Goal: Task Accomplishment & Management: Use online tool/utility

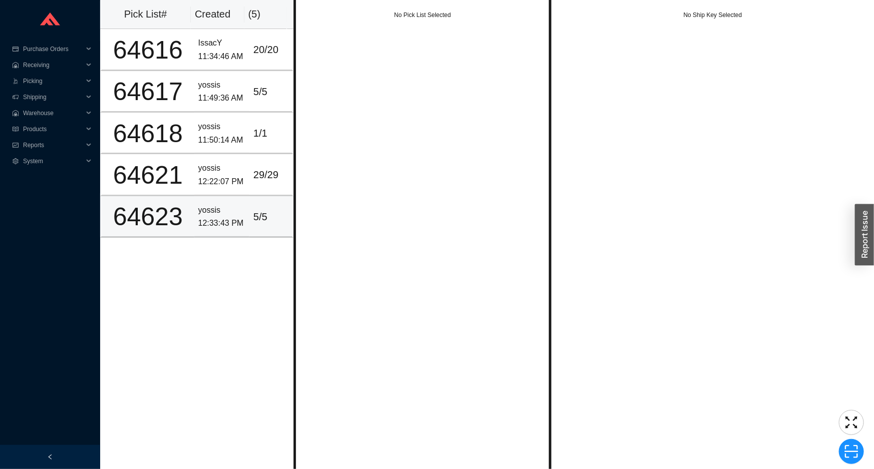
click at [260, 220] on div "5 / 5" at bounding box center [270, 217] width 35 height 17
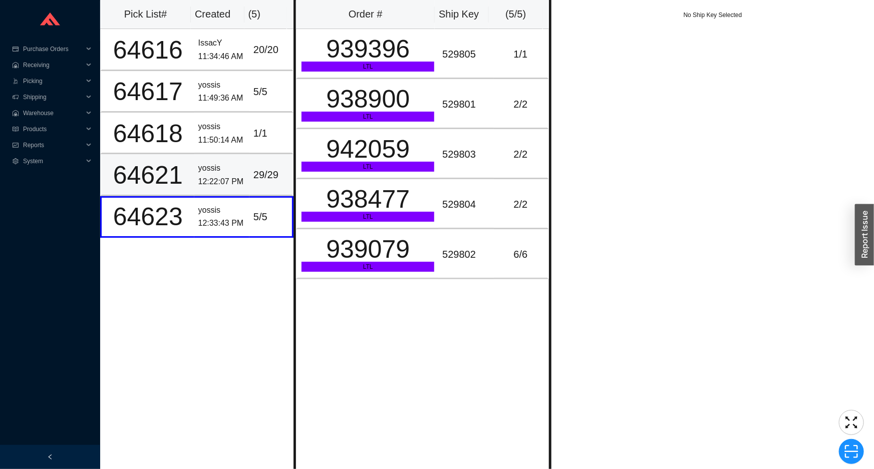
click at [276, 164] on td "29 / 29" at bounding box center [271, 175] width 44 height 42
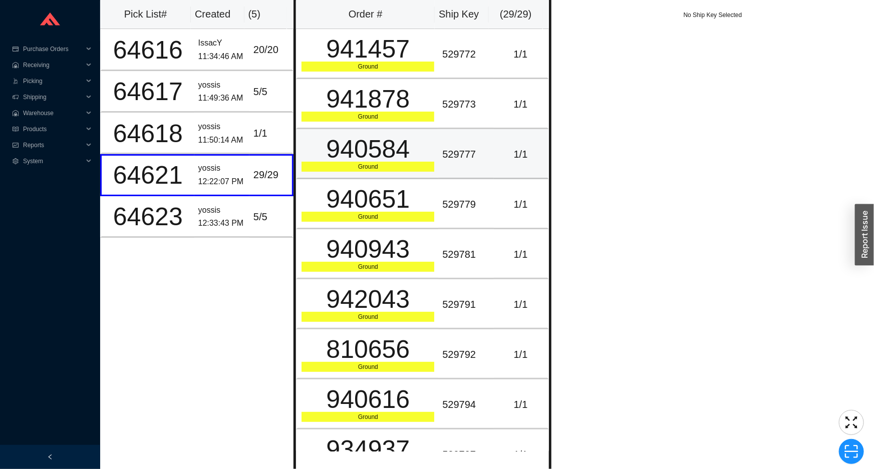
click at [352, 162] on div "940584" at bounding box center [368, 149] width 133 height 25
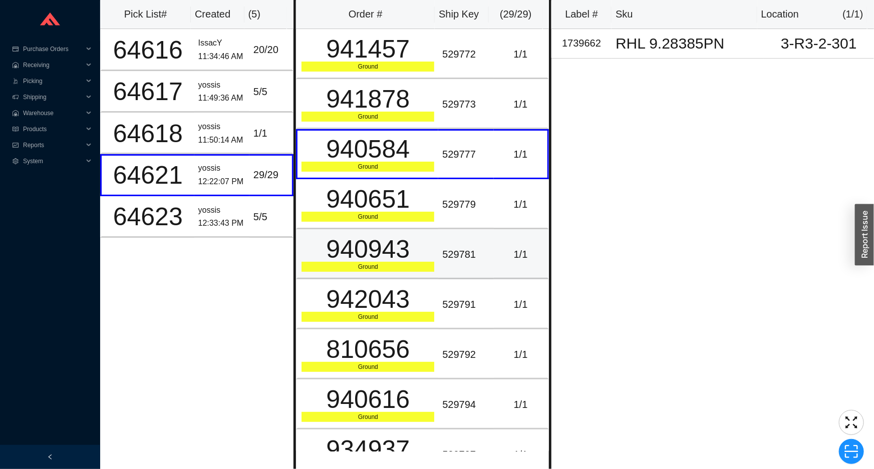
click at [351, 246] on div "940943" at bounding box center [368, 249] width 133 height 25
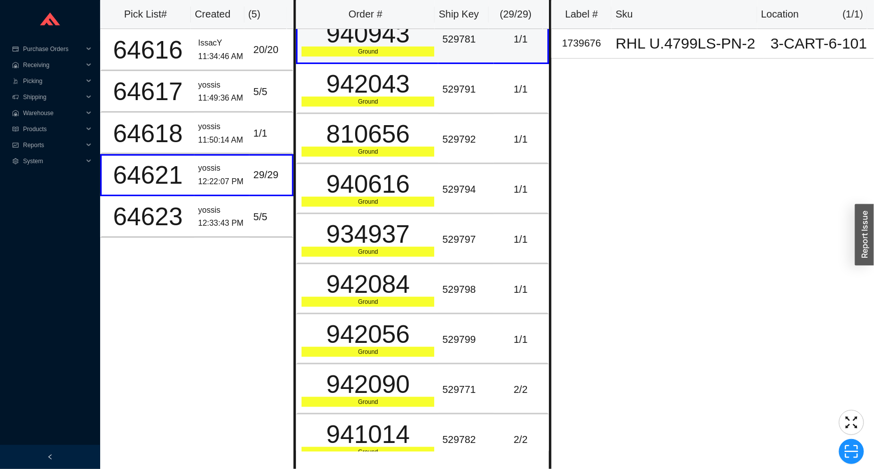
scroll to position [227, 0]
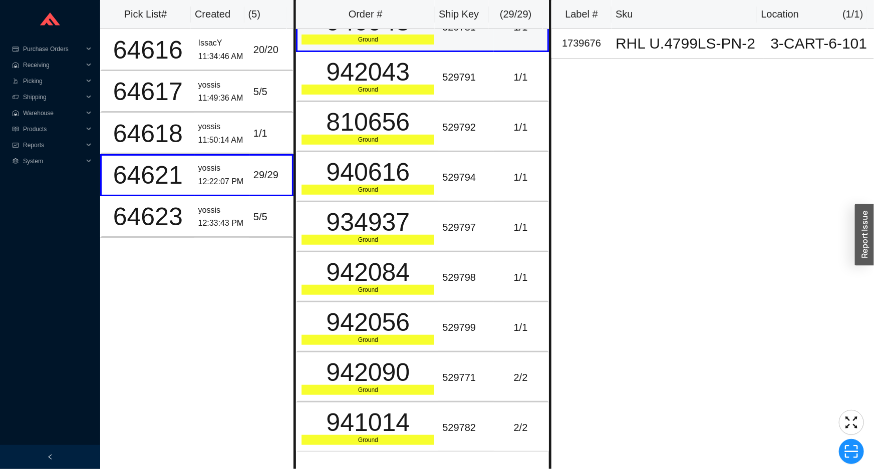
click at [351, 241] on div "Ground" at bounding box center [368, 240] width 133 height 10
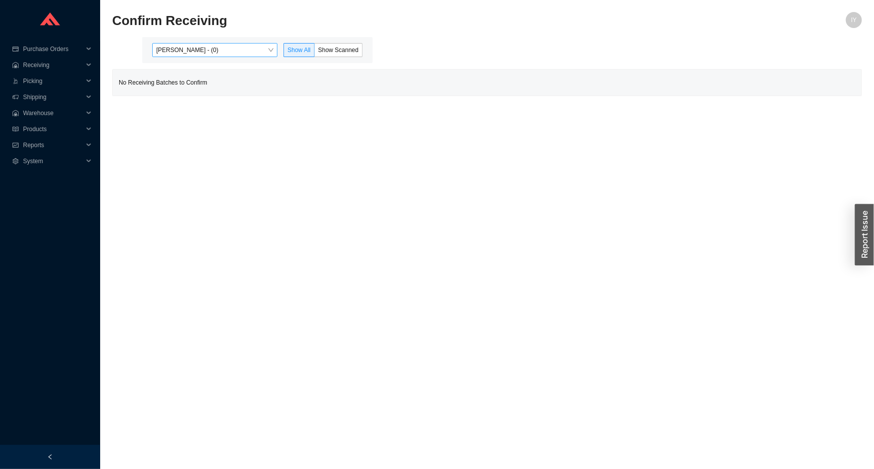
click at [248, 53] on span "[PERSON_NAME] - (0)" at bounding box center [214, 50] width 117 height 13
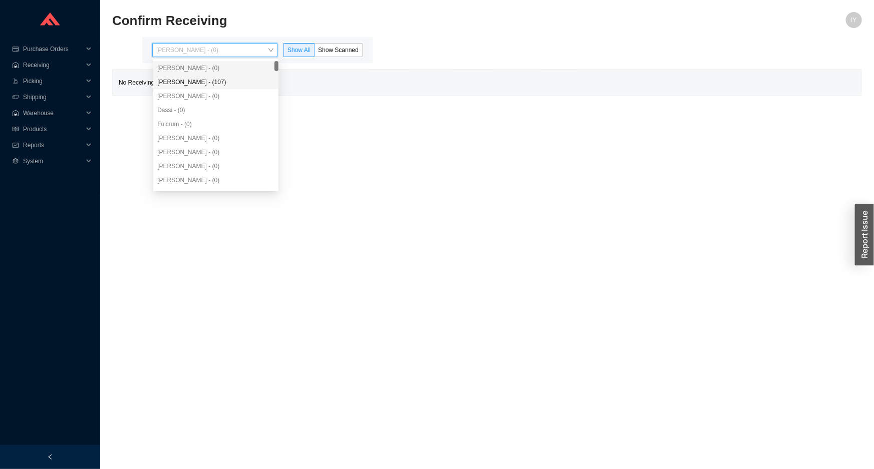
drag, startPoint x: 235, startPoint y: 81, endPoint x: 318, endPoint y: 56, distance: 86.3
click at [235, 80] on div "Angel Negron - (107)" at bounding box center [215, 82] width 117 height 9
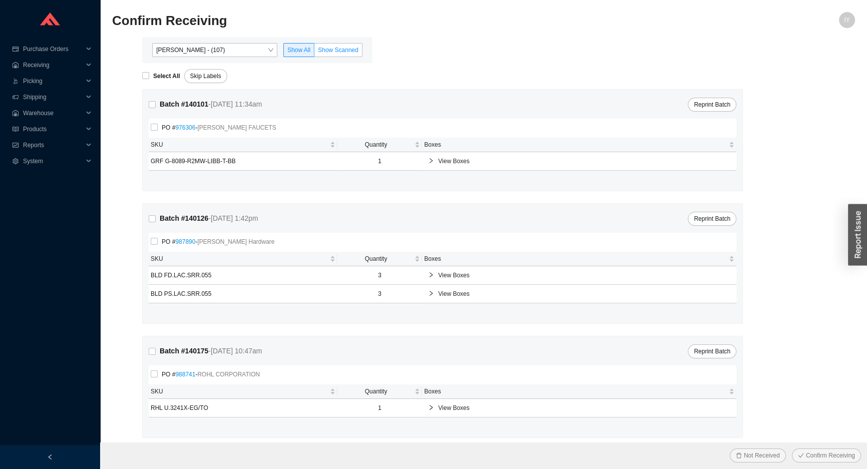
click at [326, 52] on span "Show Scanned" at bounding box center [338, 50] width 41 height 7
click at [315, 52] on input "Show Scanned" at bounding box center [315, 52] width 0 height 0
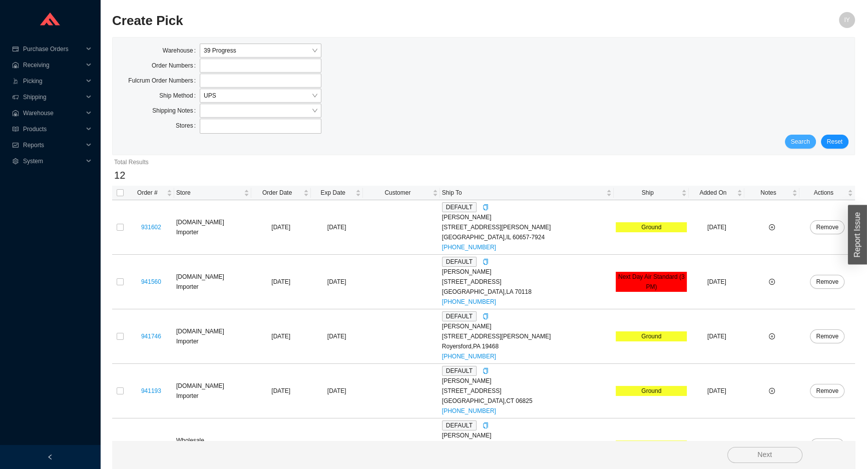
click at [801, 140] on span "Search" at bounding box center [800, 142] width 19 height 10
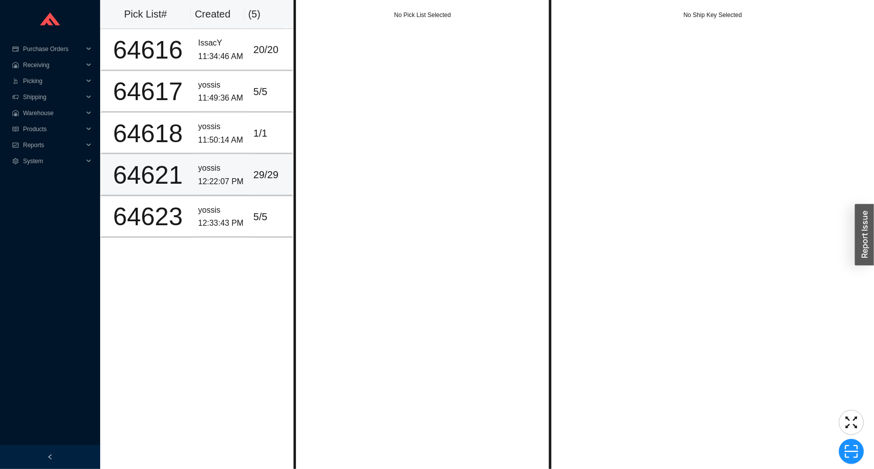
drag, startPoint x: 210, startPoint y: 161, endPoint x: 210, endPoint y: 167, distance: 5.5
click at [210, 166] on div "yossis" at bounding box center [221, 169] width 47 height 14
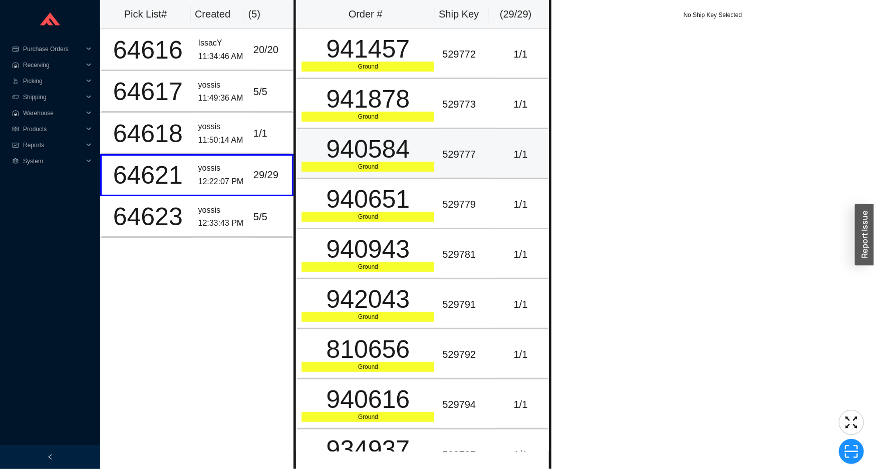
click at [495, 167] on td "1 / 1" at bounding box center [521, 154] width 55 height 50
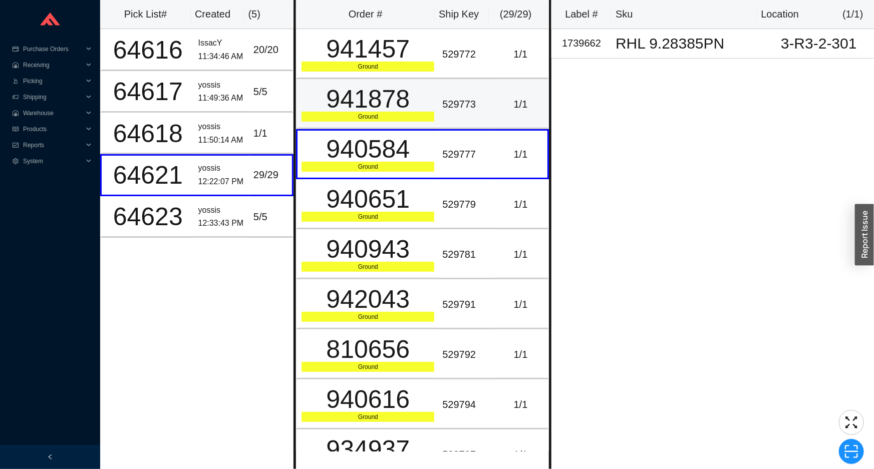
click at [473, 114] on td "529773" at bounding box center [465, 104] width 55 height 50
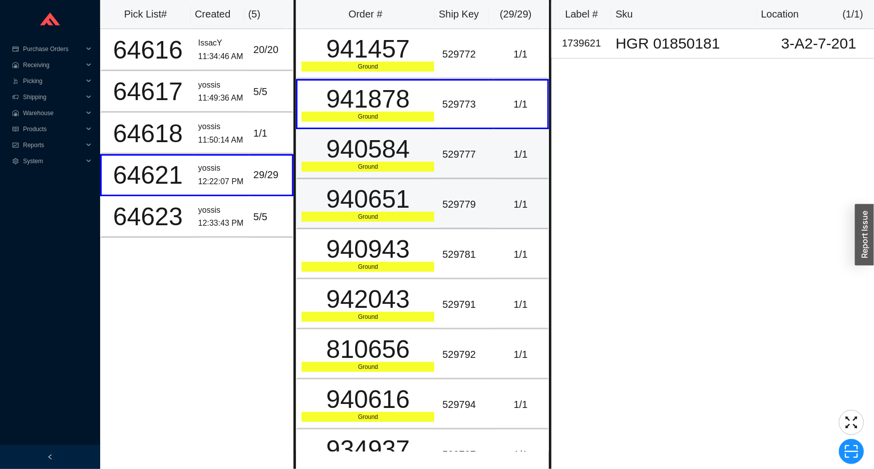
drag, startPoint x: 426, startPoint y: 177, endPoint x: 429, endPoint y: 212, distance: 35.2
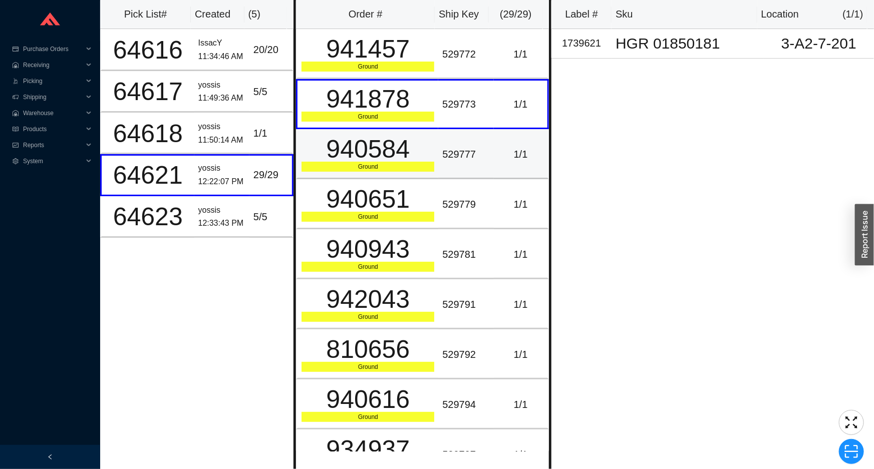
click at [422, 145] on div "940584" at bounding box center [368, 149] width 133 height 25
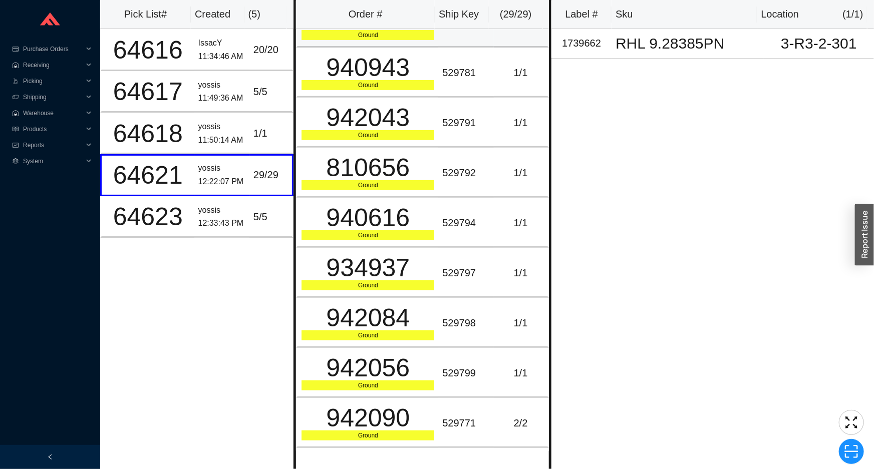
click at [421, 150] on td "810656 Ground" at bounding box center [367, 173] width 142 height 50
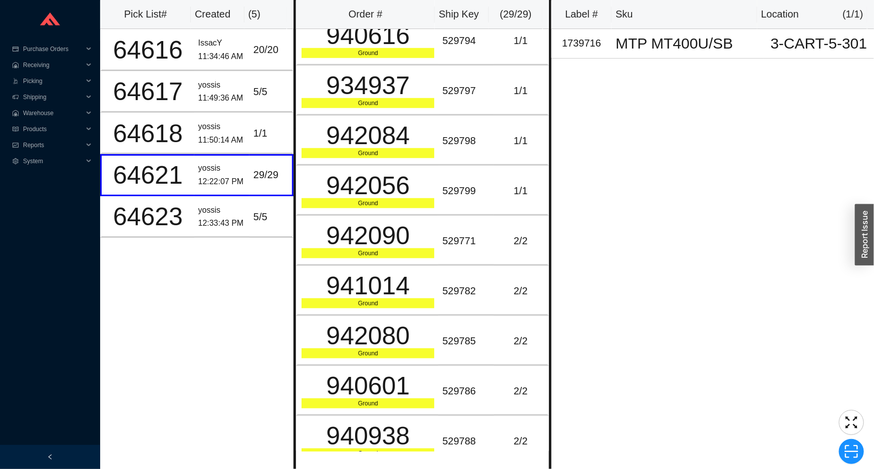
click at [421, 150] on div "Ground" at bounding box center [368, 153] width 133 height 10
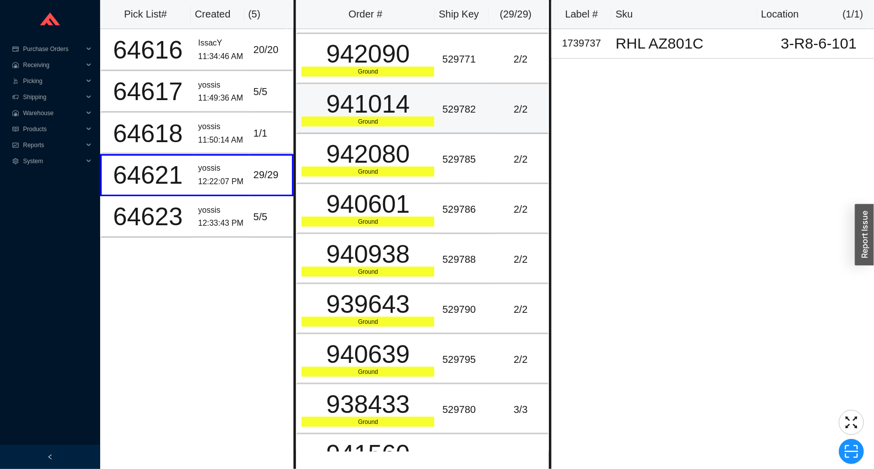
click at [421, 146] on div "942080" at bounding box center [368, 154] width 133 height 25
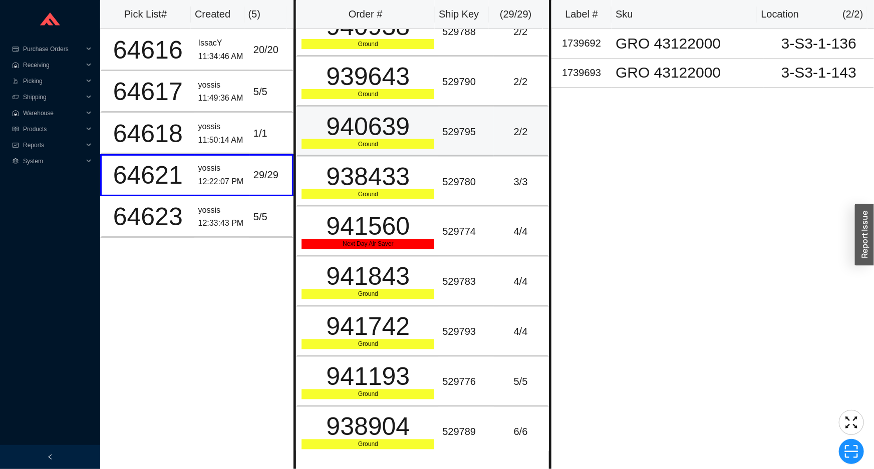
click at [421, 142] on div "Ground" at bounding box center [368, 144] width 133 height 10
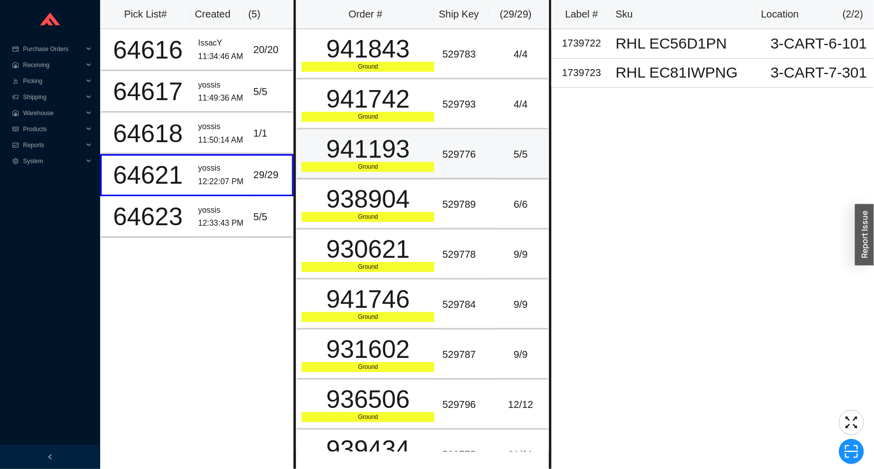
click at [421, 139] on div "941193" at bounding box center [368, 149] width 133 height 25
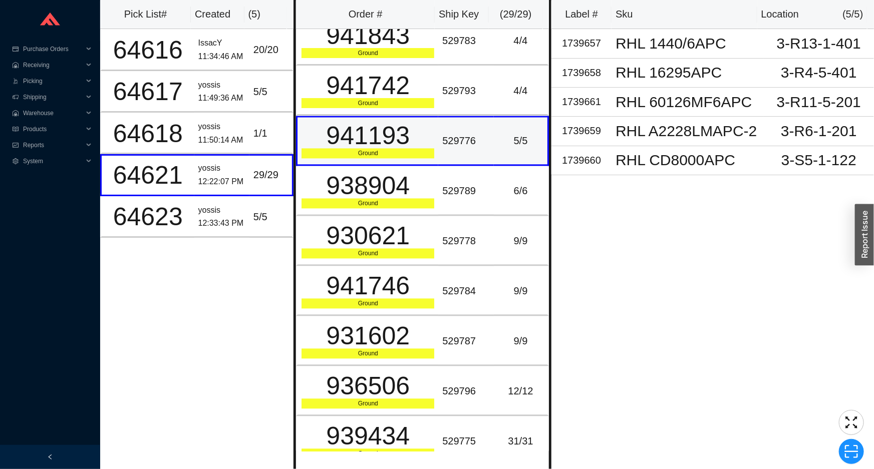
scroll to position [1022, 0]
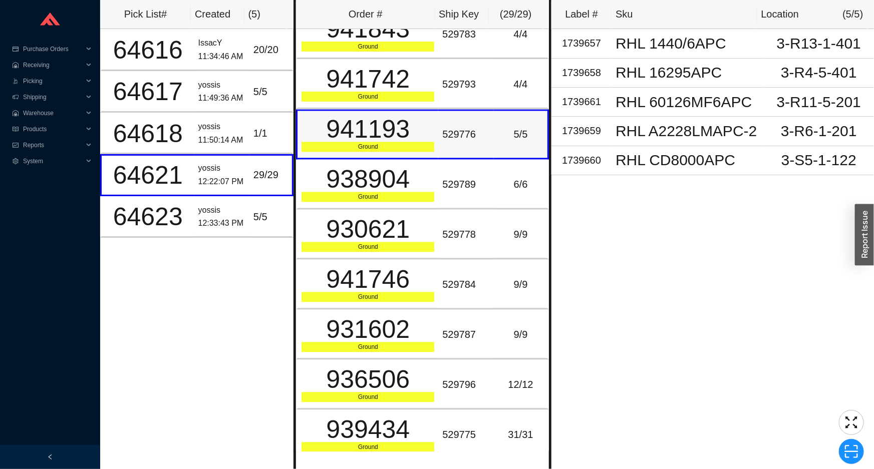
click at [412, 143] on div "Ground" at bounding box center [368, 147] width 133 height 10
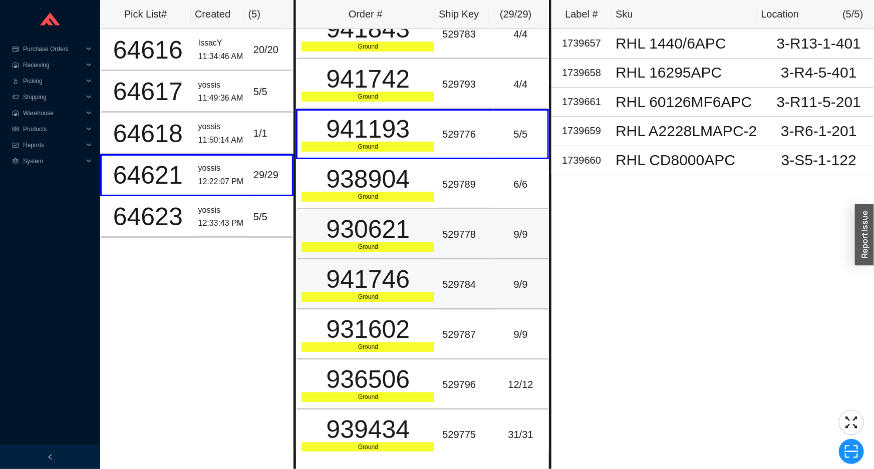
drag, startPoint x: 384, startPoint y: 214, endPoint x: 413, endPoint y: 281, distance: 72.7
click at [385, 221] on div "930621" at bounding box center [368, 229] width 133 height 25
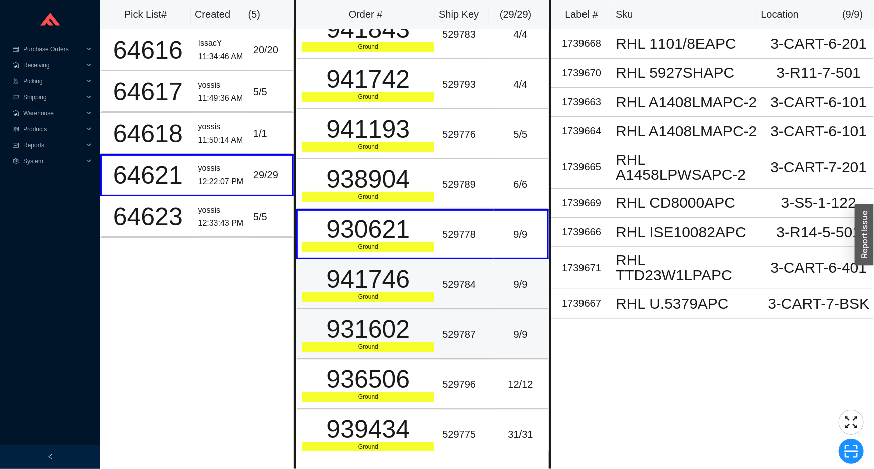
drag, startPoint x: 430, startPoint y: 303, endPoint x: 432, endPoint y: 314, distance: 10.6
click at [432, 311] on td "931602 Ground" at bounding box center [367, 335] width 142 height 50
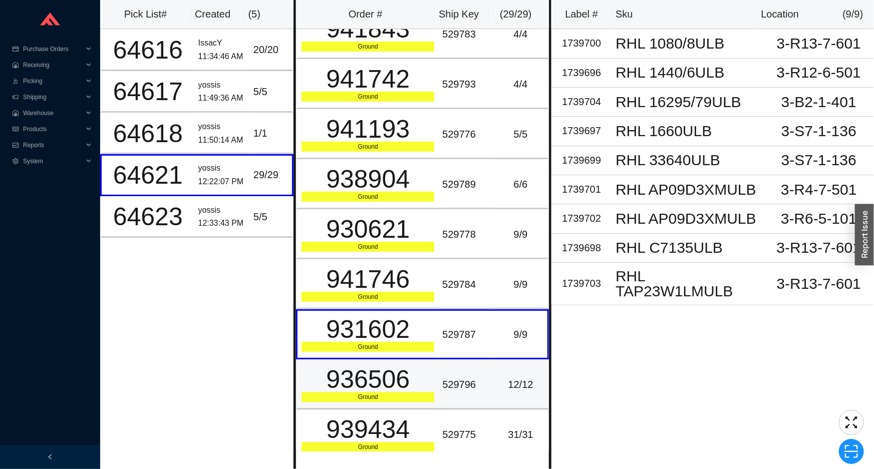
click at [433, 398] on tr "936506 Ground 529796 12 / 12" at bounding box center [422, 385] width 253 height 50
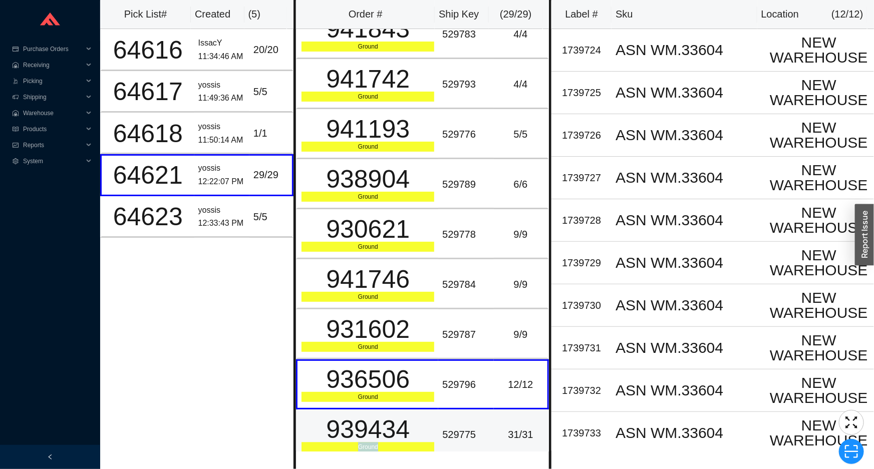
drag, startPoint x: 420, startPoint y: 434, endPoint x: 425, endPoint y: 418, distance: 17.3
click at [423, 424] on div "939434 Ground" at bounding box center [368, 434] width 133 height 35
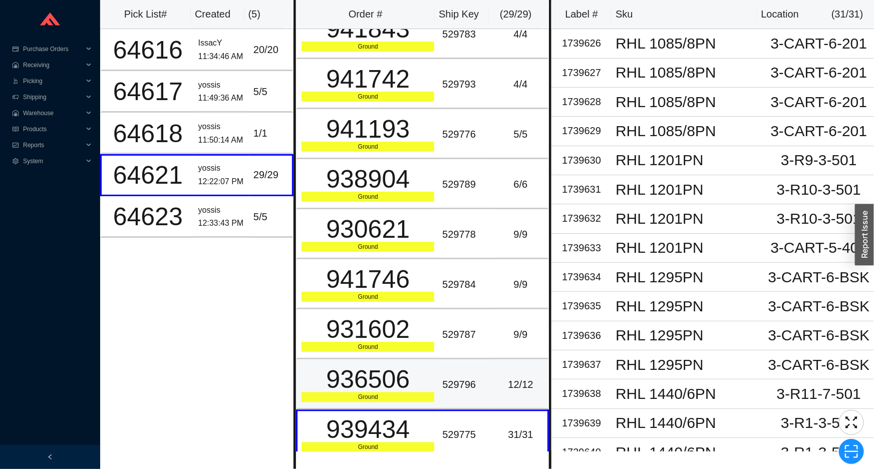
click at [432, 360] on td "936506 Ground" at bounding box center [367, 385] width 142 height 50
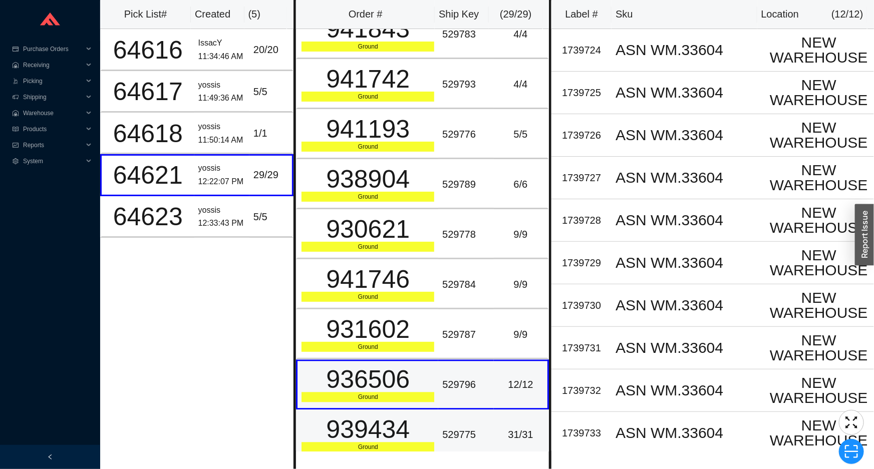
drag, startPoint x: 429, startPoint y: 401, endPoint x: 429, endPoint y: 409, distance: 8.5
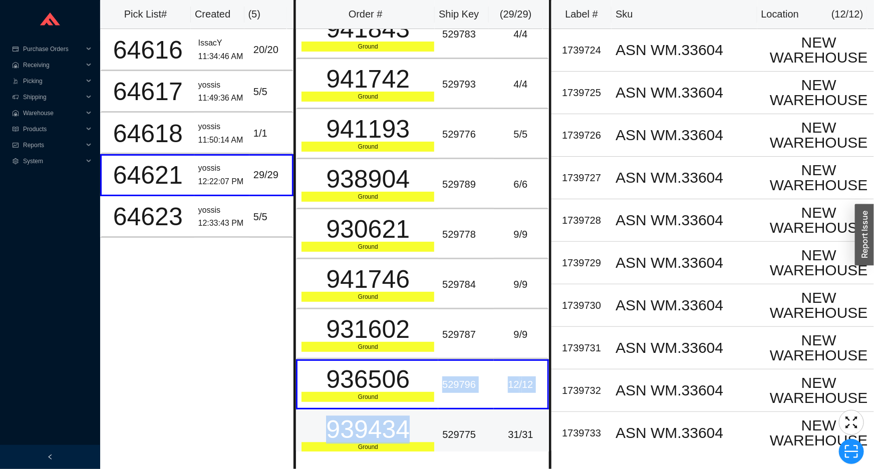
click at [428, 421] on div "939434" at bounding box center [368, 429] width 133 height 25
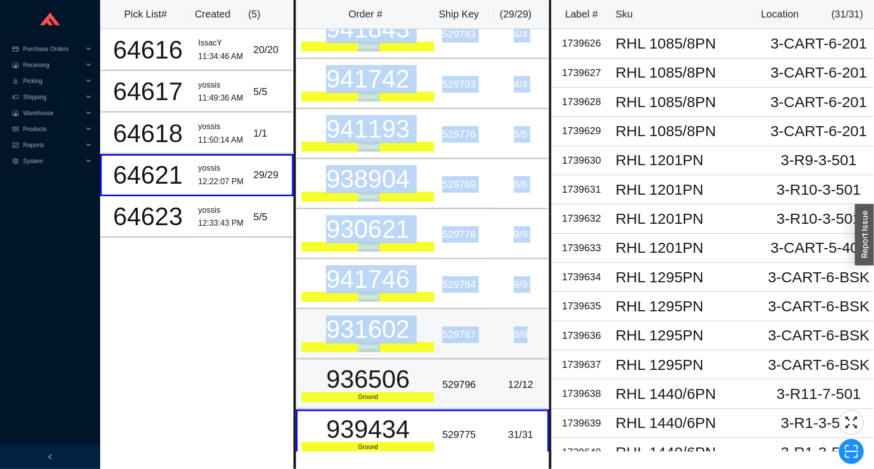
drag, startPoint x: 544, startPoint y: 344, endPoint x: 534, endPoint y: 351, distance: 12.6
click at [542, 347] on td "9 / 9" at bounding box center [521, 335] width 55 height 50
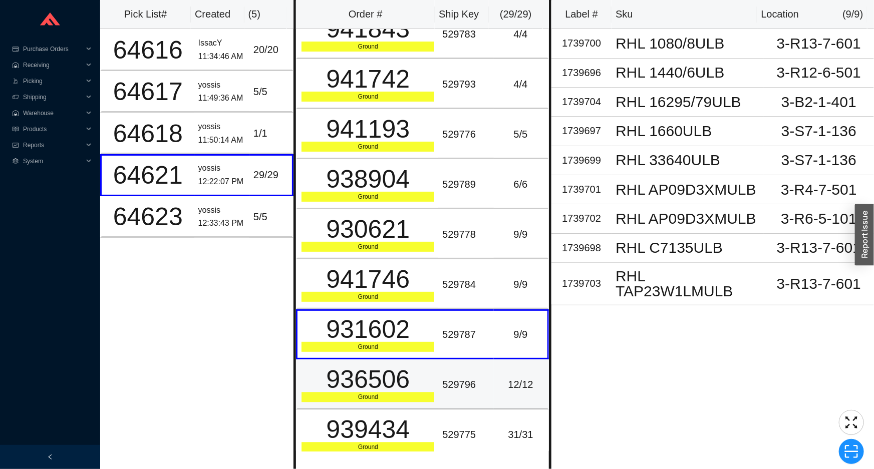
click at [523, 366] on td "12 / 12" at bounding box center [521, 385] width 55 height 50
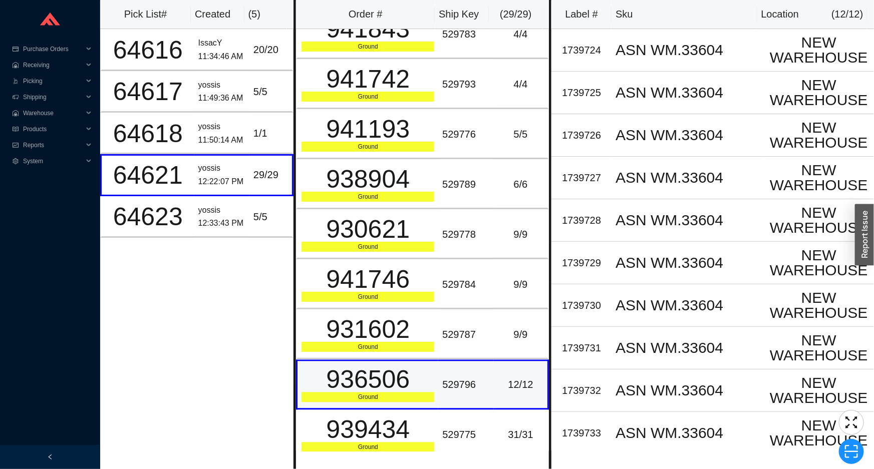
click at [385, 374] on div "936506" at bounding box center [368, 379] width 133 height 25
copy div "936506"
click at [71, 85] on span "Picking" at bounding box center [53, 81] width 60 height 16
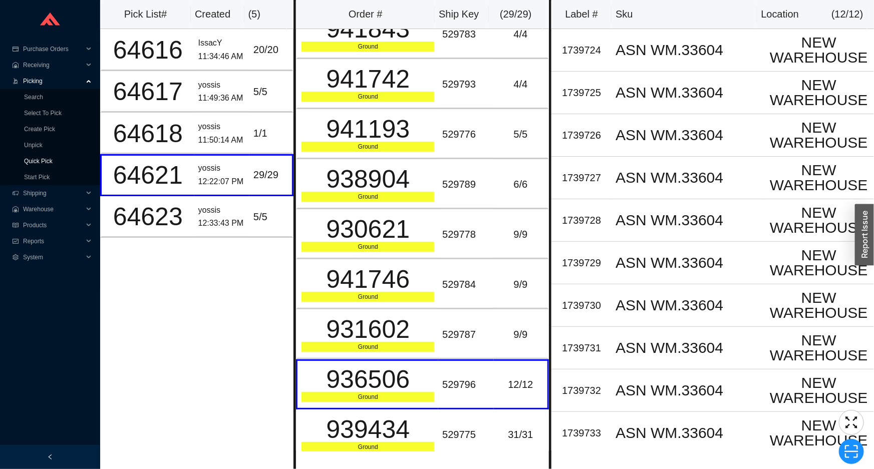
click at [53, 161] on link "Quick Pick" at bounding box center [38, 161] width 29 height 7
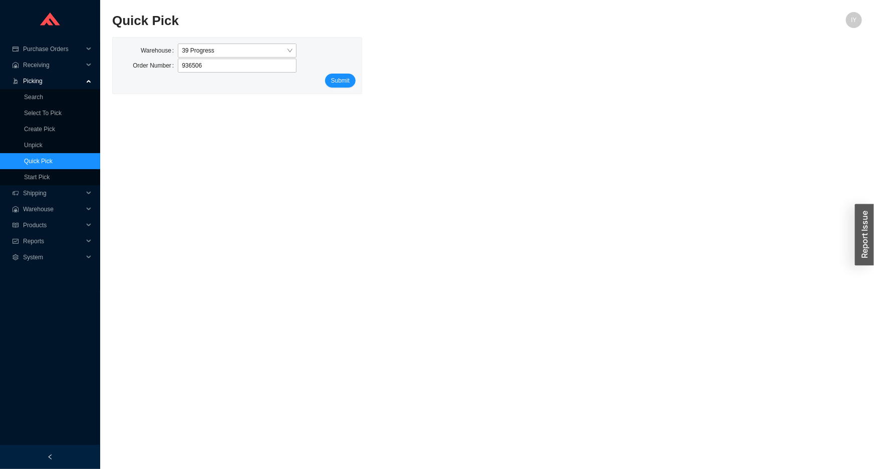
type input "936506"
click at [363, 77] on div "Warehouse 39 Progress Order Number 936506 Submit" at bounding box center [487, 65] width 750 height 57
click at [349, 81] on button "Submit" at bounding box center [340, 81] width 31 height 14
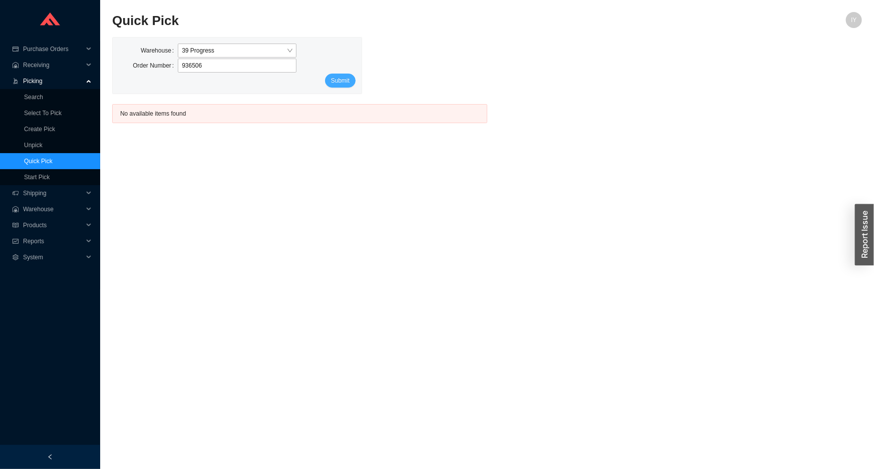
click at [348, 81] on span "Submit" at bounding box center [340, 81] width 19 height 10
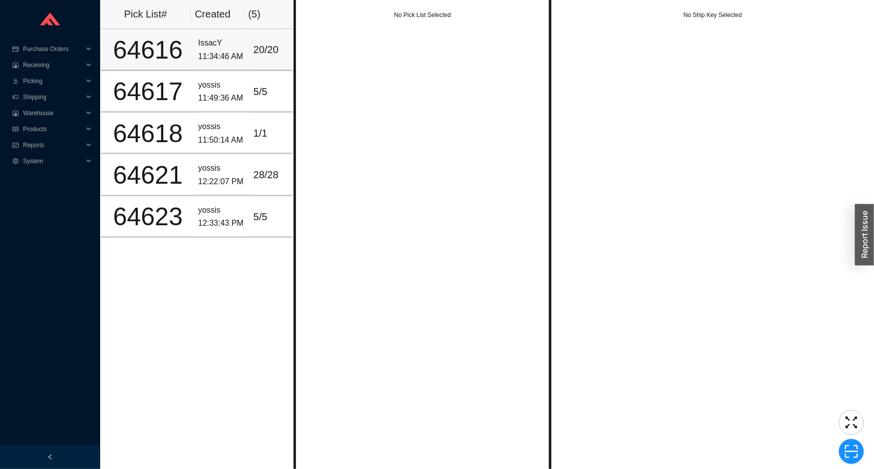
click at [229, 60] on div "11:34:46 AM" at bounding box center [221, 57] width 47 height 14
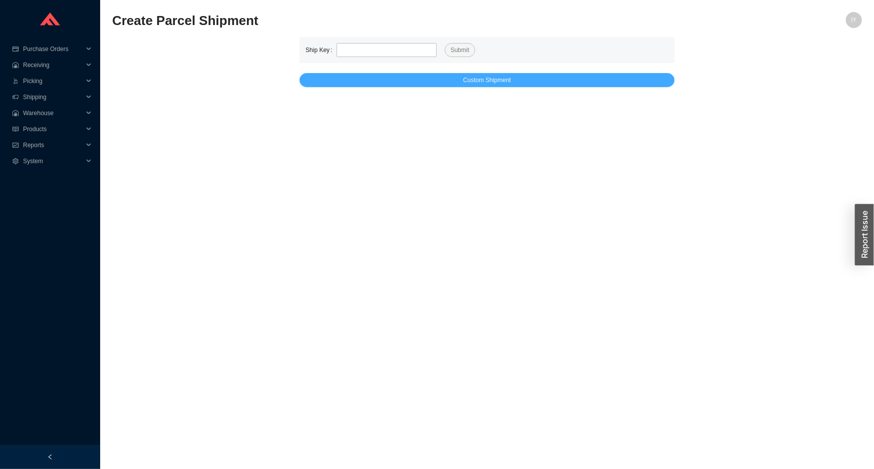
click at [355, 80] on button "Custom Shipment" at bounding box center [487, 80] width 375 height 14
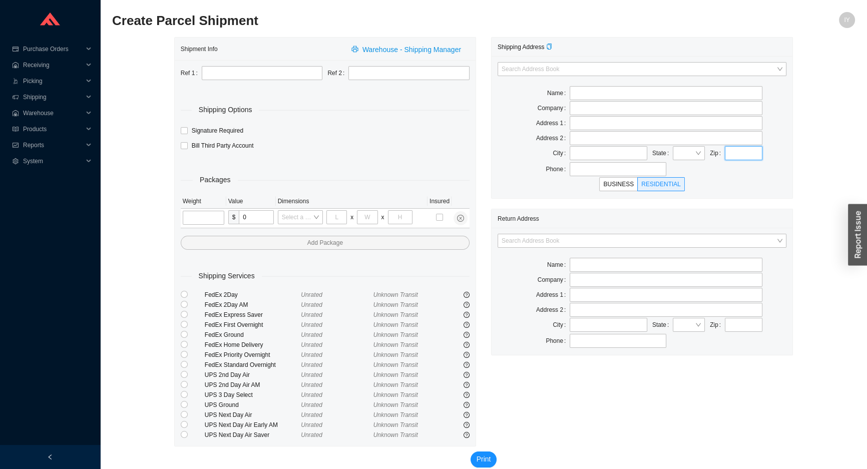
click at [736, 155] on input "text" at bounding box center [744, 153] width 38 height 14
paste input "28166"
type input "28166"
type input "TROUTMAN"
type input "28166"
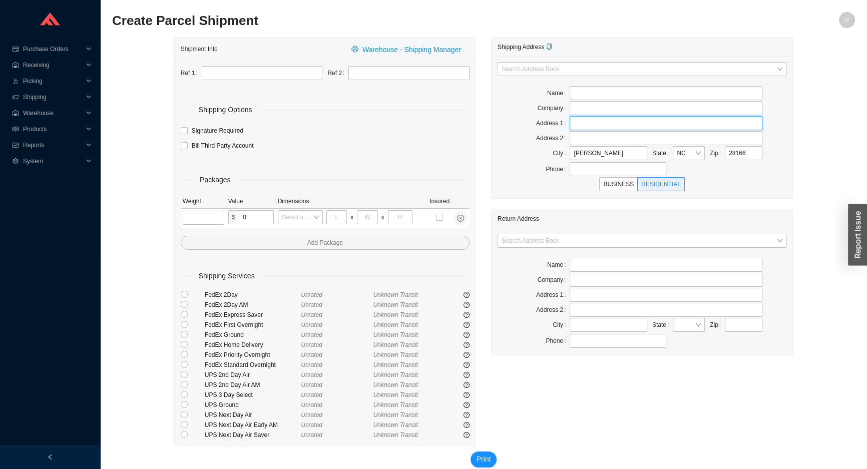
click at [585, 125] on input "text" at bounding box center [666, 123] width 193 height 14
paste input "192 MURDOCK ROAD STE A"
type input "192 MURDOCK ROAD STE A"
click at [585, 111] on input "text" at bounding box center [666, 108] width 193 height 14
type input "DELTA FAUCET COMPANY"
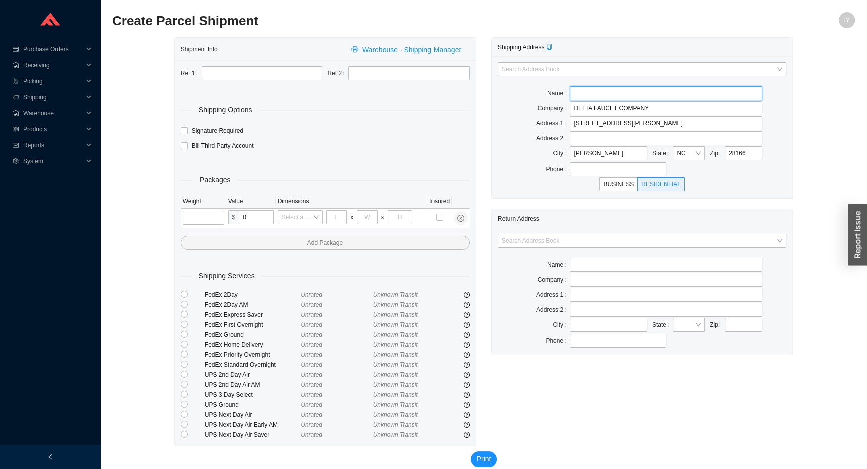
click at [630, 87] on input "text" at bounding box center [666, 93] width 193 height 14
type input "ATTN: RETURN GOODS DEPT."
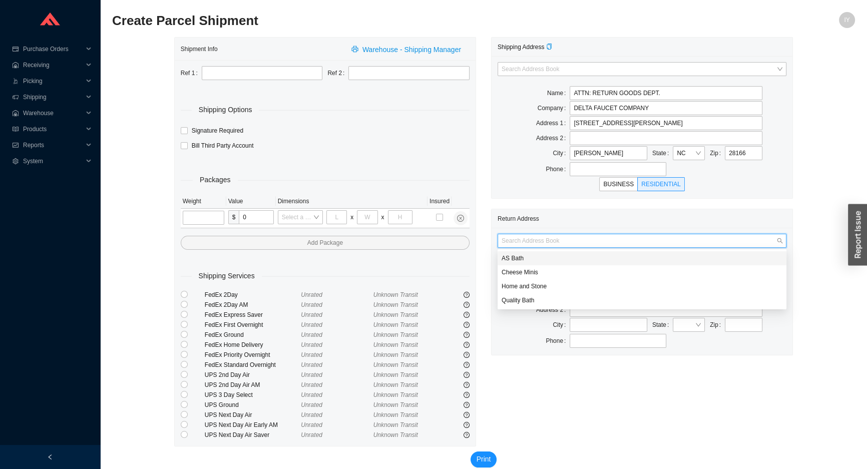
click at [526, 244] on input "search" at bounding box center [639, 240] width 275 height 13
click at [529, 255] on div "AS Bath" at bounding box center [642, 258] width 281 height 9
type input "AS Bath"
type input "39 Progress St"
type input "Edison"
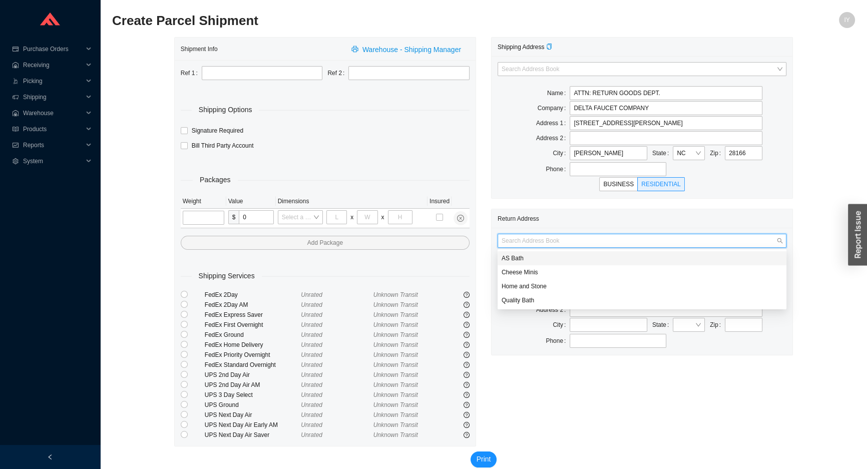
type input "08820"
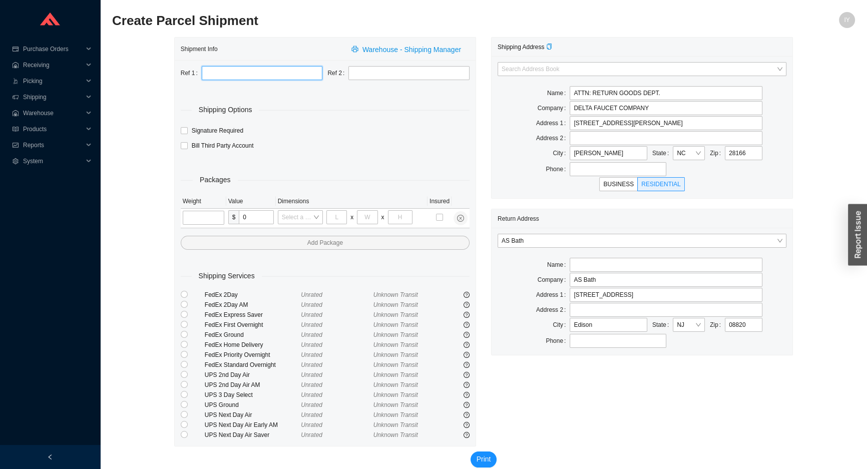
click at [265, 75] on input "text" at bounding box center [262, 73] width 121 height 14
paste input "PO 988036"
type input "PO 988036"
click at [397, 76] on input "text" at bounding box center [409, 73] width 121 height 14
paste input "ND-LE09272025"
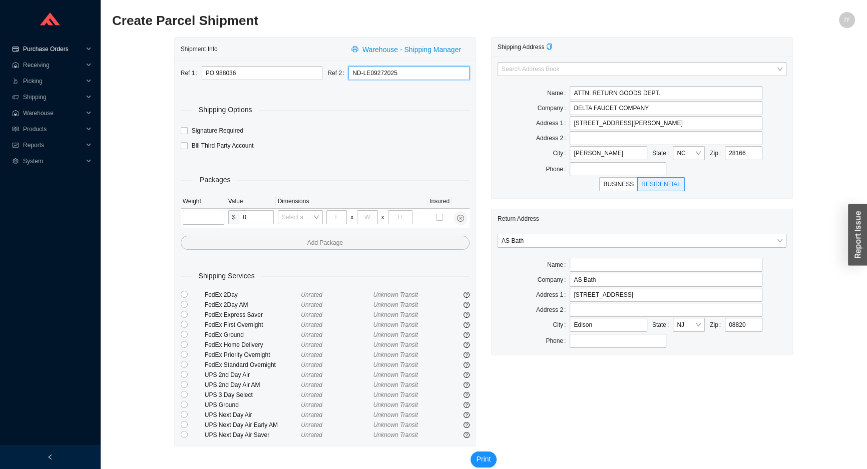
type input "ND-LE09272025"
click at [208, 223] on input "tel" at bounding box center [204, 218] width 42 height 14
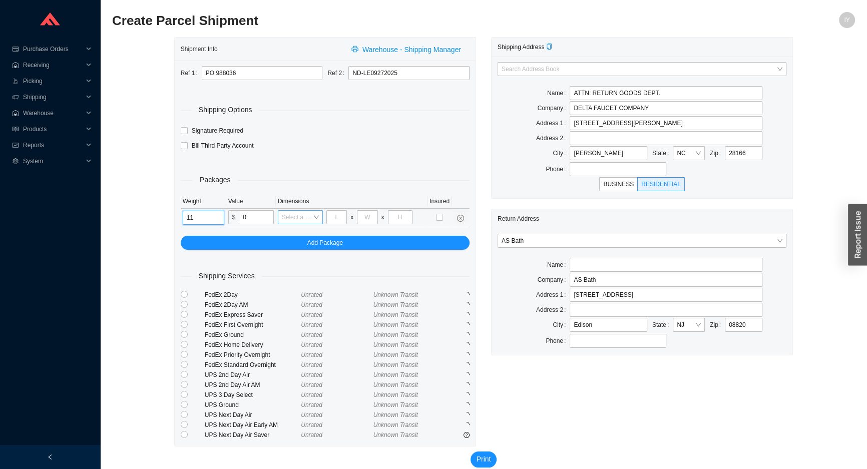
type input "11"
click at [286, 220] on input "search" at bounding box center [297, 217] width 31 height 13
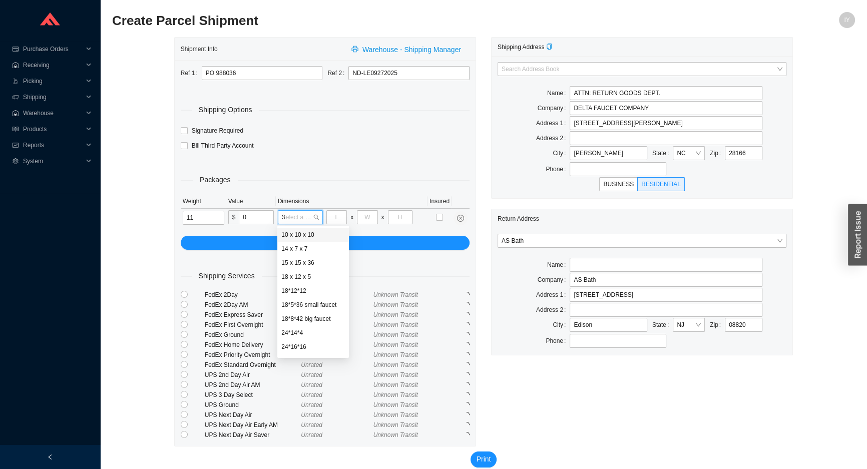
type input "36"
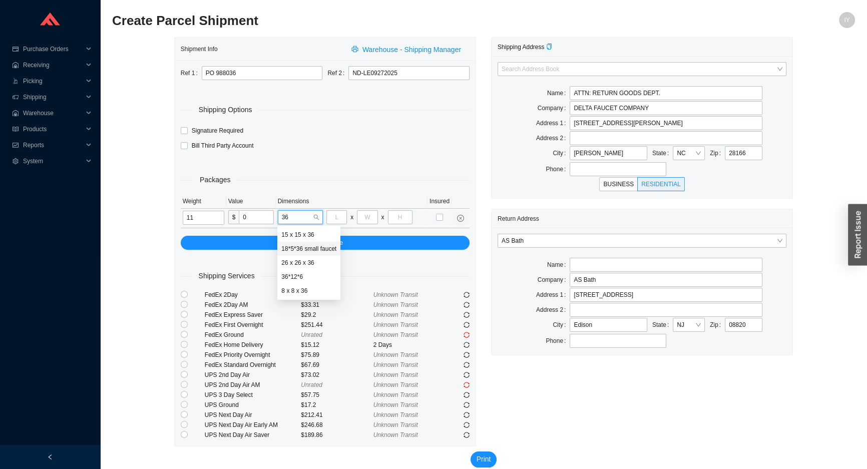
click at [321, 252] on div "18*5*36 small faucet" at bounding box center [308, 248] width 55 height 9
type input "18"
type input "5"
type input "36"
click at [623, 185] on span "BUSINESS" at bounding box center [619, 184] width 31 height 7
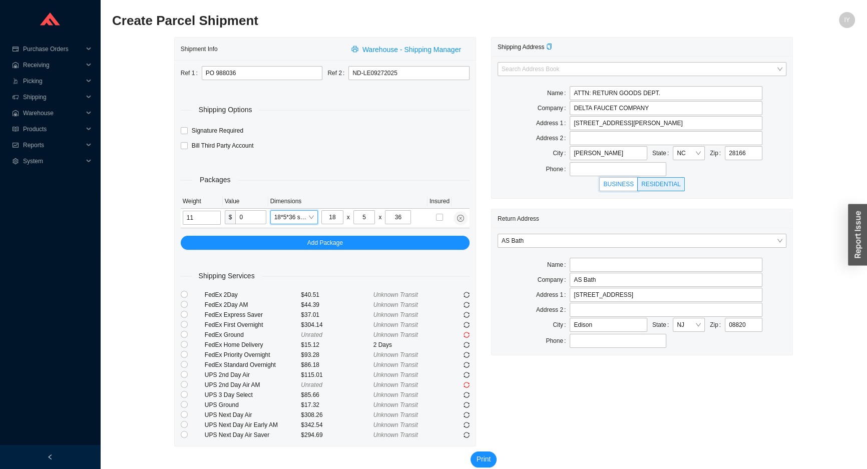
click at [619, 186] on input "BUSINESS" at bounding box center [619, 186] width 0 height 0
click at [183, 336] on input "radio" at bounding box center [184, 334] width 7 height 7
radio input "true"
click at [482, 460] on span "Print" at bounding box center [484, 460] width 15 height 12
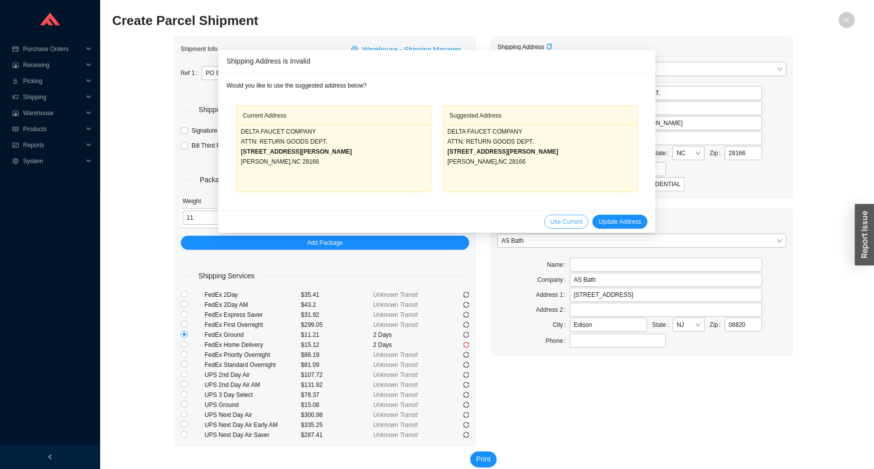
click at [550, 221] on span "Use Current" at bounding box center [566, 222] width 33 height 10
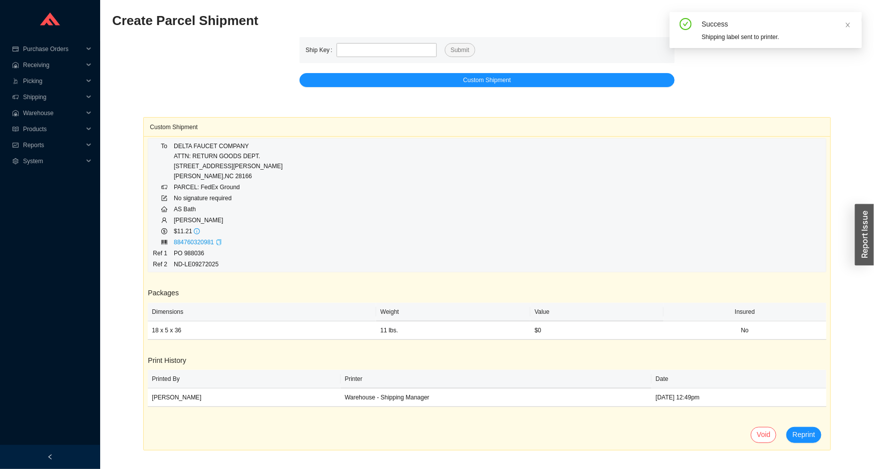
click at [216, 241] on icon "copy" at bounding box center [219, 242] width 6 height 6
click at [68, 77] on span "Picking" at bounding box center [53, 81] width 60 height 16
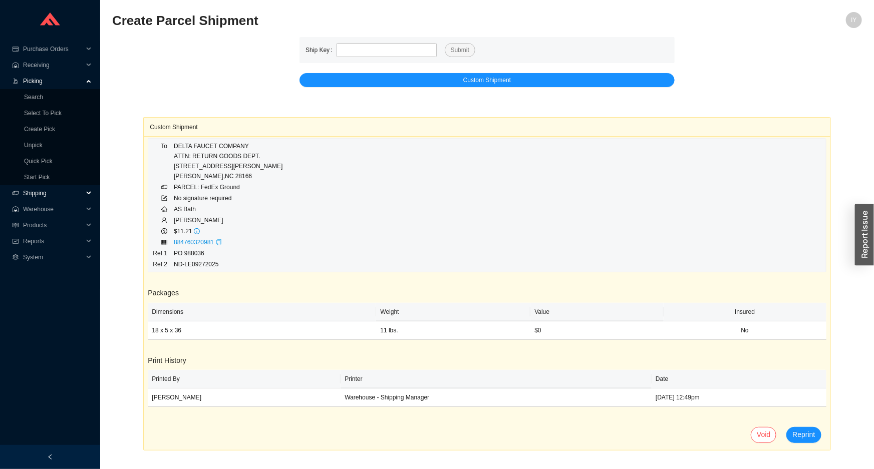
click at [59, 194] on span "Shipping" at bounding box center [53, 193] width 60 height 16
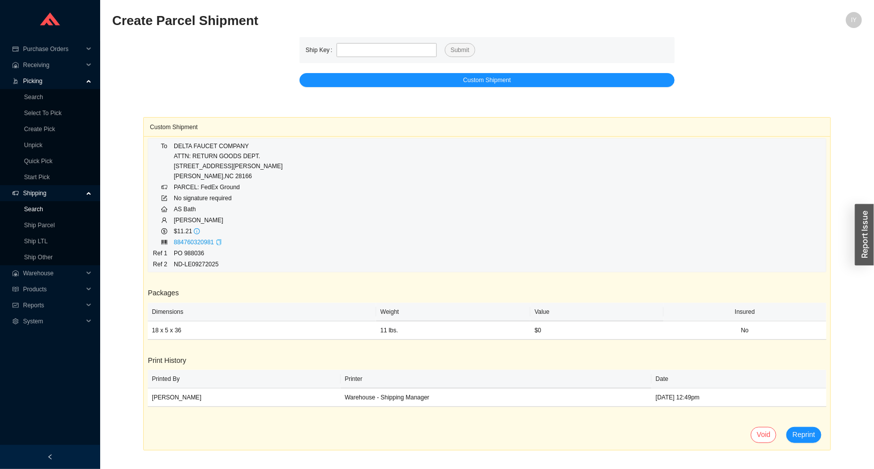
drag, startPoint x: 65, startPoint y: 210, endPoint x: 59, endPoint y: 205, distance: 7.9
click at [43, 210] on link "Search" at bounding box center [33, 209] width 19 height 7
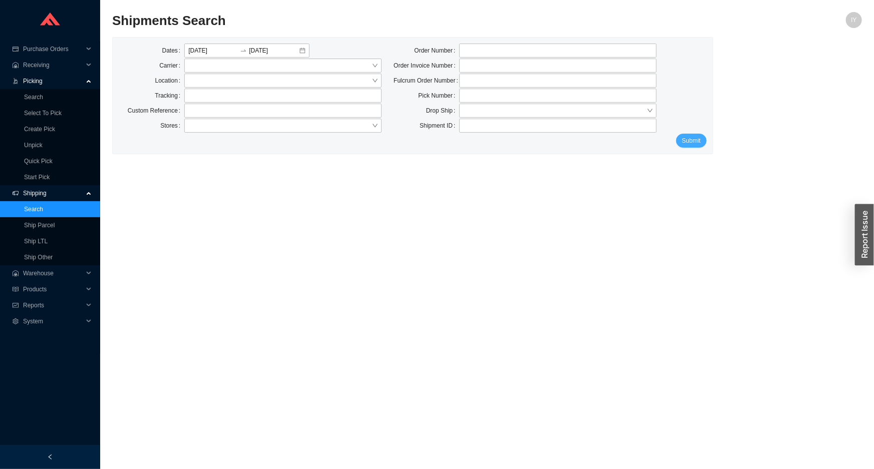
click at [685, 146] on button "Submit" at bounding box center [691, 141] width 31 height 14
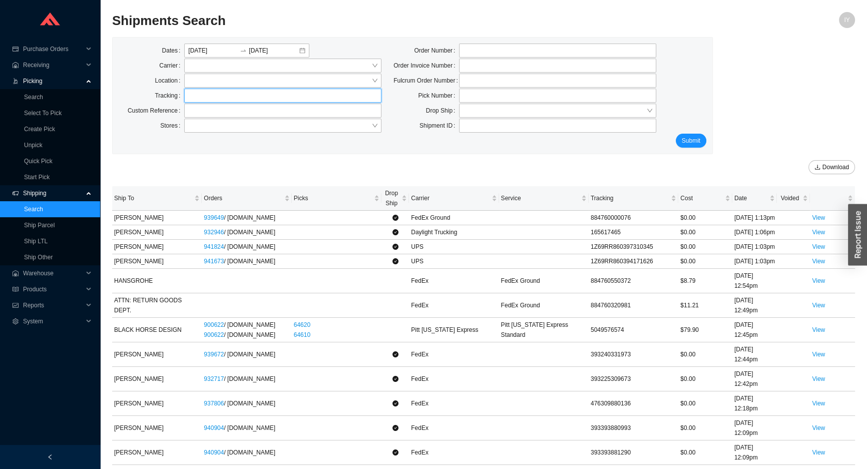
click at [264, 100] on input "text" at bounding box center [282, 96] width 197 height 14
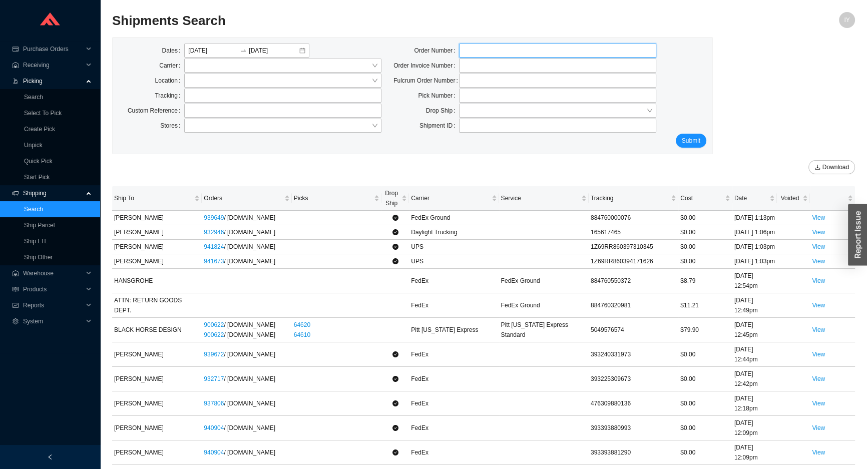
click at [488, 52] on input "tel" at bounding box center [557, 51] width 197 height 14
type input "940302"
click button "Submit" at bounding box center [691, 141] width 31 height 14
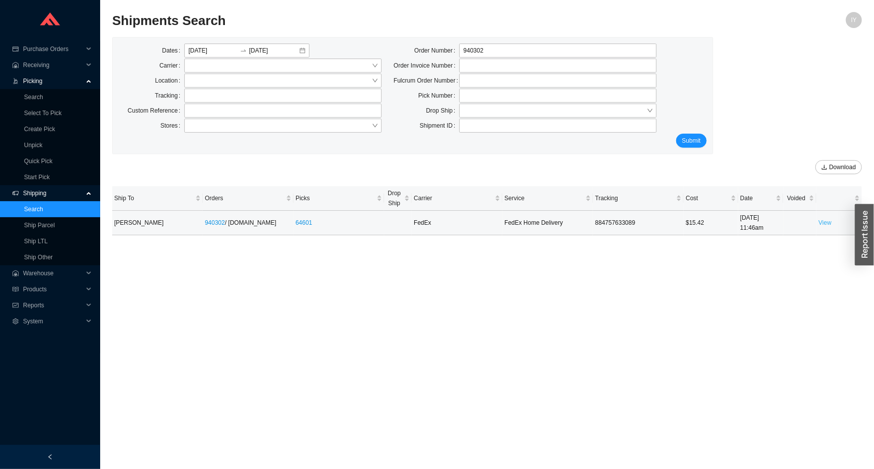
click at [827, 220] on link "View" at bounding box center [824, 222] width 13 height 7
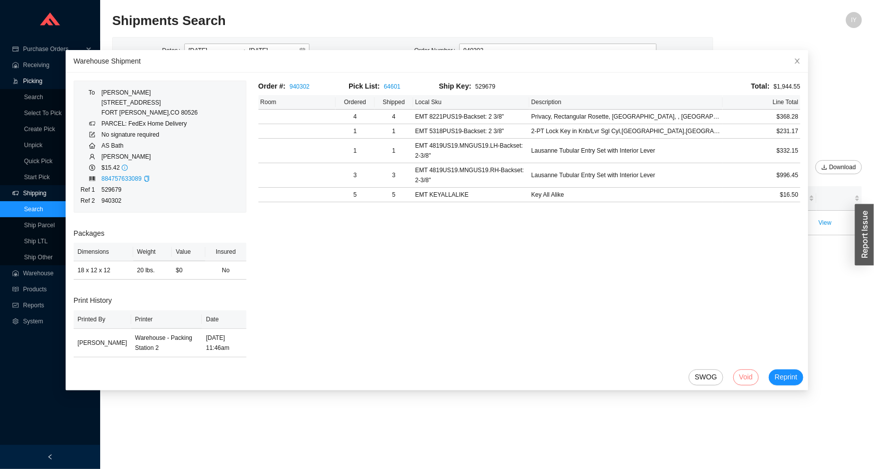
click at [742, 376] on button "Void" at bounding box center [746, 378] width 26 height 16
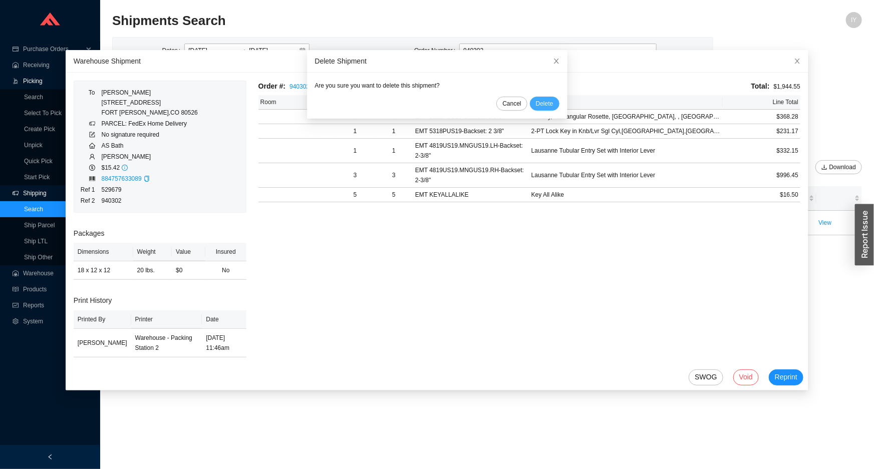
click at [539, 102] on span "Delete" at bounding box center [545, 104] width 18 height 10
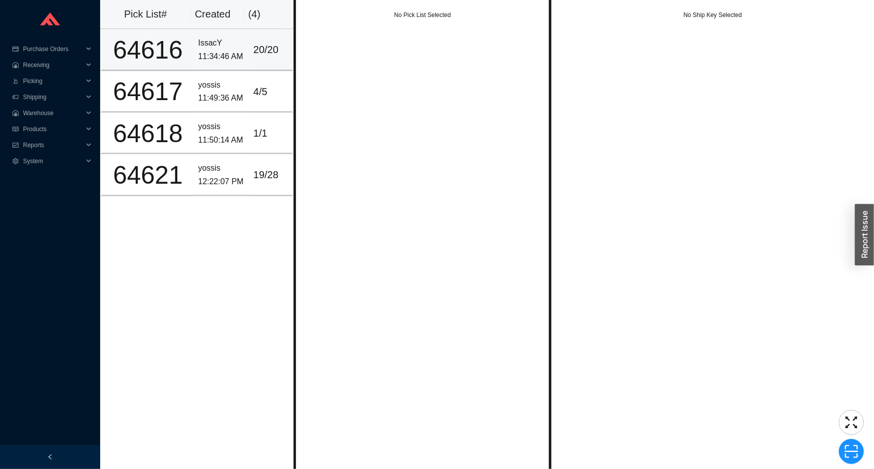
click at [181, 51] on div "64616" at bounding box center [148, 50] width 85 height 25
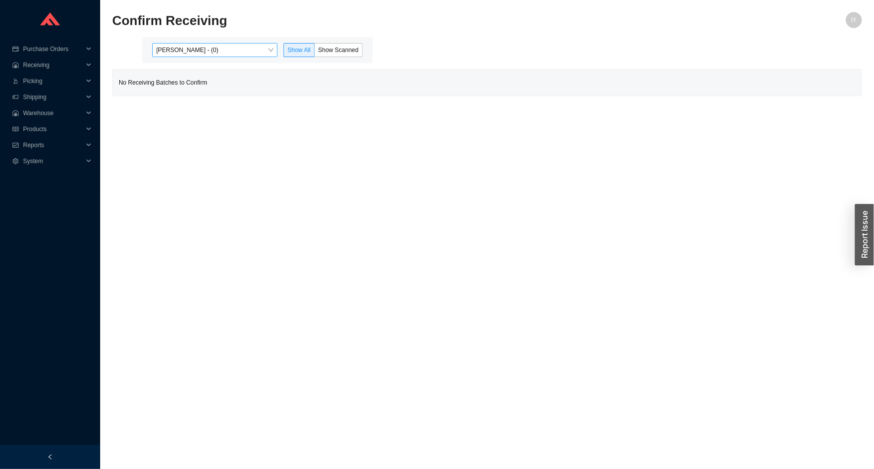
click at [250, 46] on span "Issac Yoselovsky - (0)" at bounding box center [214, 50] width 117 height 13
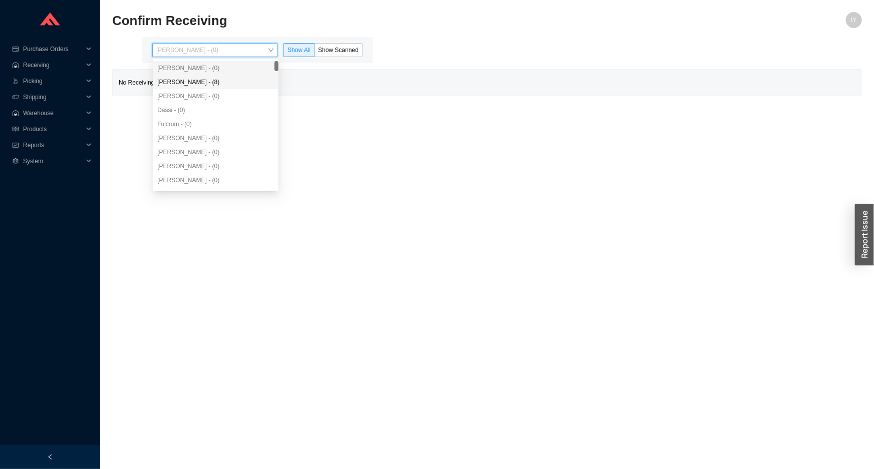
click at [236, 86] on div "Angel Negron - (8)" at bounding box center [215, 82] width 117 height 9
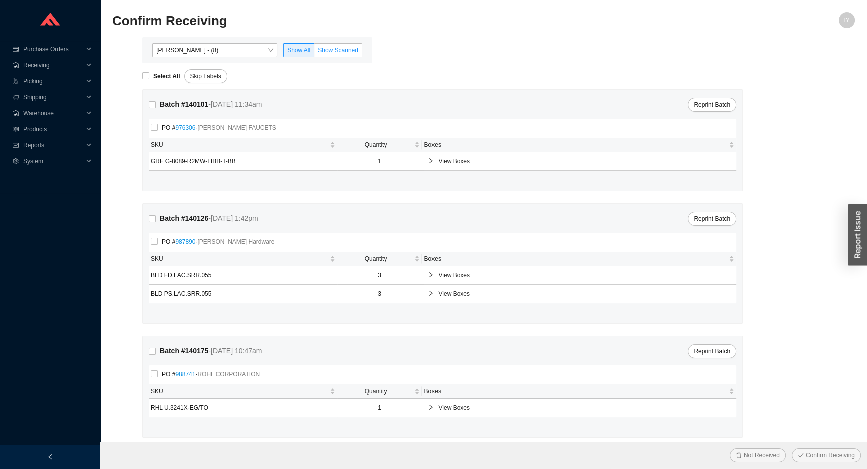
click at [330, 48] on span "Show Scanned" at bounding box center [338, 50] width 41 height 7
click at [315, 52] on input "Show Scanned" at bounding box center [315, 52] width 0 height 0
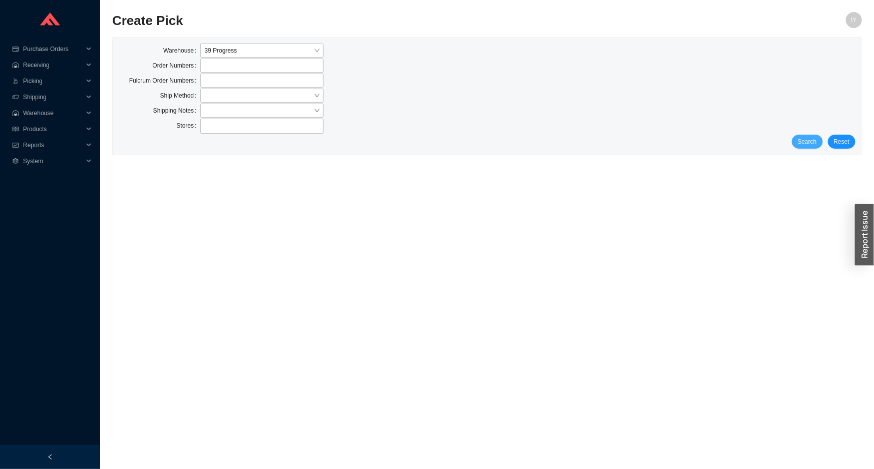
click at [821, 142] on button "Search" at bounding box center [807, 142] width 31 height 14
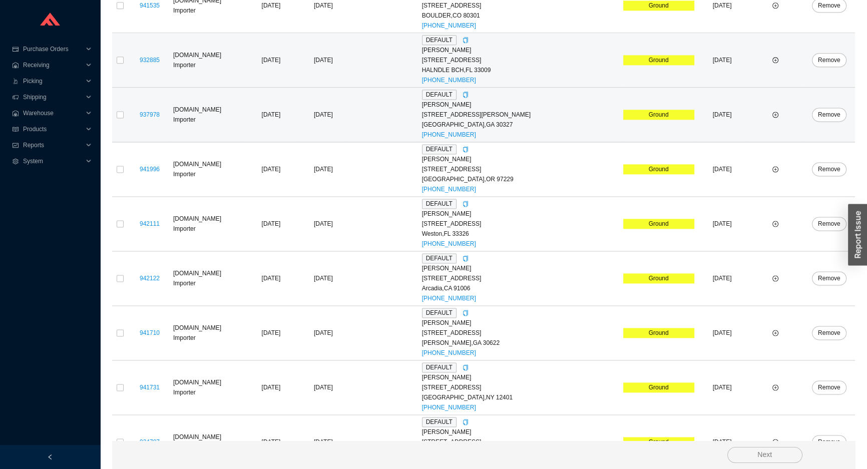
scroll to position [1775, 0]
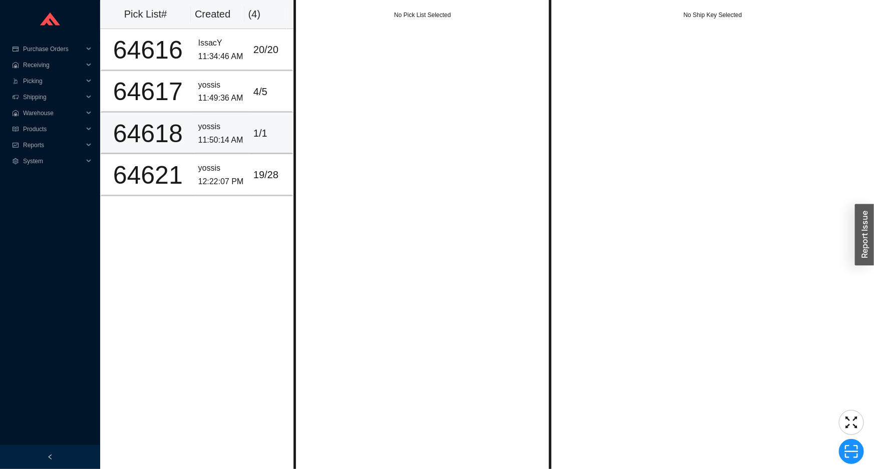
click at [270, 115] on td "1 / 1" at bounding box center [271, 134] width 44 height 42
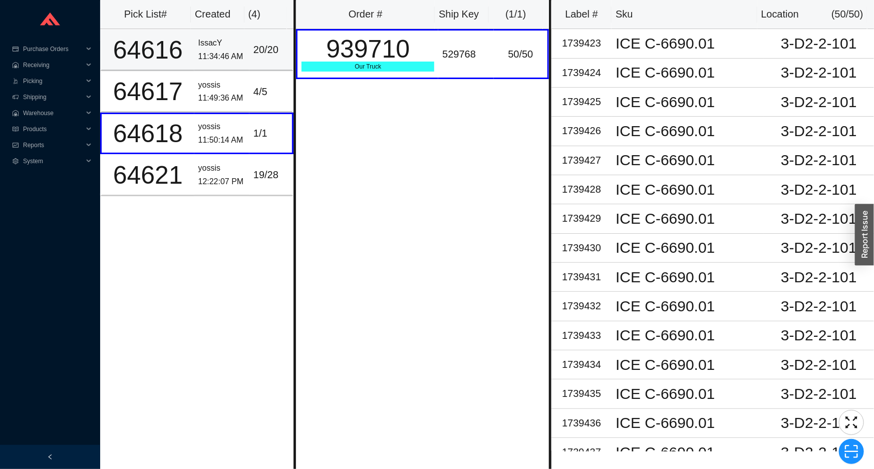
click at [255, 47] on div "20 / 20" at bounding box center [270, 50] width 35 height 17
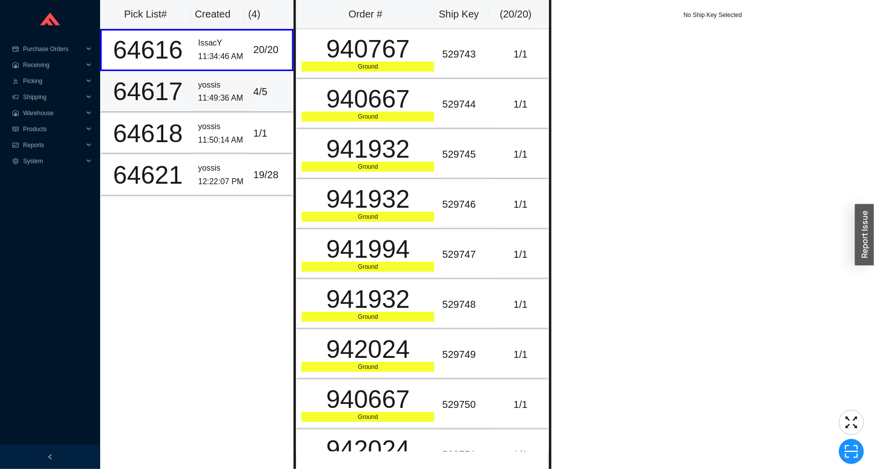
click at [254, 89] on div "4 / 5" at bounding box center [270, 92] width 35 height 17
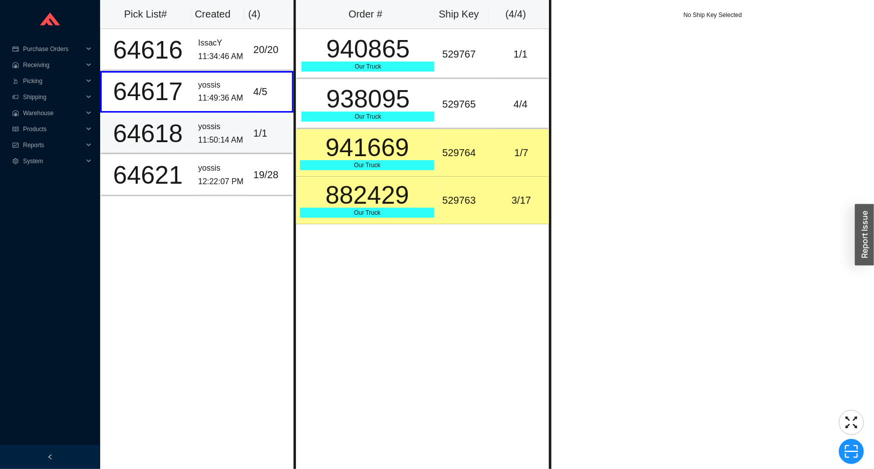
click at [252, 123] on td "1 / 1" at bounding box center [271, 134] width 44 height 42
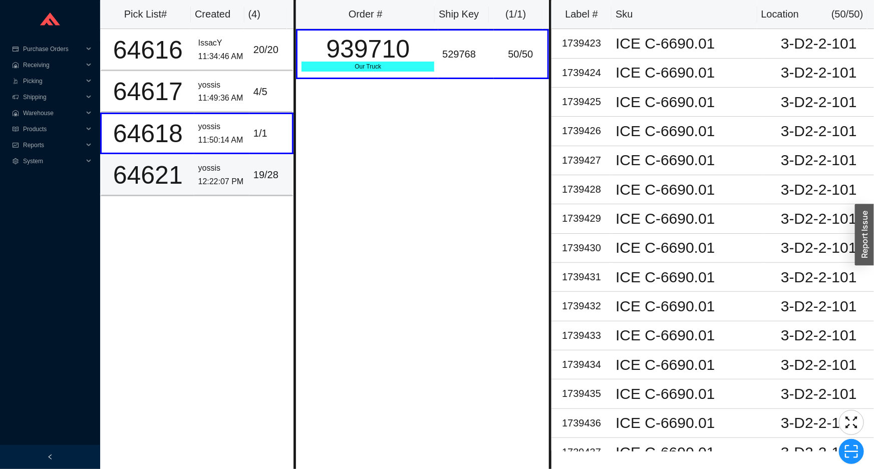
click at [263, 175] on div "19 / 28" at bounding box center [270, 175] width 35 height 17
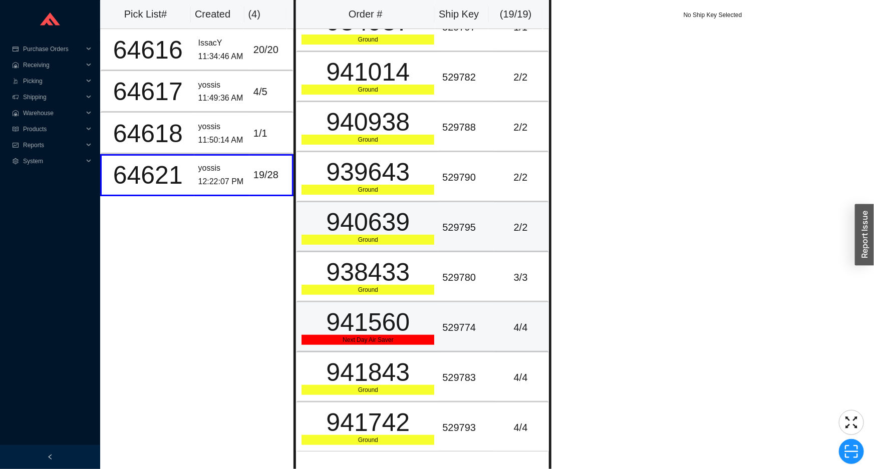
scroll to position [410, 0]
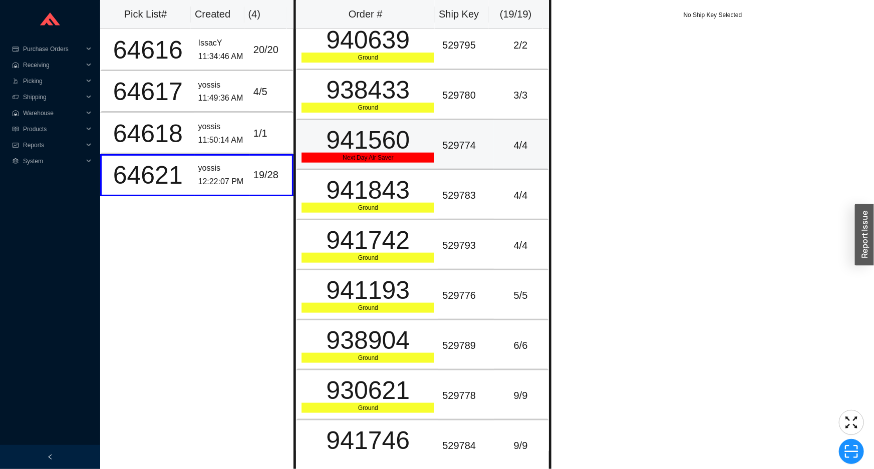
click at [386, 155] on div "Next Day Air Saver" at bounding box center [368, 158] width 133 height 10
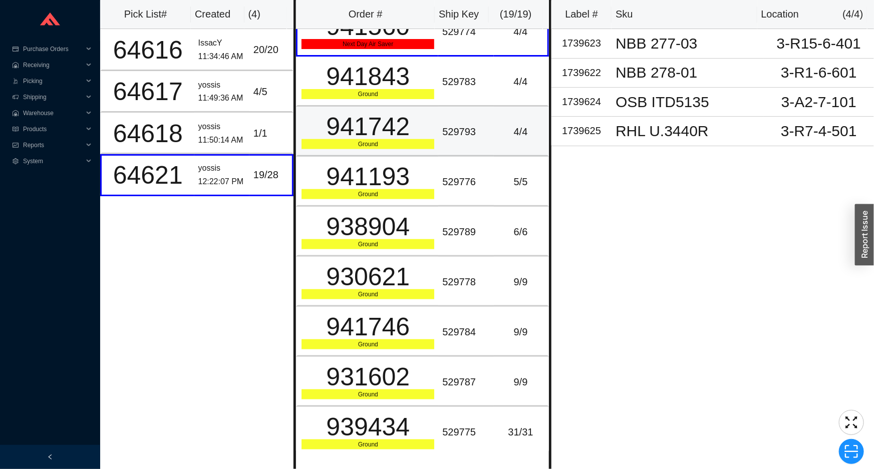
scroll to position [478, 0]
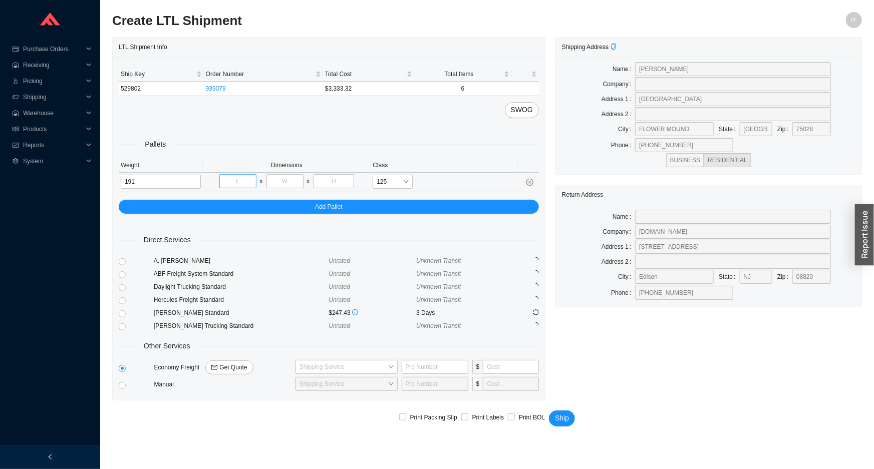
type input "191"
click at [232, 179] on input "tel" at bounding box center [237, 181] width 37 height 14
type input "48"
type input "40"
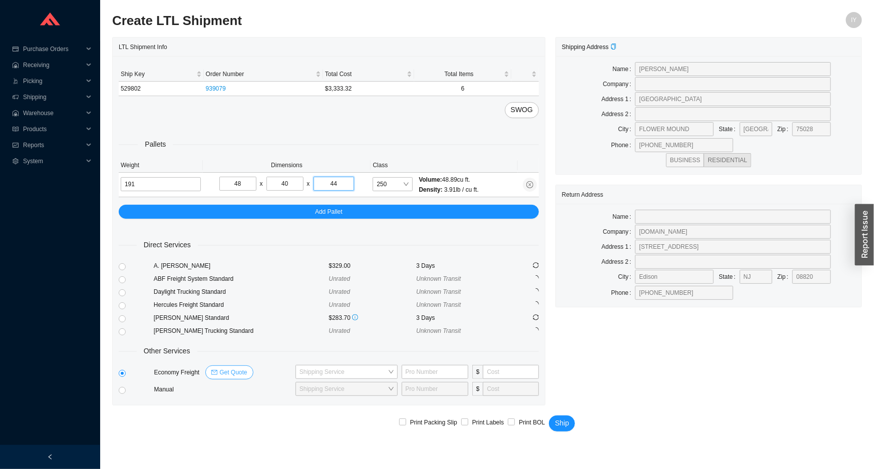
type input "44"
click at [225, 371] on span "Get Quote" at bounding box center [233, 373] width 28 height 10
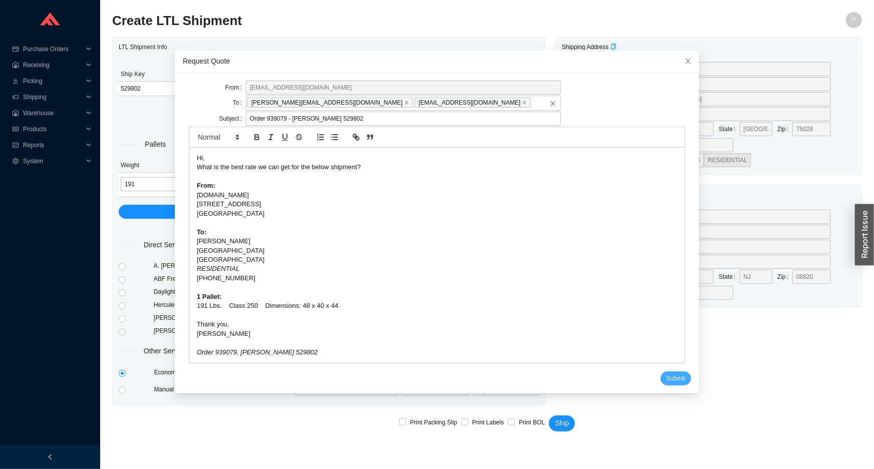
click at [667, 380] on span "Submit" at bounding box center [676, 379] width 19 height 10
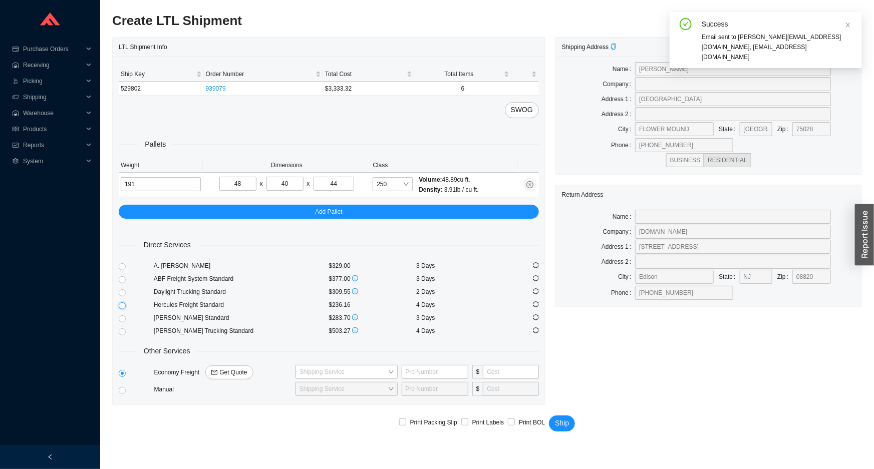
click at [122, 306] on input "radio" at bounding box center [122, 306] width 7 height 7
radio input "true"
checkbox input "true"
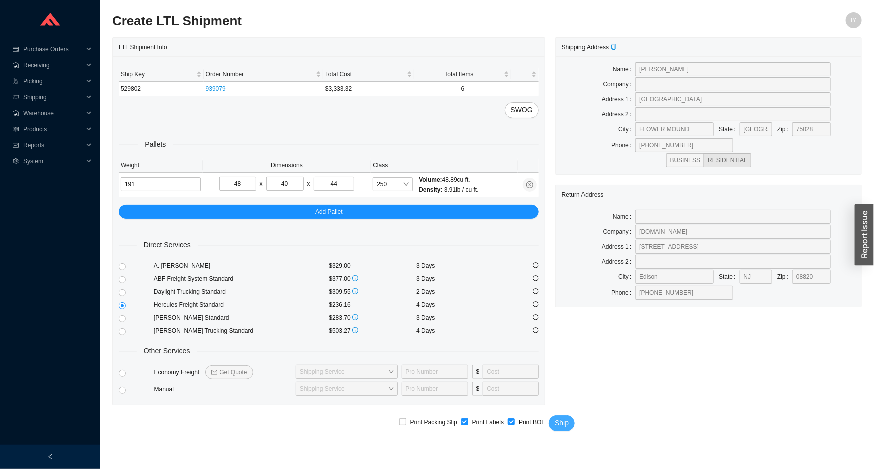
click at [562, 426] on span "Ship" at bounding box center [562, 424] width 14 height 12
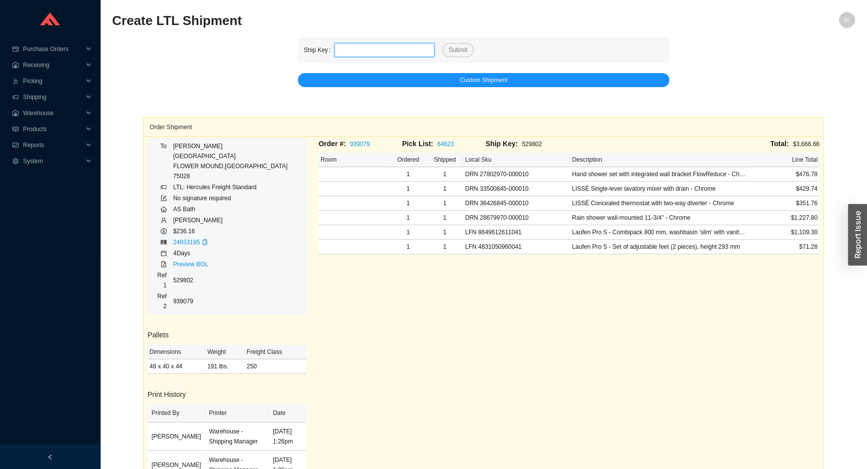
click at [415, 45] on input "tel" at bounding box center [385, 50] width 100 height 14
paste input "529803"
type input "529803"
click at [443, 43] on button "Submit" at bounding box center [458, 50] width 31 height 14
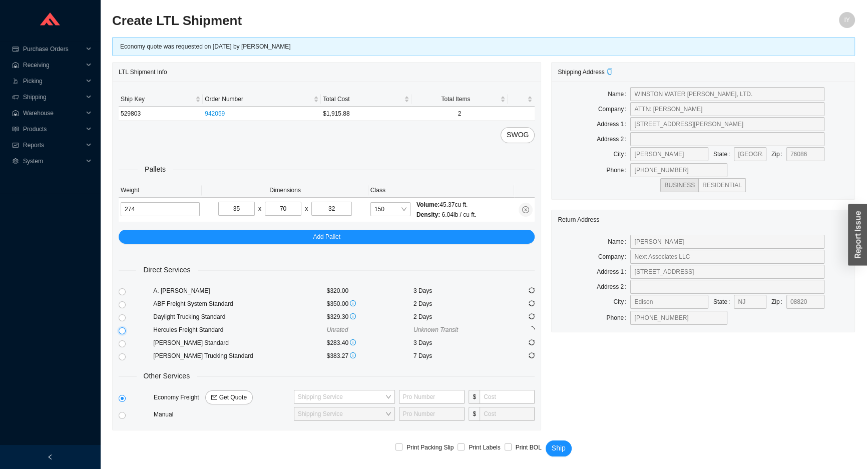
click at [124, 331] on input "radio" at bounding box center [122, 331] width 7 height 7
radio input "true"
checkbox input "true"
click at [390, 203] on span "150" at bounding box center [391, 209] width 32 height 13
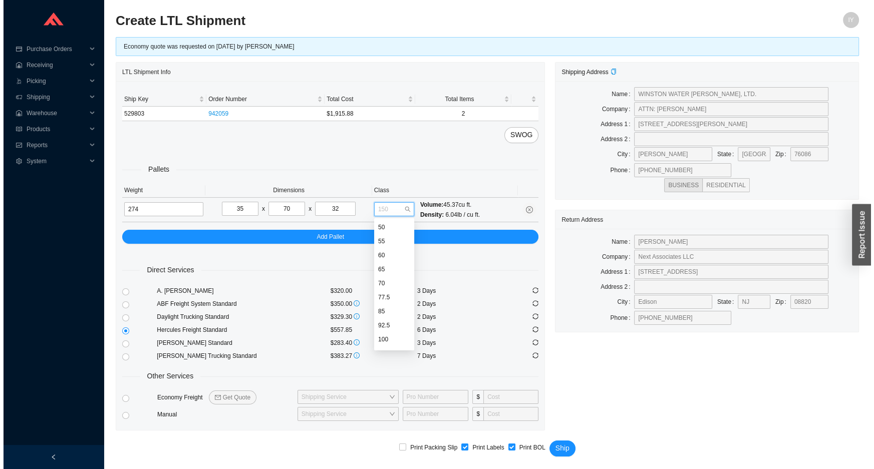
scroll to position [40, 0]
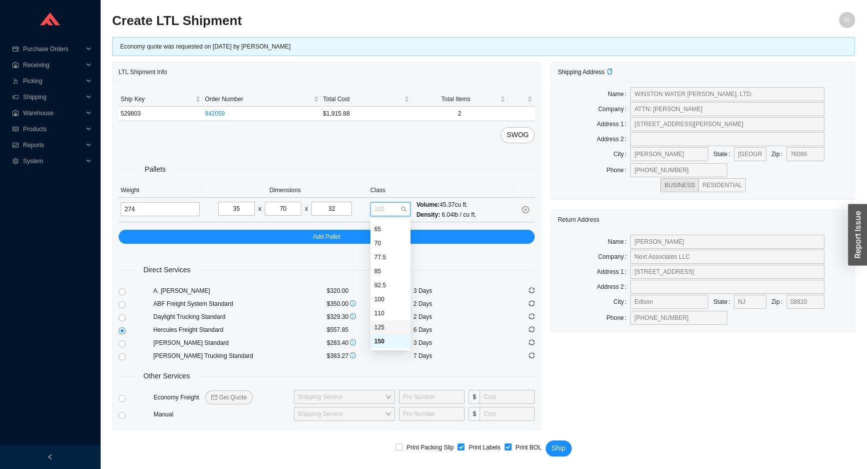
click at [391, 328] on div "125" at bounding box center [391, 327] width 32 height 9
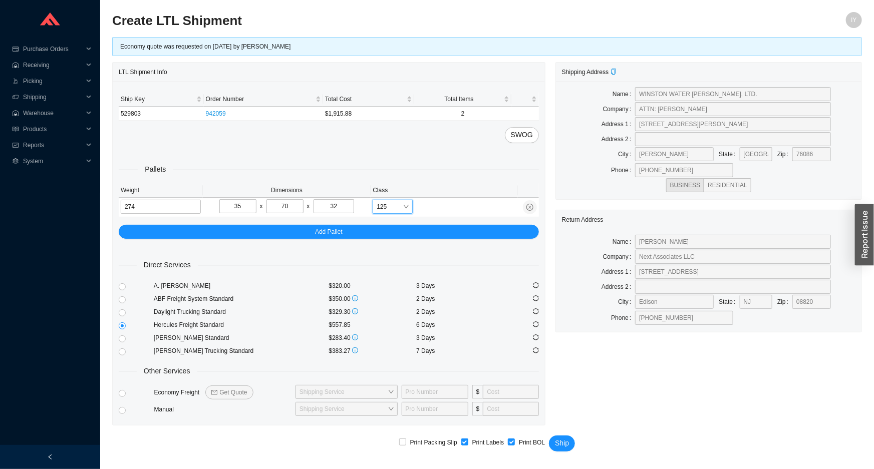
click at [389, 194] on th "Class" at bounding box center [444, 190] width 147 height 15
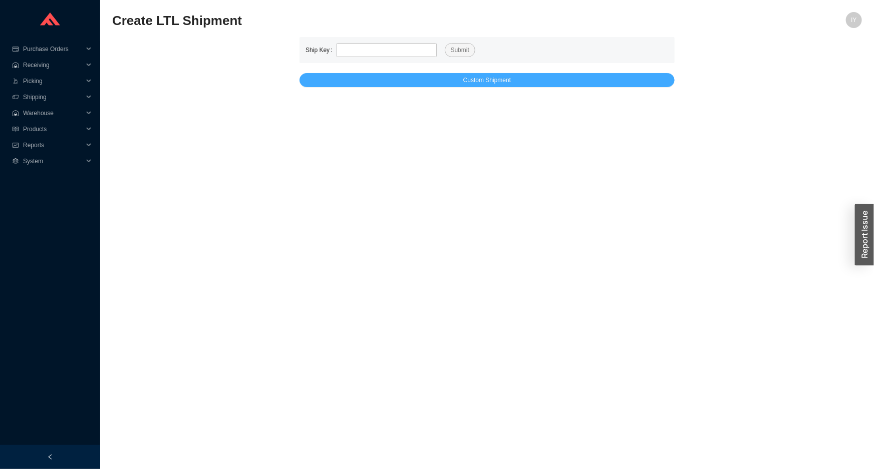
click at [426, 80] on button "Custom Shipment" at bounding box center [487, 80] width 375 height 14
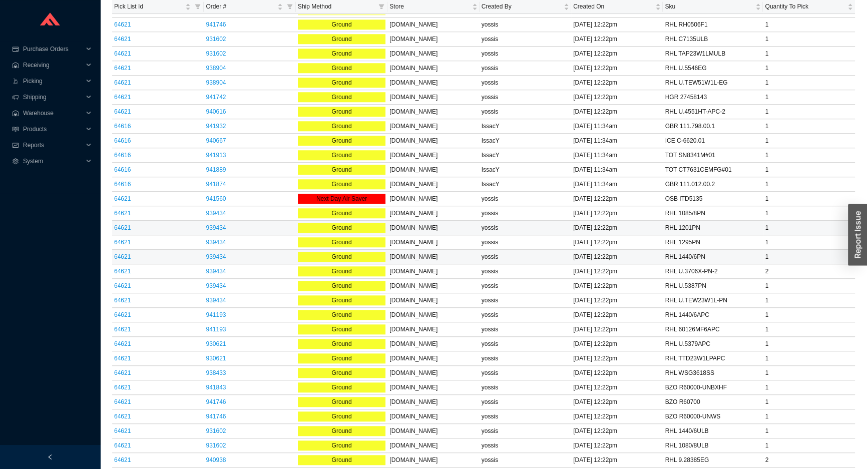
scroll to position [1229, 0]
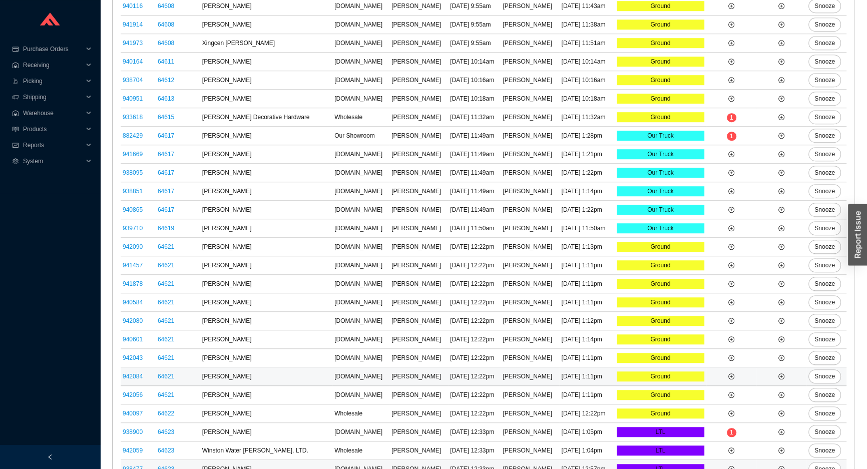
scroll to position [923, 0]
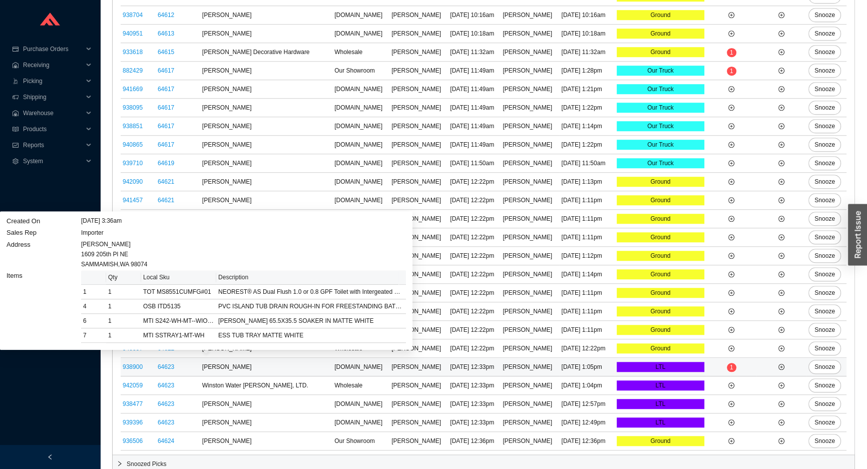
click at [141, 261] on div "[PERSON_NAME] [STREET_ADDRESS]" at bounding box center [243, 254] width 325 height 30
copy div "98074"
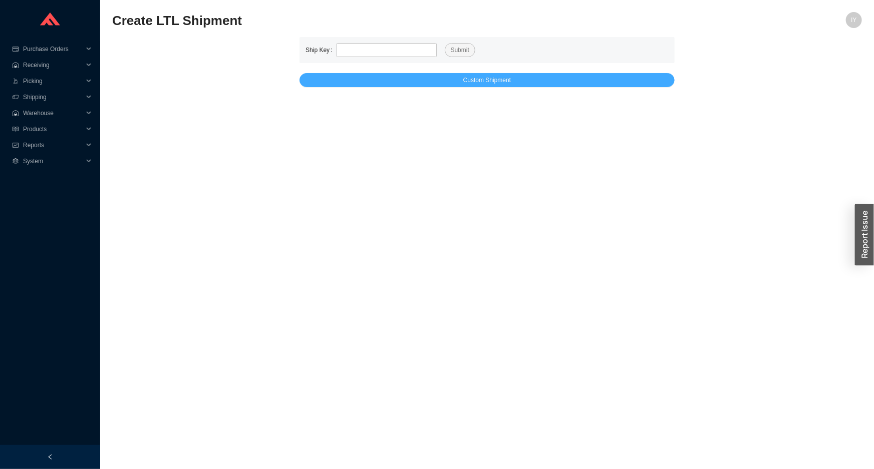
click at [665, 85] on button "Custom Shipment" at bounding box center [487, 80] width 375 height 14
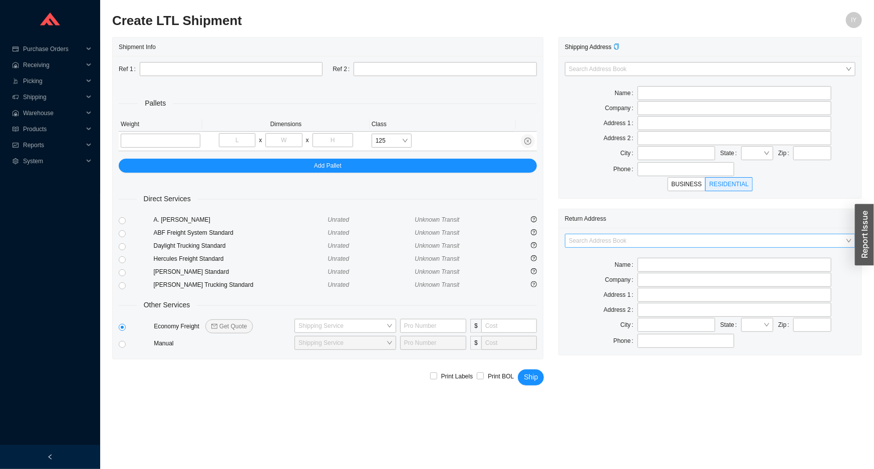
click at [777, 234] on input "search" at bounding box center [707, 240] width 276 height 13
click at [731, 264] on div "AS Bath" at bounding box center [710, 258] width 291 height 14
type input "AS Bath"
type input "39 Progress St"
type input "Edison"
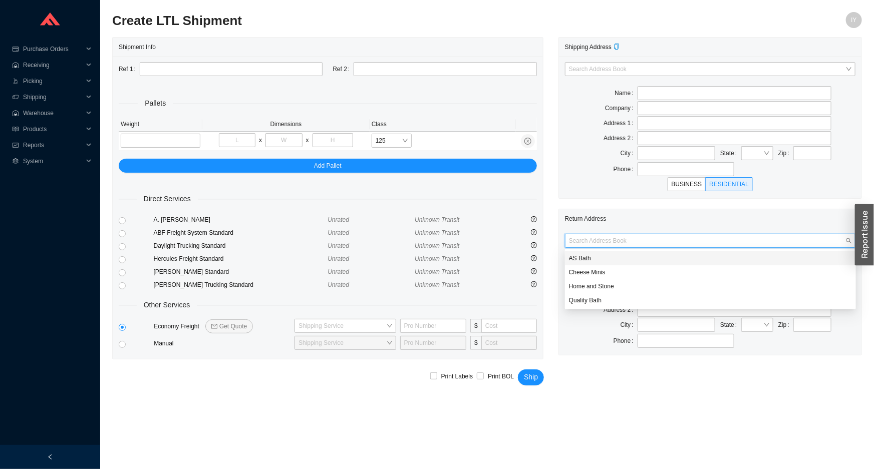
type input "08820"
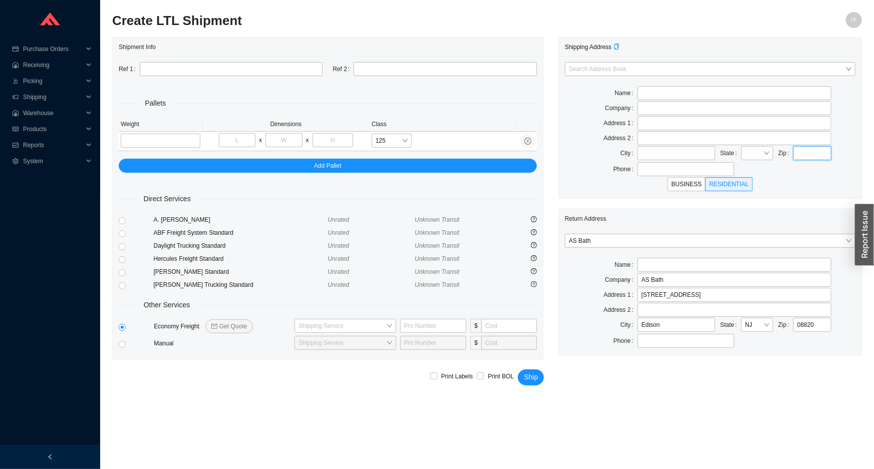
click at [806, 155] on input "text" at bounding box center [812, 153] width 38 height 14
paste input "98074"
type input "98074"
click at [187, 143] on input "tel" at bounding box center [161, 141] width 80 height 14
type input "230"
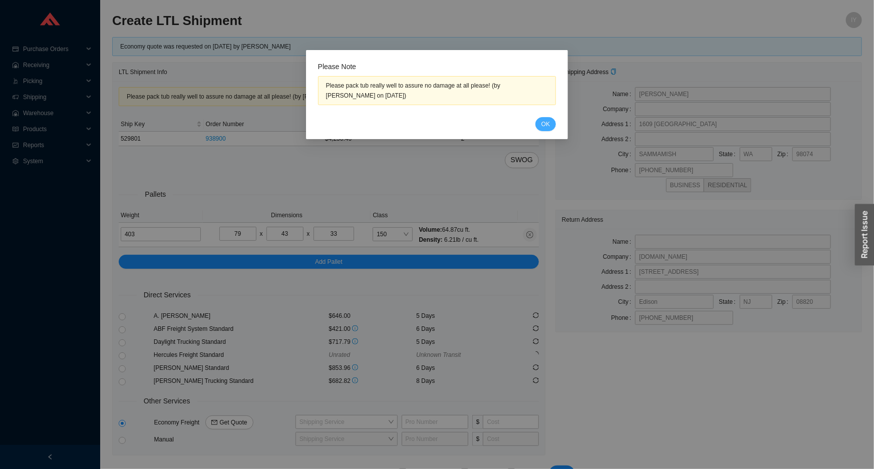
click at [544, 121] on span "OK" at bounding box center [545, 124] width 9 height 10
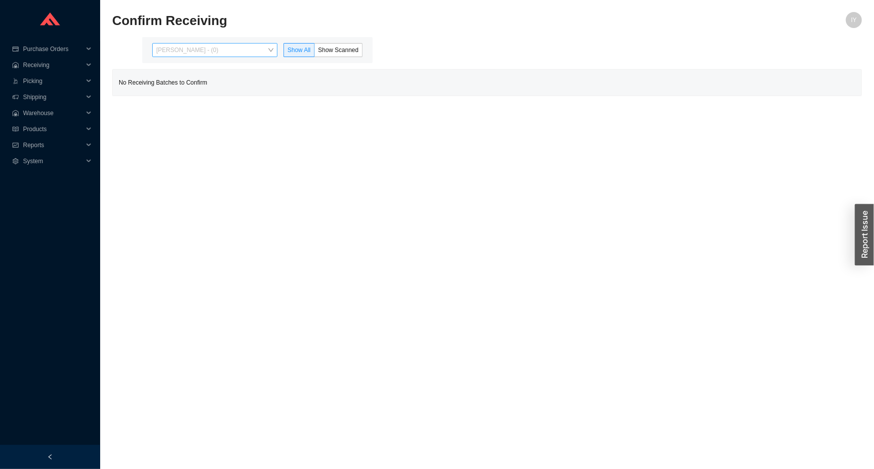
click at [213, 54] on span "[PERSON_NAME] - (0)" at bounding box center [214, 50] width 117 height 13
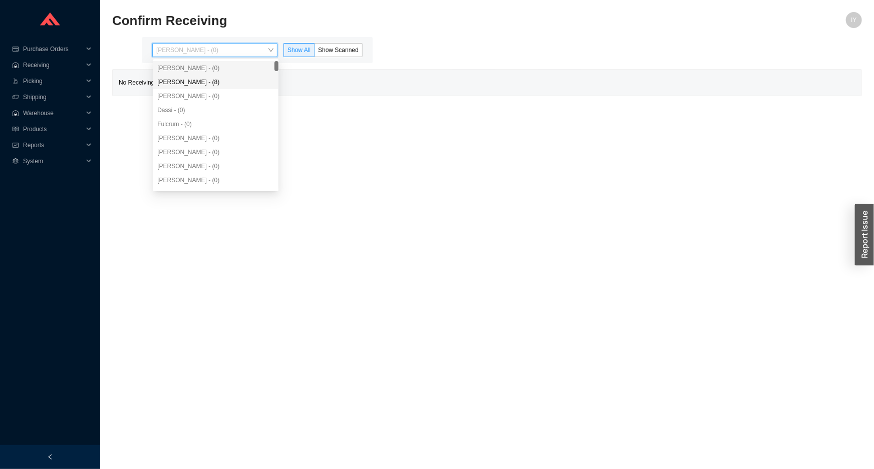
click at [205, 80] on div "[PERSON_NAME] - (8)" at bounding box center [215, 82] width 117 height 9
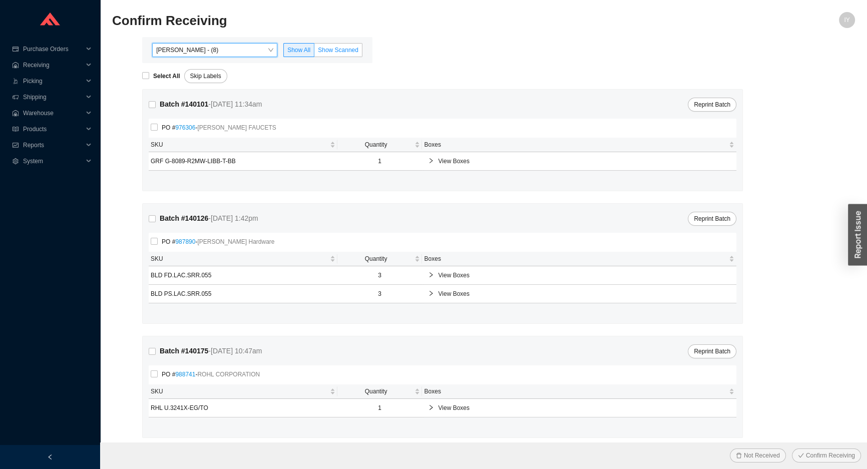
click at [347, 57] on label "Show Scanned" at bounding box center [339, 50] width 48 height 14
click at [315, 52] on input "Show Scanned" at bounding box center [315, 52] width 0 height 0
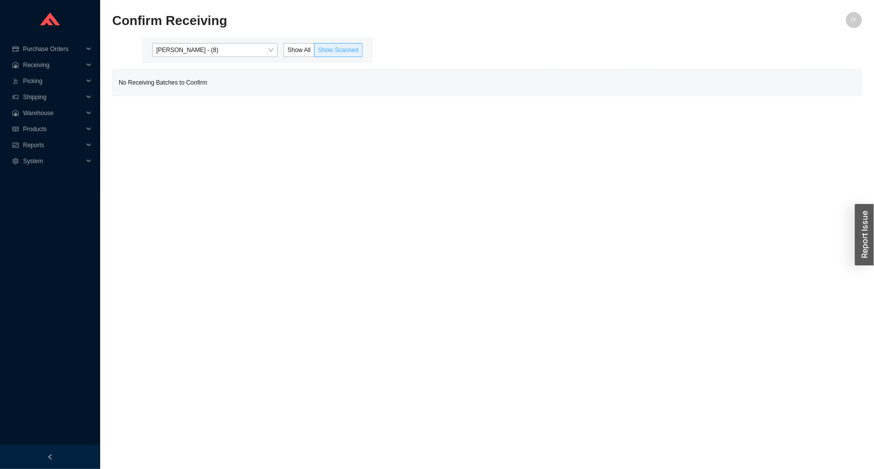
click at [345, 50] on span "Show Scanned" at bounding box center [338, 50] width 41 height 7
click at [315, 52] on input "Show Scanned" at bounding box center [315, 52] width 0 height 0
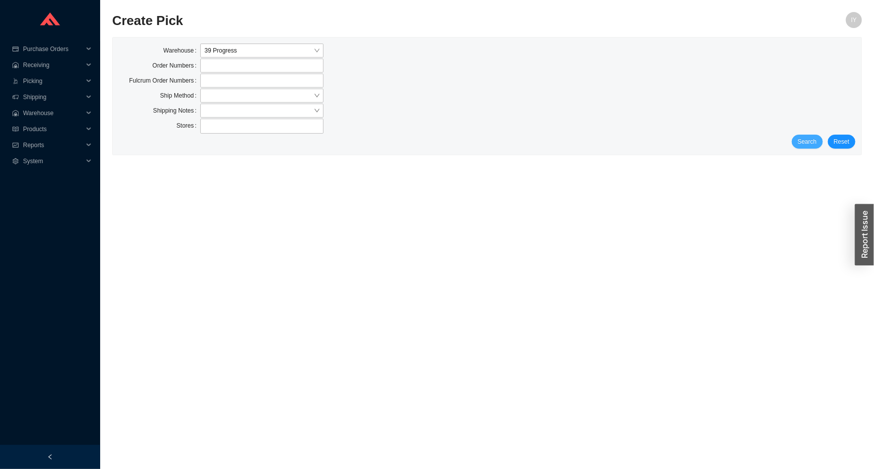
click at [806, 140] on span "Search" at bounding box center [807, 142] width 19 height 10
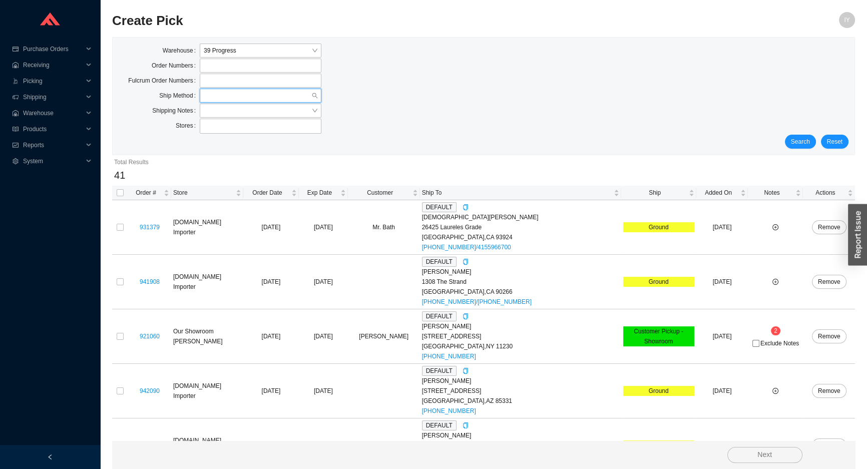
click at [229, 90] on input "search" at bounding box center [258, 95] width 108 height 13
click at [210, 168] on div "UPS" at bounding box center [261, 169] width 114 height 9
click at [791, 141] on button "Search" at bounding box center [800, 142] width 31 height 14
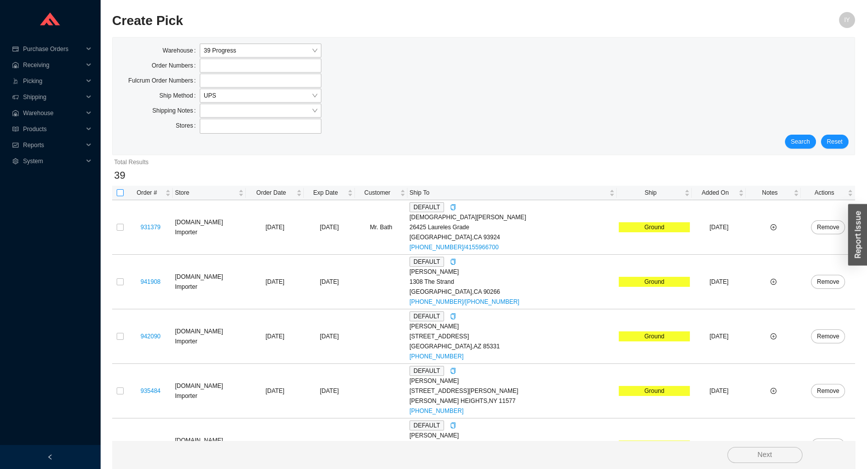
click at [121, 190] on input "checkbox" at bounding box center [120, 192] width 7 height 7
checkbox input "true"
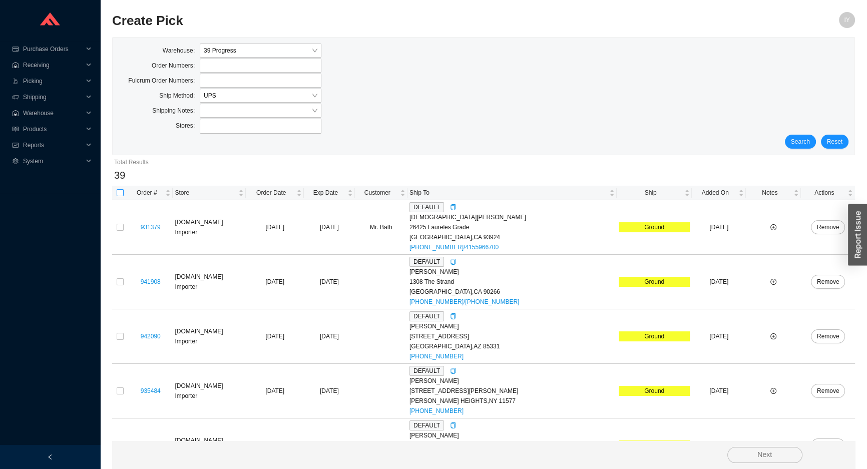
checkbox input "true"
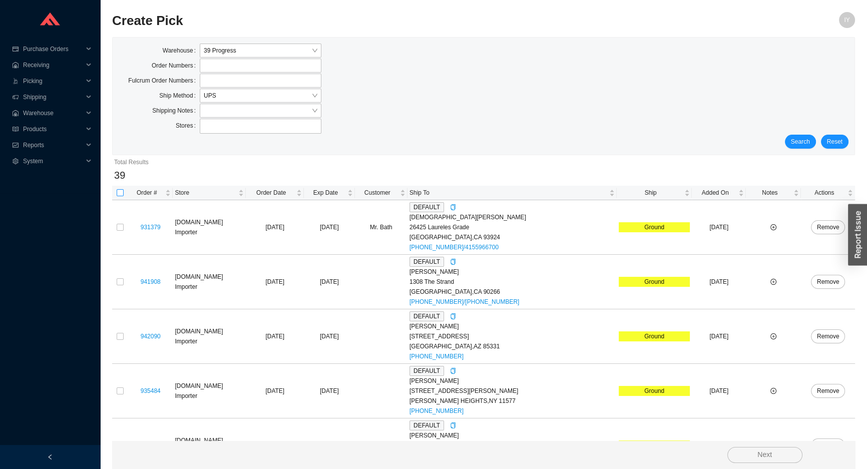
checkbox input "true"
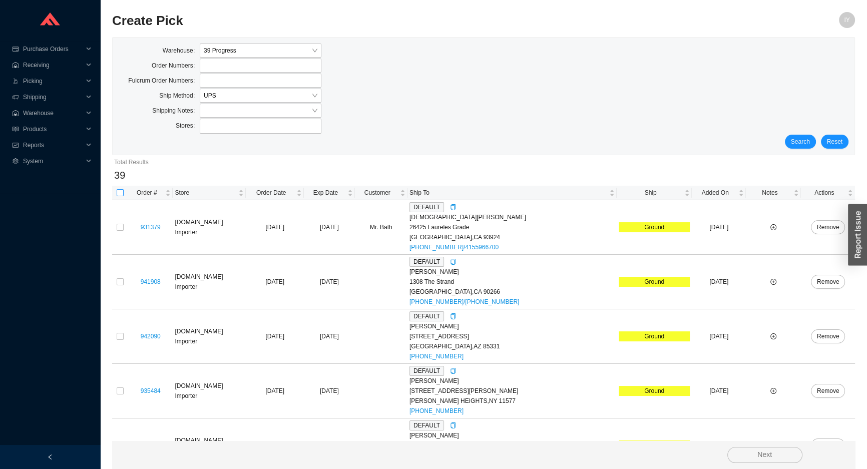
checkbox input "true"
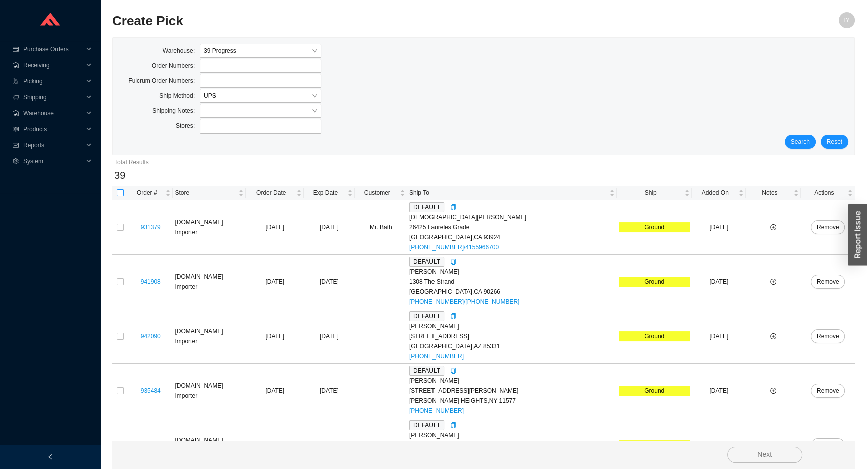
checkbox input "true"
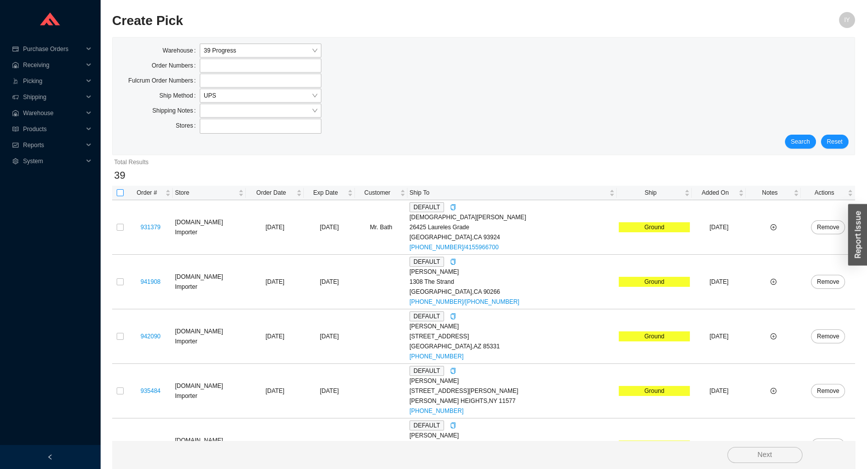
checkbox input "true"
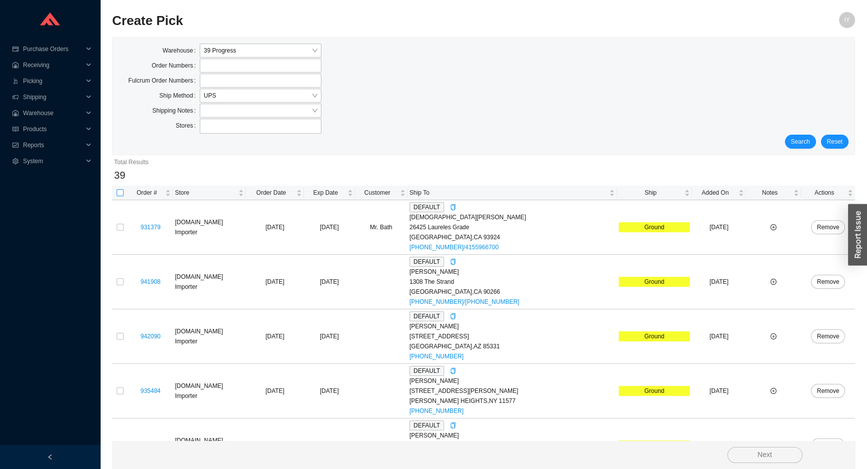
checkbox input "true"
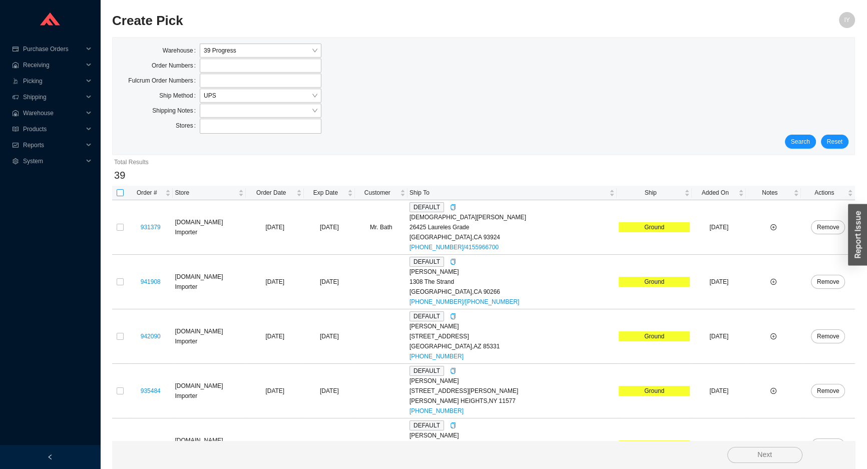
checkbox input "true"
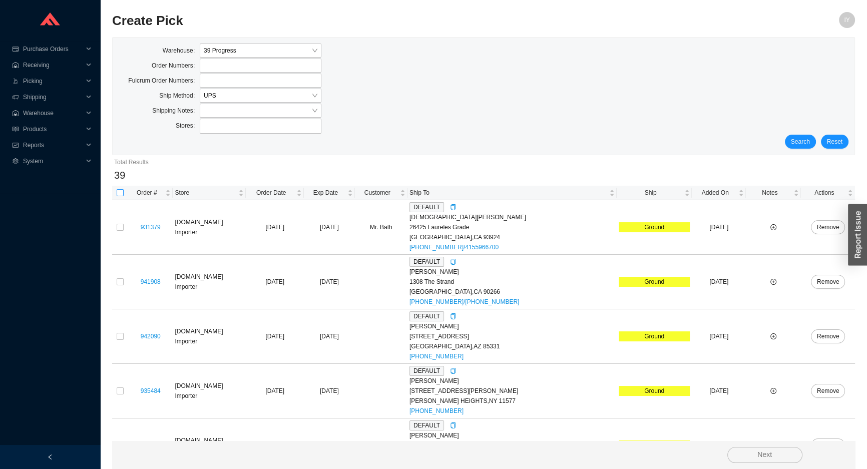
checkbox input "true"
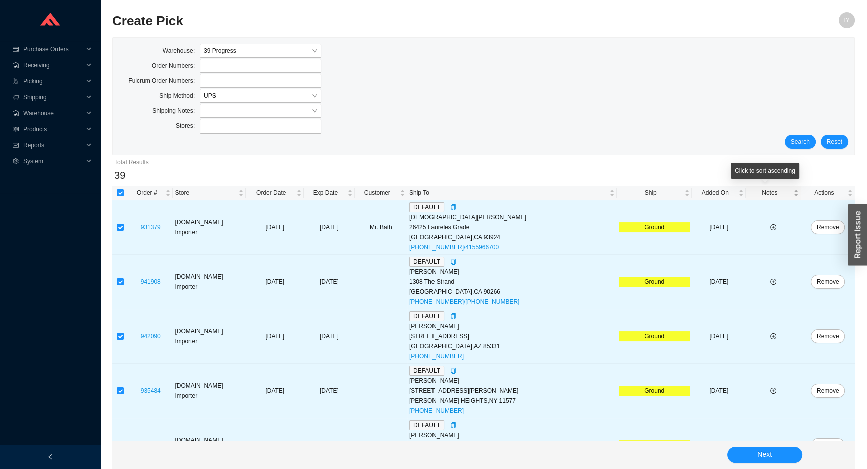
click at [752, 192] on span "Notes" at bounding box center [770, 193] width 44 height 10
click at [780, 454] on button "Next" at bounding box center [765, 455] width 75 height 16
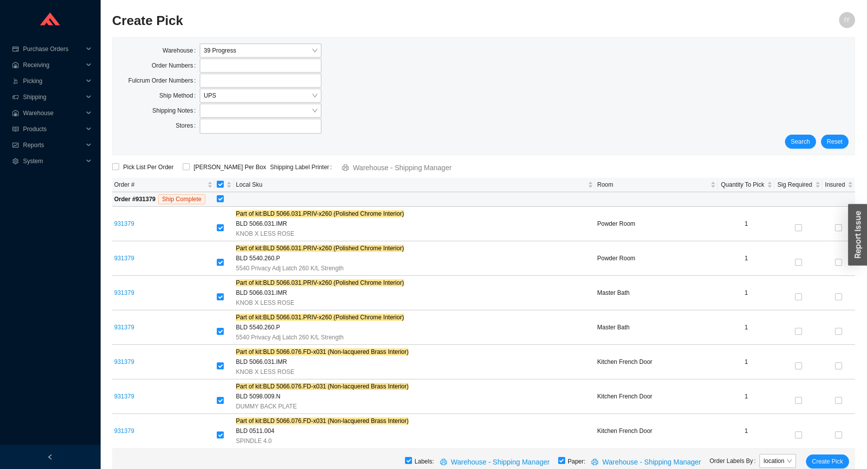
click at [234, 195] on td at bounding box center [535, 199] width 641 height 15
click at [224, 195] on input "checkbox" at bounding box center [220, 198] width 7 height 7
checkbox input "false"
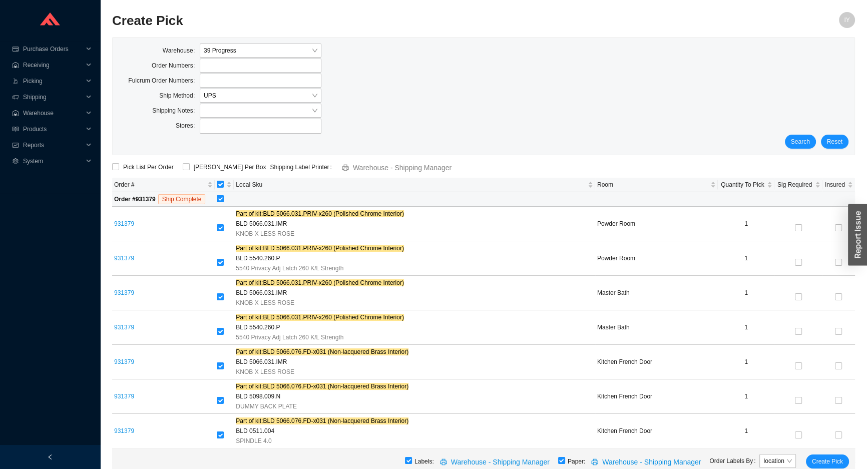
checkbox input "false"
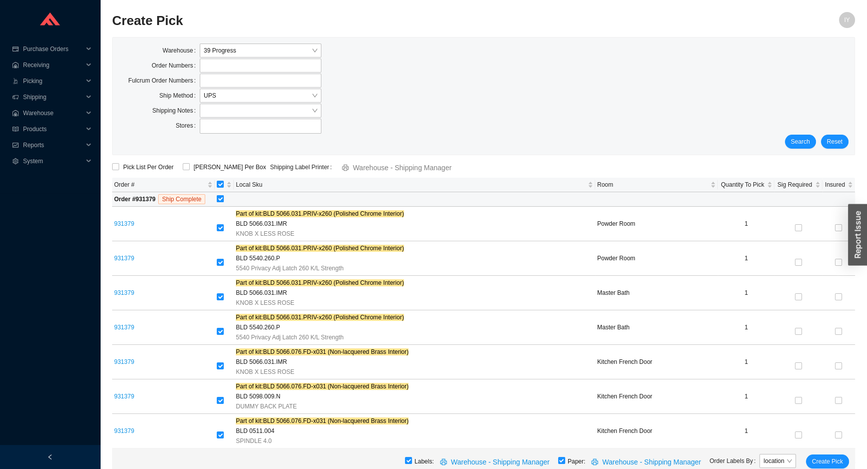
checkbox input "false"
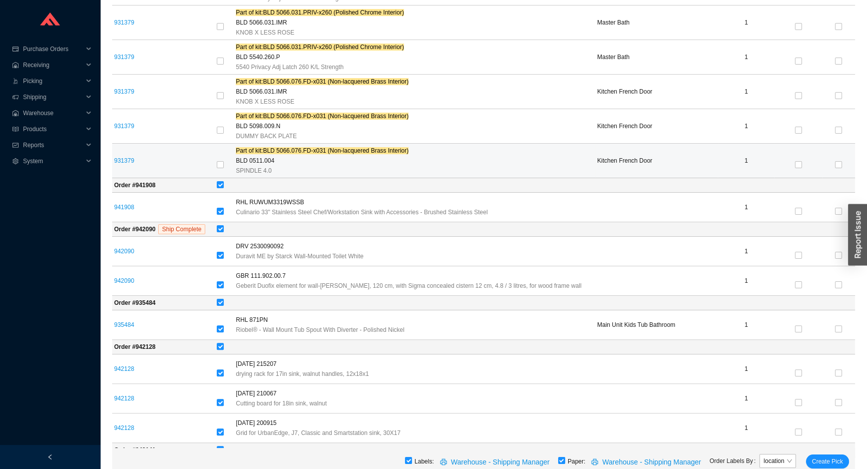
scroll to position [273, 0]
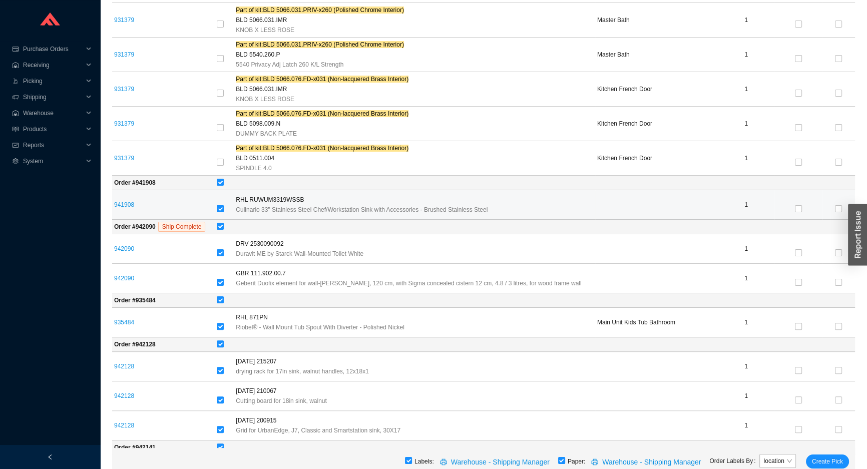
click at [224, 209] on input "checkbox" at bounding box center [220, 208] width 7 height 7
checkbox input "false"
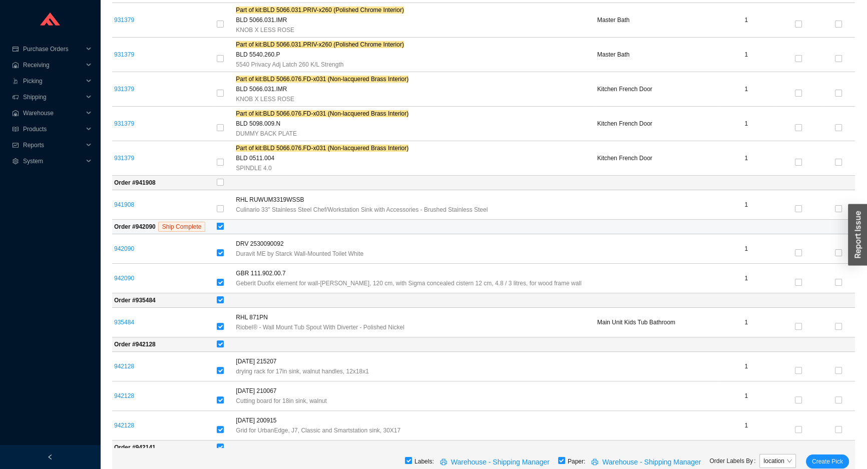
click at [224, 225] on input "checkbox" at bounding box center [220, 226] width 7 height 7
checkbox input "false"
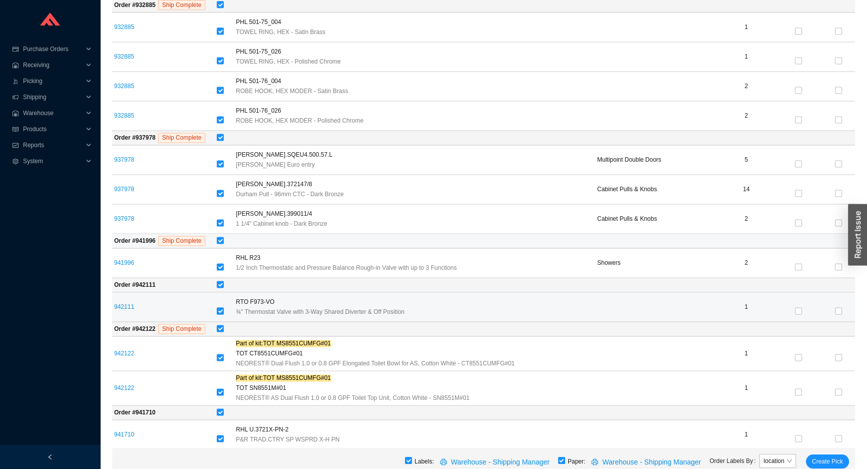
scroll to position [1775, 0]
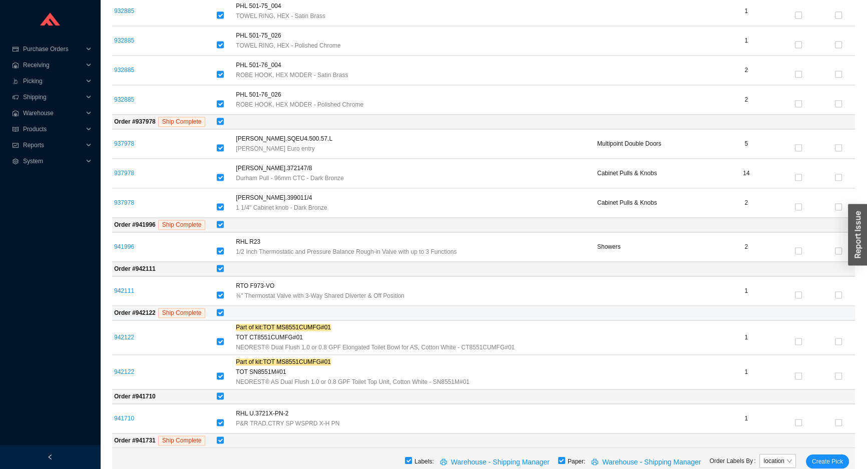
click at [226, 306] on td at bounding box center [535, 313] width 641 height 15
click at [224, 309] on input "checkbox" at bounding box center [220, 312] width 7 height 7
checkbox input "false"
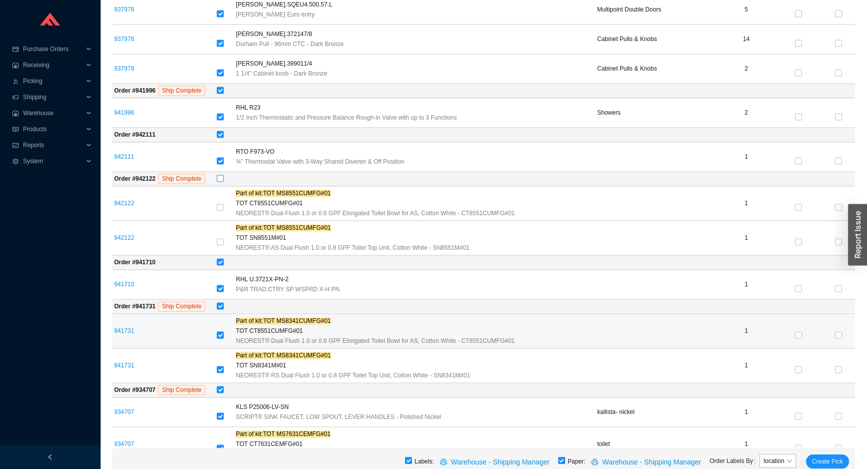
scroll to position [1912, 0]
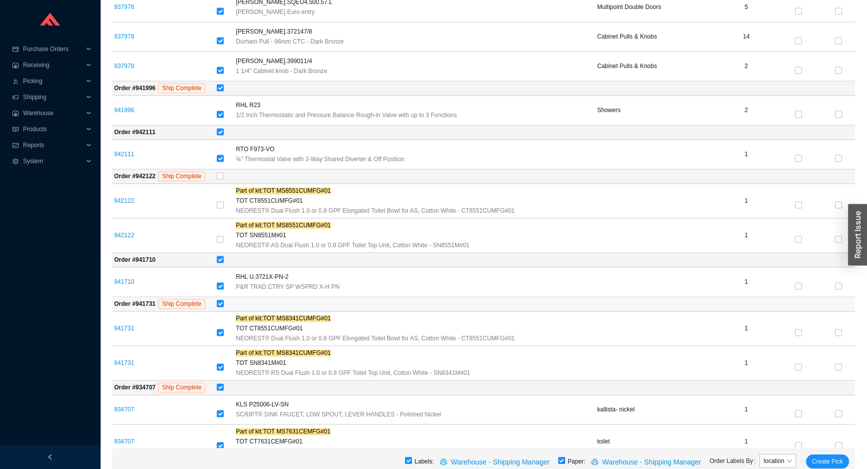
click at [224, 300] on input "checkbox" at bounding box center [220, 303] width 7 height 7
checkbox input "false"
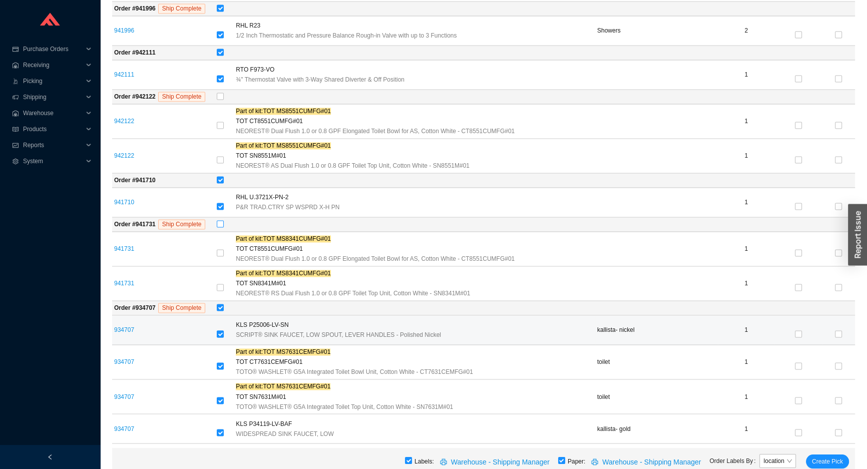
scroll to position [2003, 0]
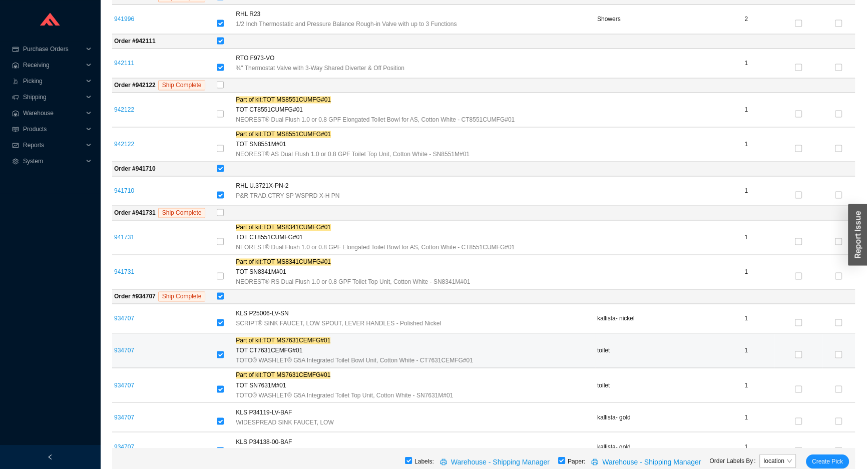
click at [230, 348] on div at bounding box center [224, 355] width 15 height 14
click at [224, 351] on input "checkbox" at bounding box center [220, 354] width 7 height 7
checkbox input "false"
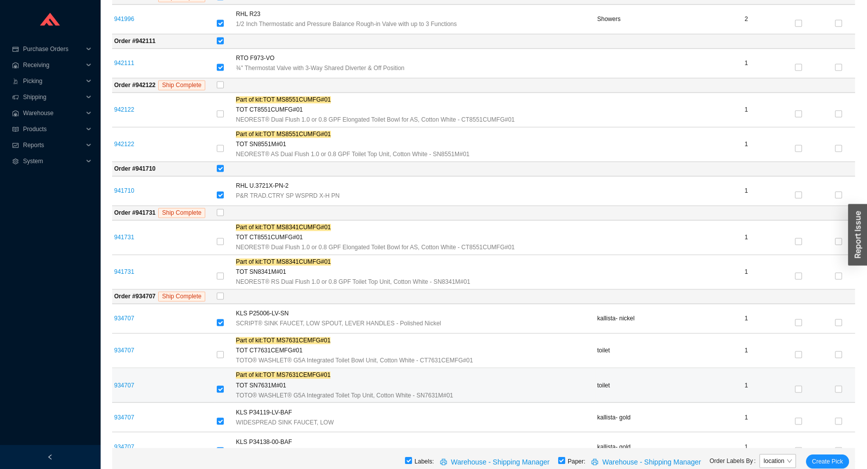
click at [226, 383] on div at bounding box center [224, 390] width 15 height 14
click at [224, 386] on input "checkbox" at bounding box center [220, 389] width 7 height 7
checkbox input "false"
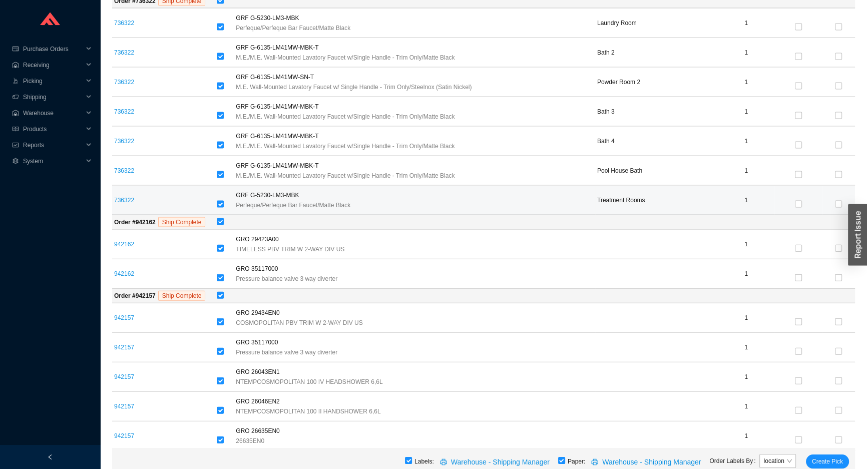
scroll to position [2738, 0]
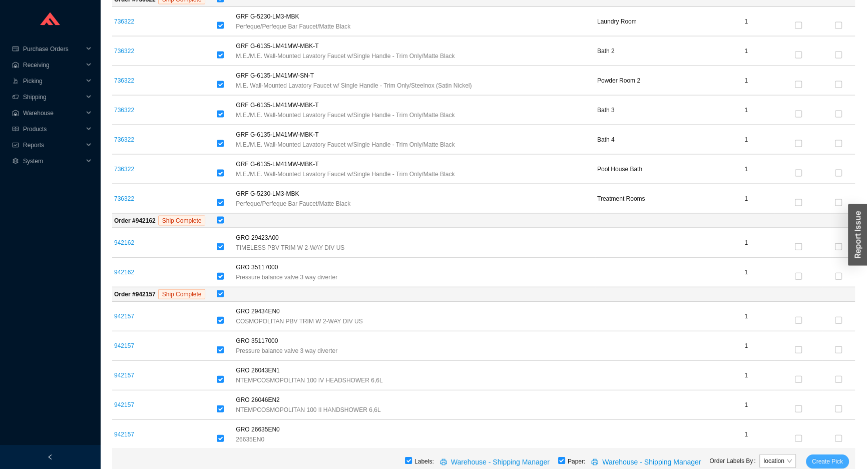
click at [820, 455] on button "Create Pick" at bounding box center [827, 462] width 43 height 14
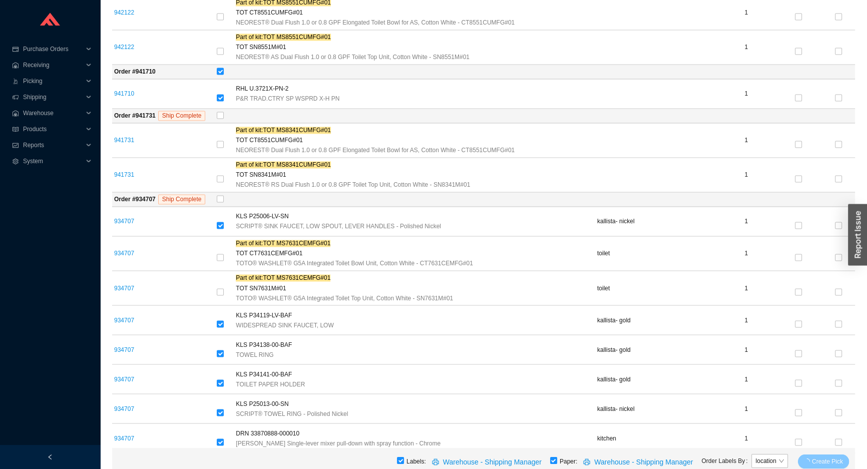
scroll to position [2100, 0]
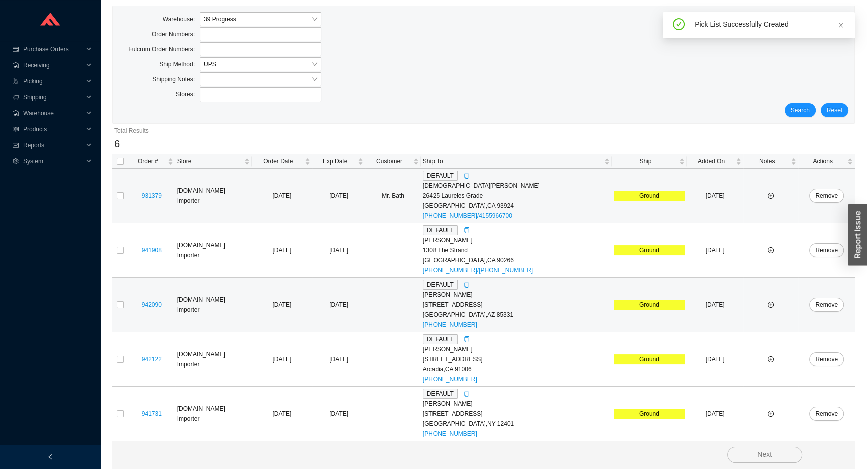
scroll to position [86, 0]
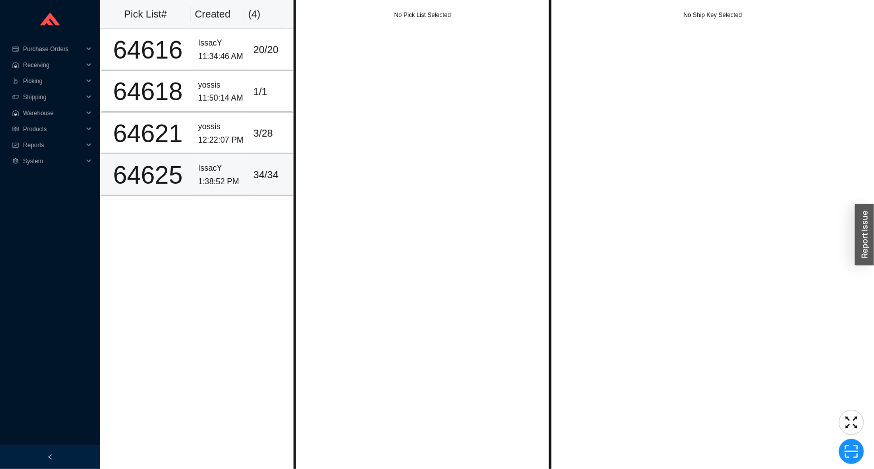
click at [214, 175] on div "1:38:52 PM" at bounding box center [221, 182] width 47 height 14
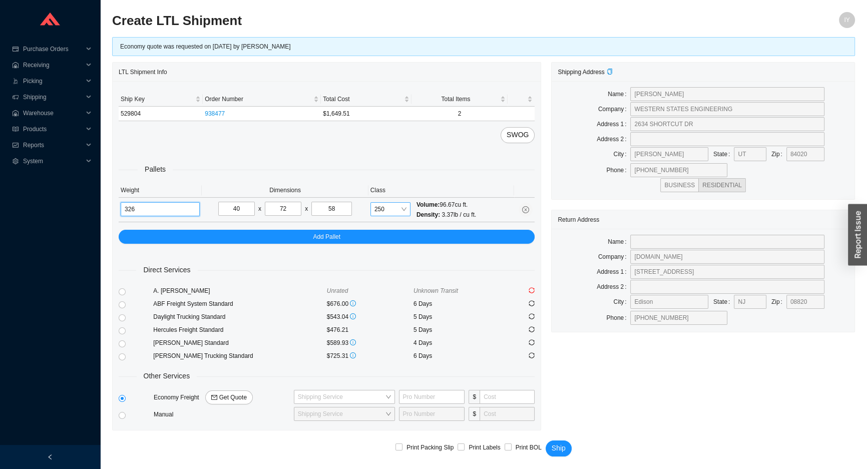
click at [396, 205] on span "250" at bounding box center [391, 209] width 32 height 13
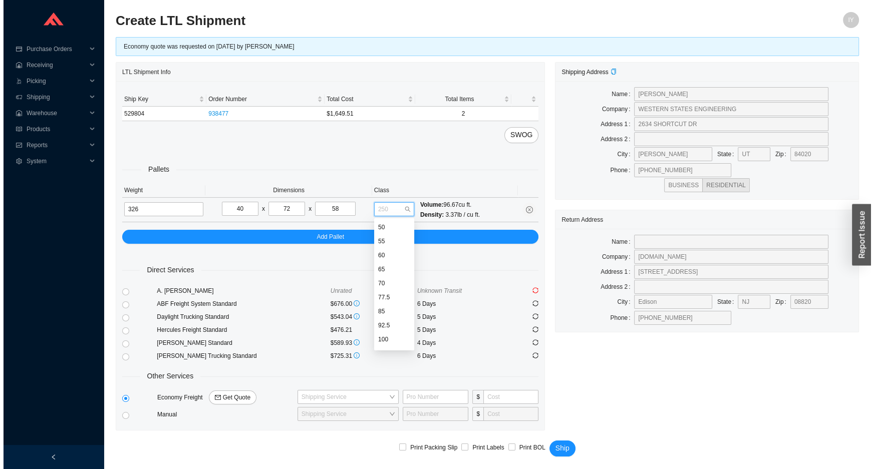
scroll to position [82, 0]
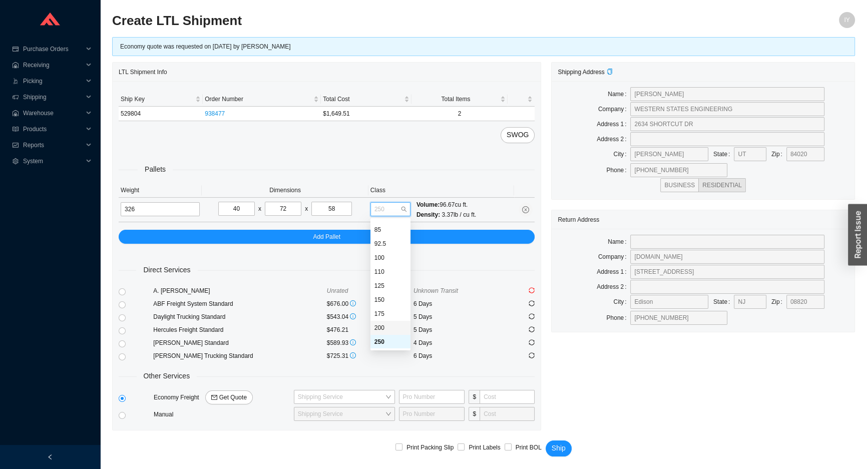
click at [394, 324] on div "200" at bounding box center [391, 328] width 32 height 9
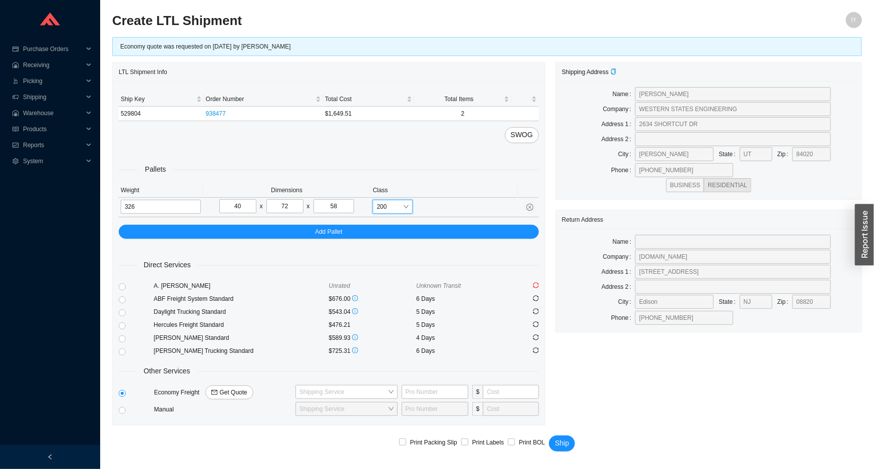
click at [397, 200] on span "200" at bounding box center [393, 206] width 32 height 13
click at [392, 315] on div "175" at bounding box center [393, 311] width 32 height 9
click at [399, 210] on span "175" at bounding box center [393, 206] width 32 height 13
click at [391, 338] on div "250" at bounding box center [393, 339] width 32 height 9
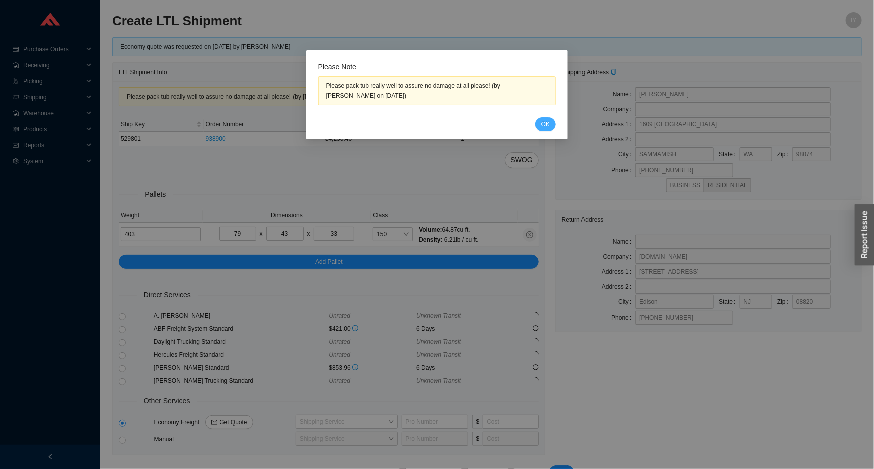
click at [540, 123] on button "OK" at bounding box center [545, 124] width 21 height 14
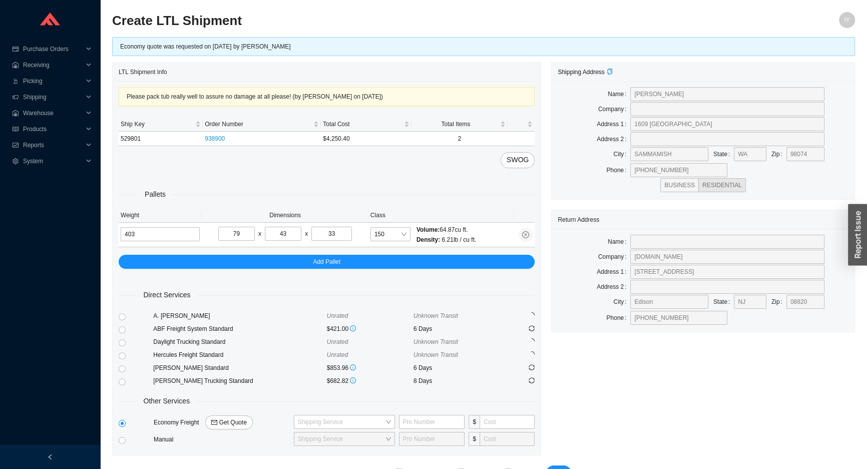
scroll to position [25, 0]
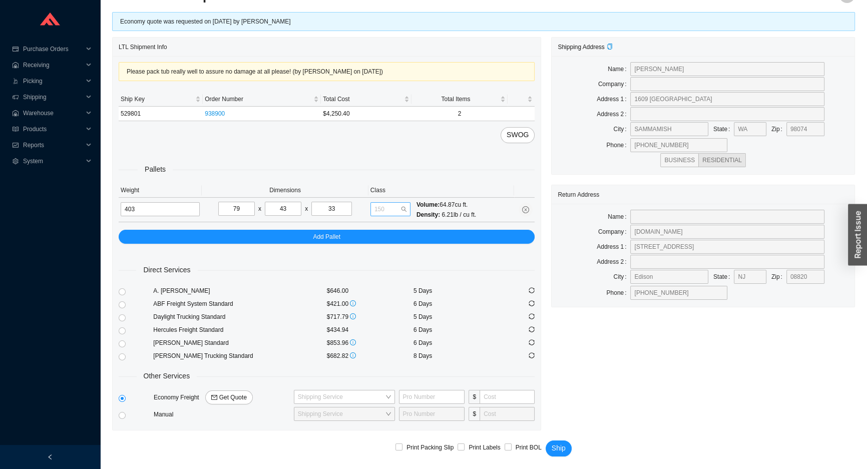
click at [396, 211] on span "150" at bounding box center [391, 209] width 32 height 13
click at [382, 331] on div "125" at bounding box center [391, 327] width 32 height 9
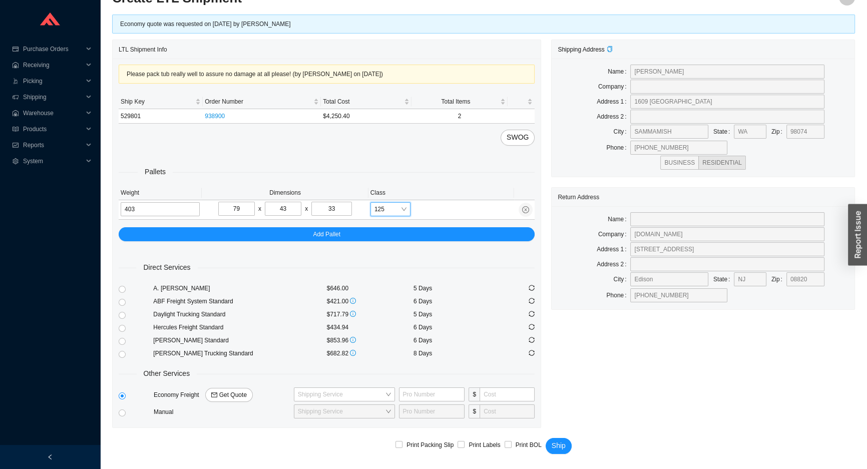
scroll to position [20, 0]
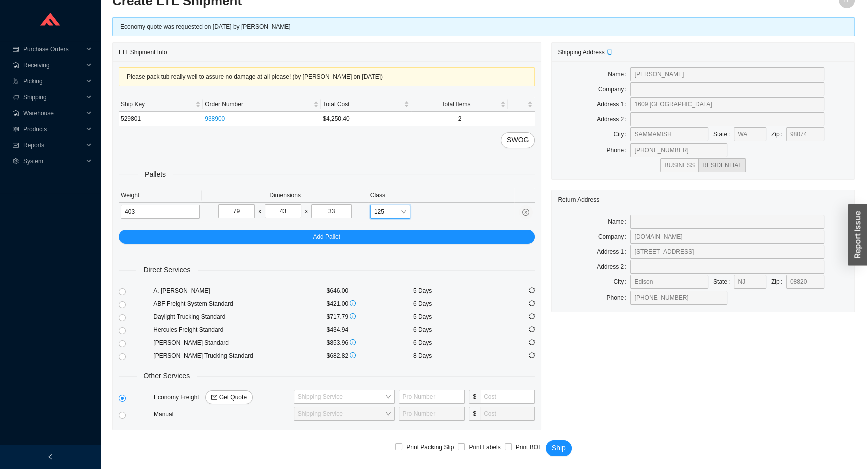
click at [397, 212] on span "125" at bounding box center [391, 211] width 32 height 13
click at [395, 343] on div "150" at bounding box center [391, 343] width 32 height 9
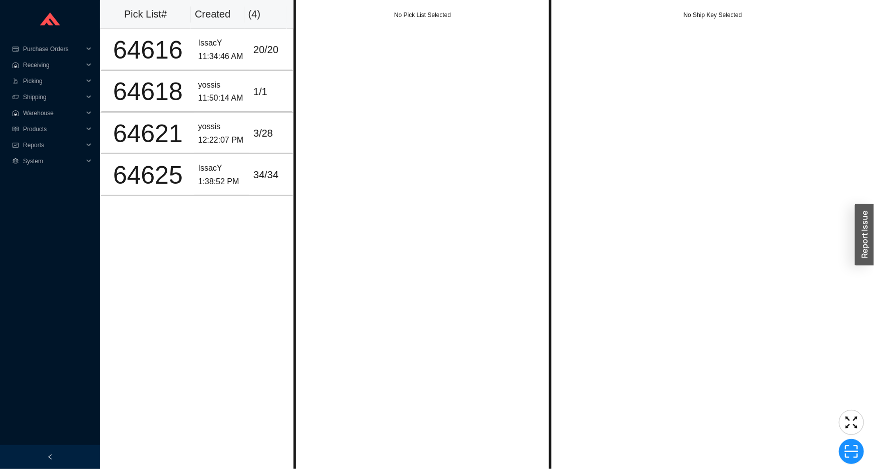
drag, startPoint x: 363, startPoint y: 149, endPoint x: 386, endPoint y: 131, distance: 28.9
click at [371, 147] on div "No Pick List Selected" at bounding box center [422, 234] width 258 height 469
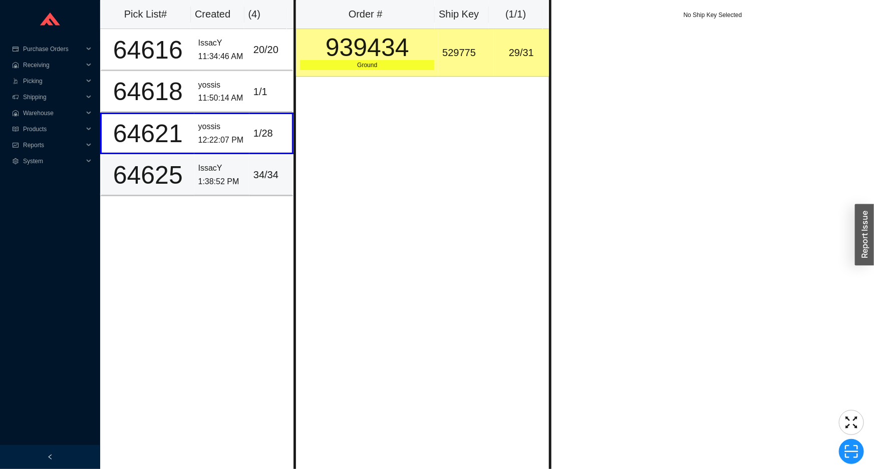
click at [260, 173] on div "34 / 34" at bounding box center [270, 175] width 35 height 17
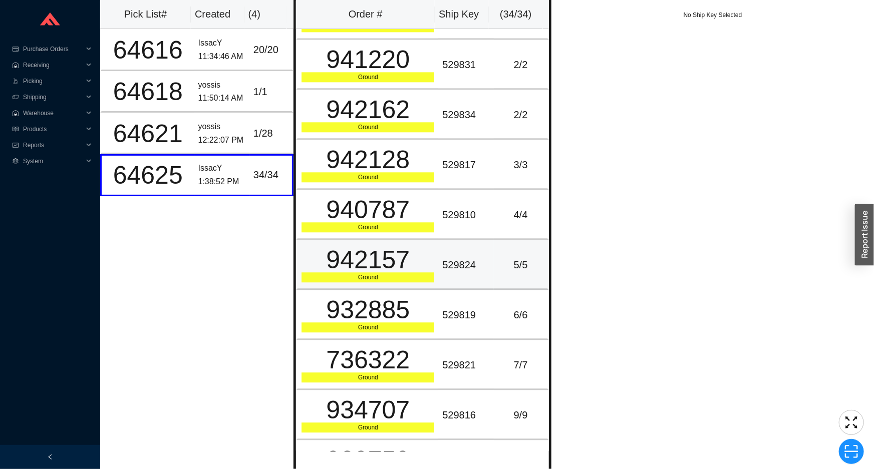
scroll to position [1271, 0]
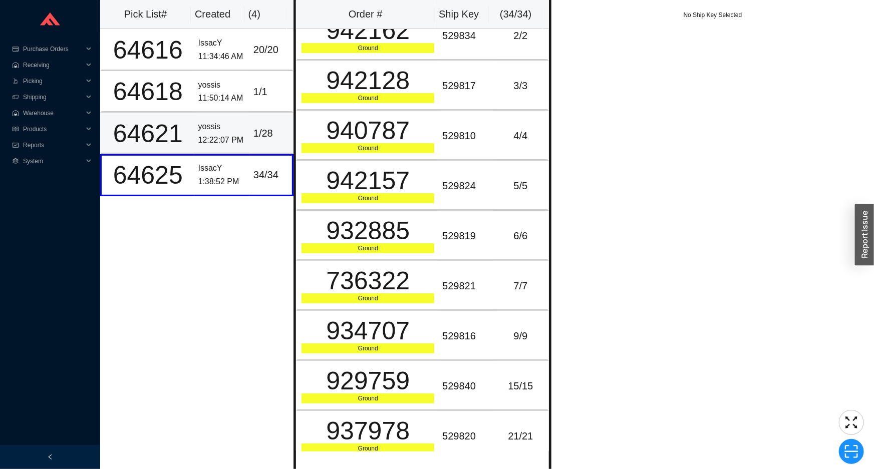
click at [175, 136] on div "64621" at bounding box center [148, 133] width 85 height 25
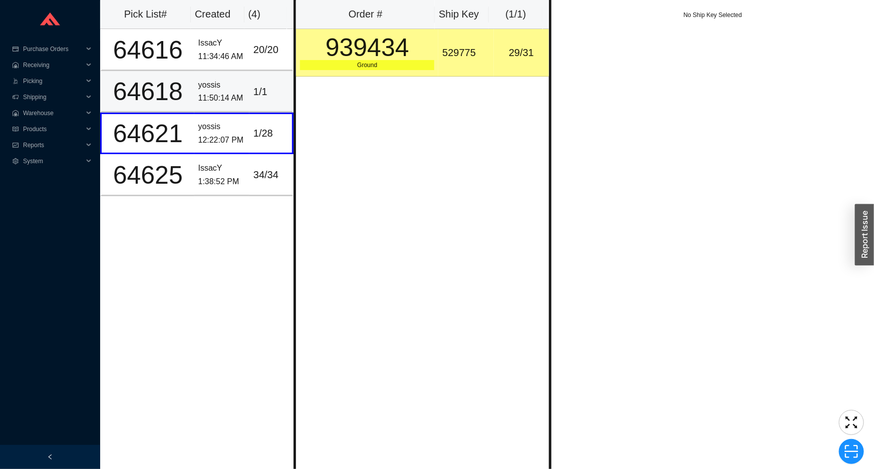
click at [180, 107] on td "64618" at bounding box center [147, 92] width 94 height 42
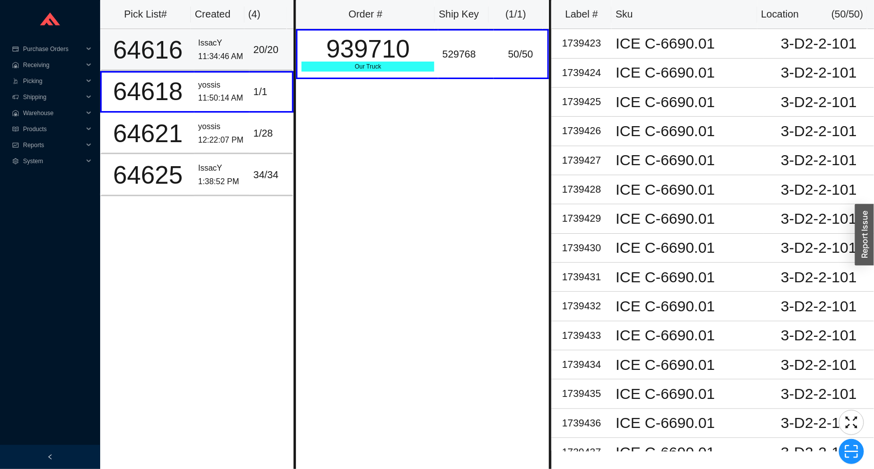
click at [214, 55] on div "11:34:46 AM" at bounding box center [221, 57] width 47 height 14
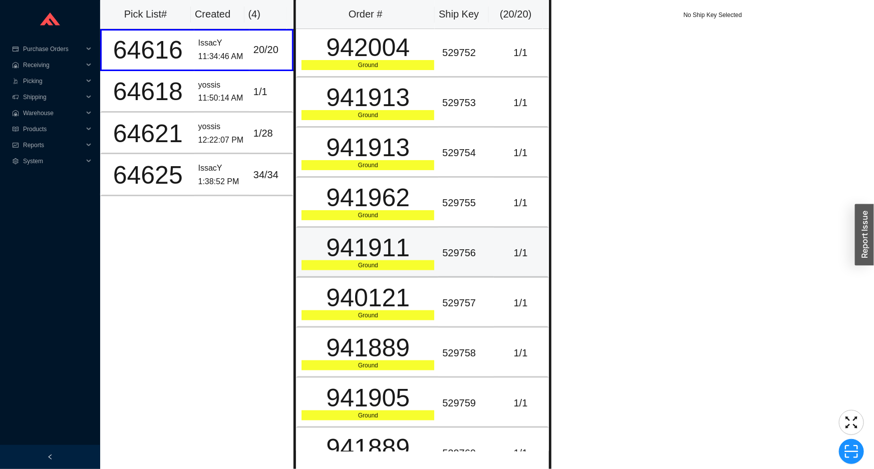
scroll to position [573, 0]
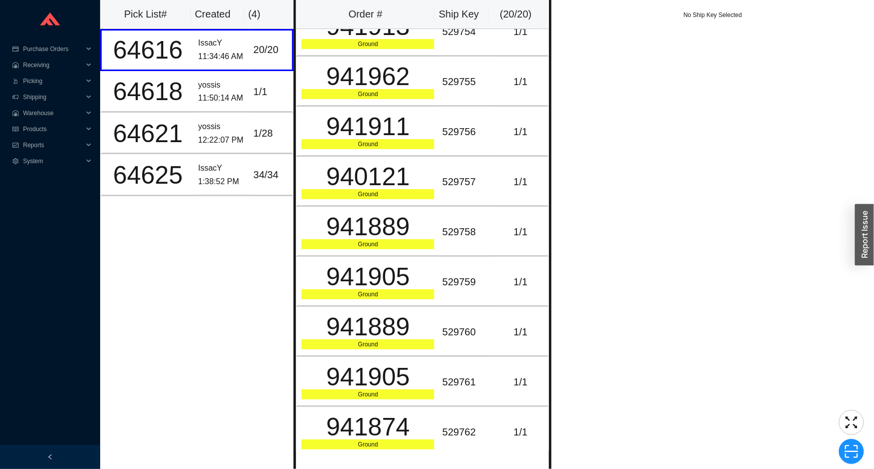
click at [129, 1] on th "Pick List#" at bounding box center [145, 14] width 91 height 29
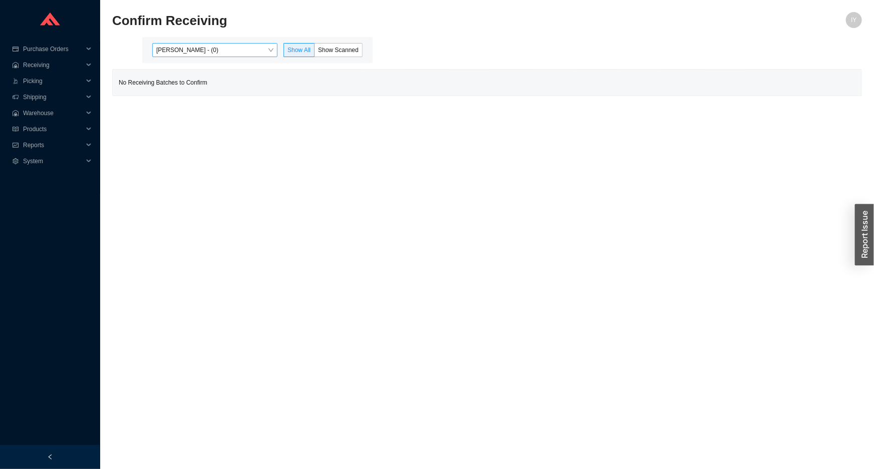
click at [253, 48] on span "[PERSON_NAME] - (0)" at bounding box center [214, 50] width 117 height 13
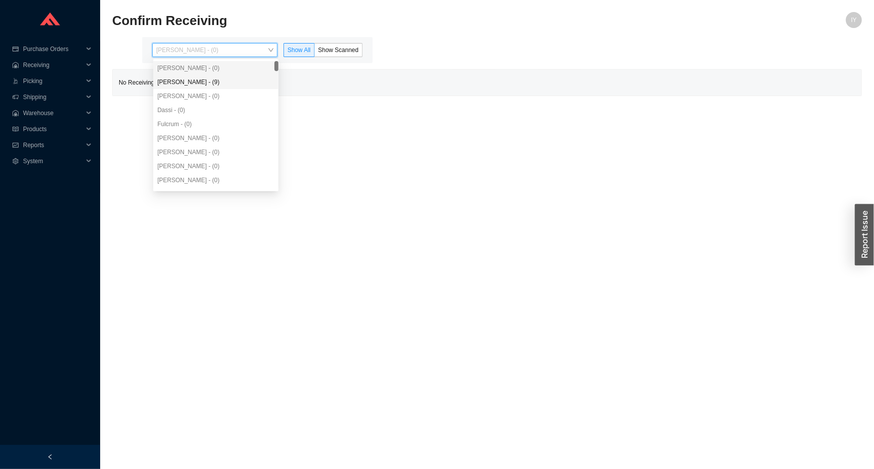
click at [224, 83] on div "[PERSON_NAME] - (9)" at bounding box center [215, 82] width 117 height 9
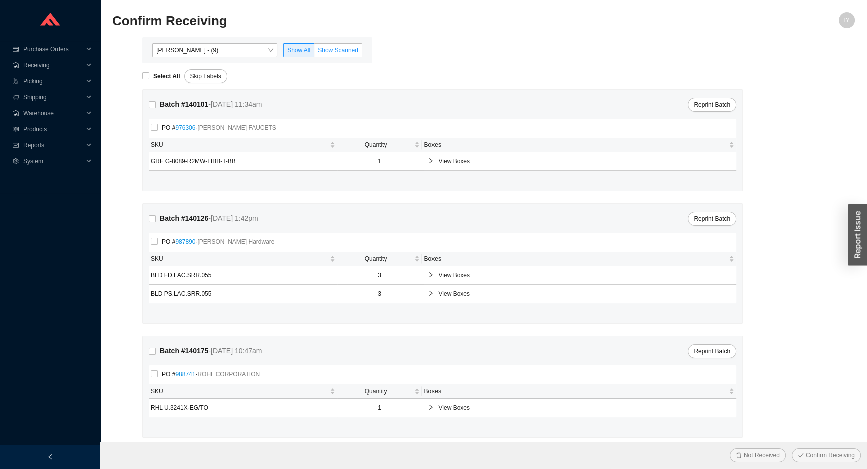
click at [340, 52] on span "Show Scanned" at bounding box center [338, 50] width 41 height 7
click at [315, 52] on input "Show Scanned" at bounding box center [315, 52] width 0 height 0
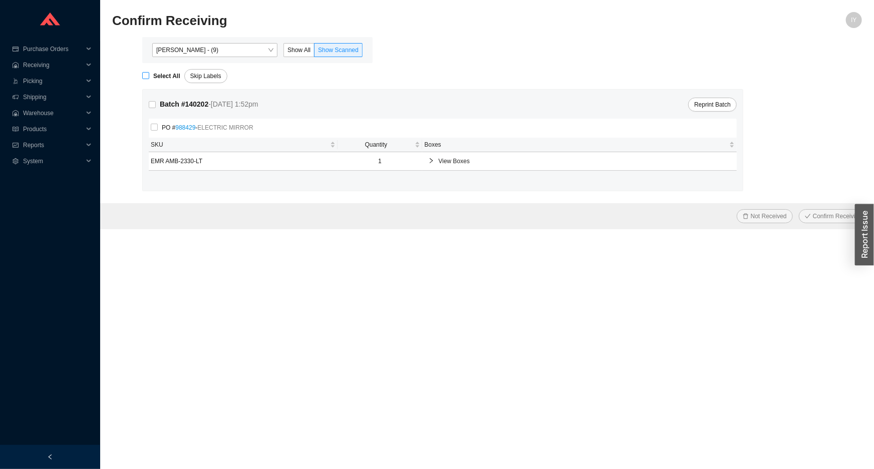
click at [150, 76] on span "Select All" at bounding box center [166, 76] width 35 height 10
click at [149, 76] on input "Select All" at bounding box center [145, 75] width 7 height 7
checkbox input "true"
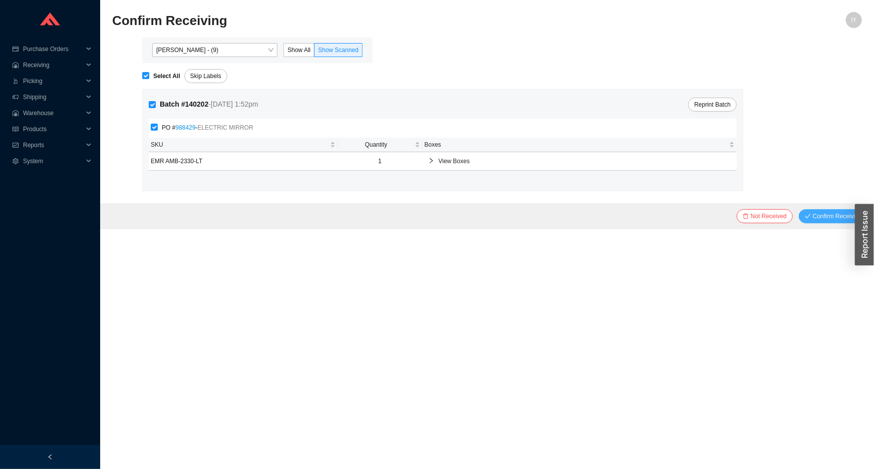
click at [820, 215] on span "Confirm Receiving" at bounding box center [837, 216] width 49 height 10
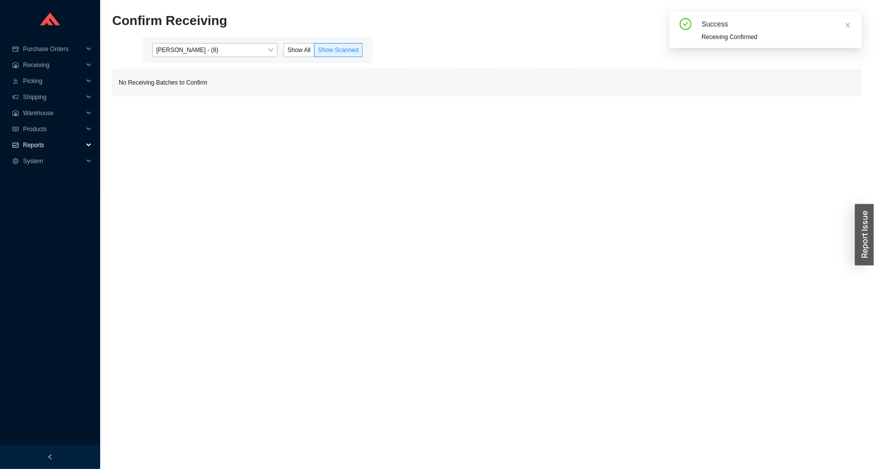
click at [18, 146] on icon "fund" at bounding box center [16, 145] width 6 height 6
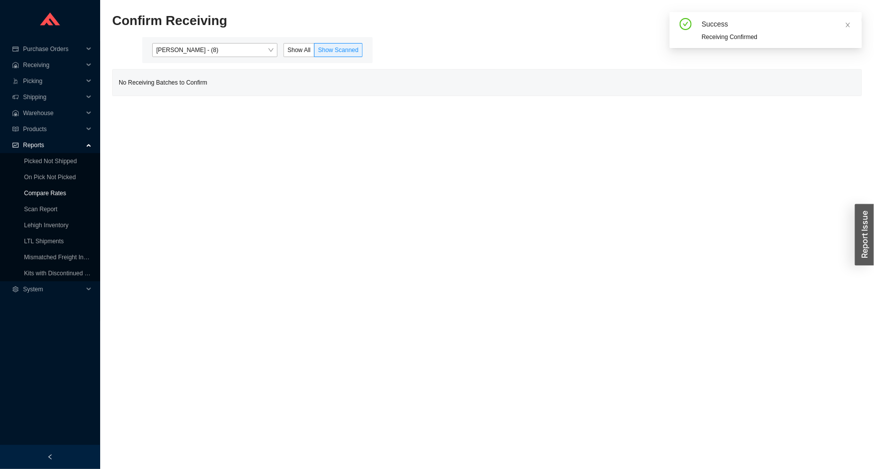
click at [36, 197] on link "Compare Rates" at bounding box center [45, 193] width 42 height 7
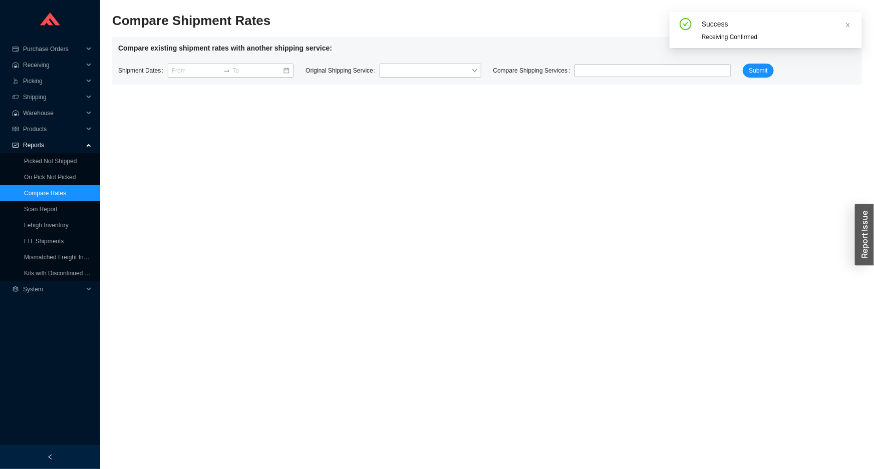
click at [31, 190] on link "Compare Rates" at bounding box center [45, 193] width 42 height 7
click at [31, 180] on link "On Pick Not Picked" at bounding box center [50, 177] width 52 height 7
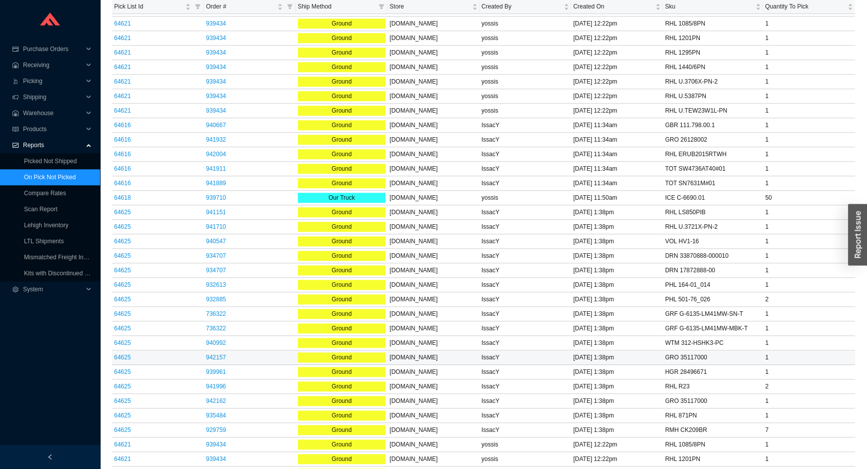
scroll to position [1277, 0]
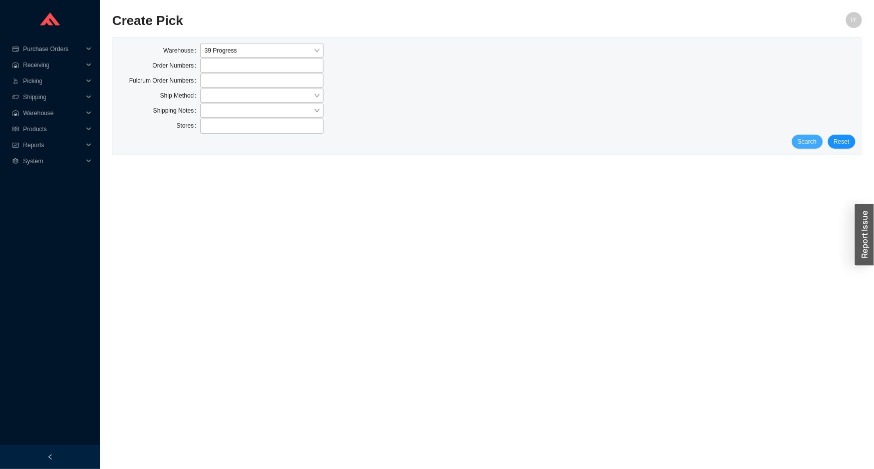
click at [814, 139] on span "Search" at bounding box center [807, 142] width 19 height 10
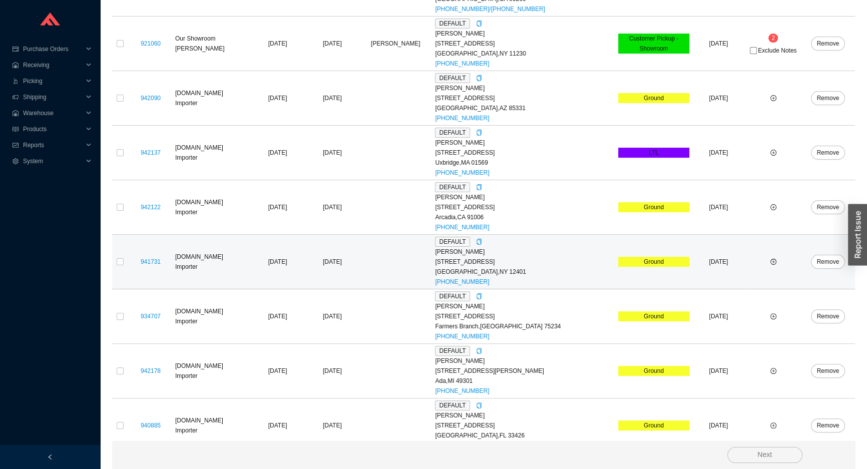
scroll to position [304, 0]
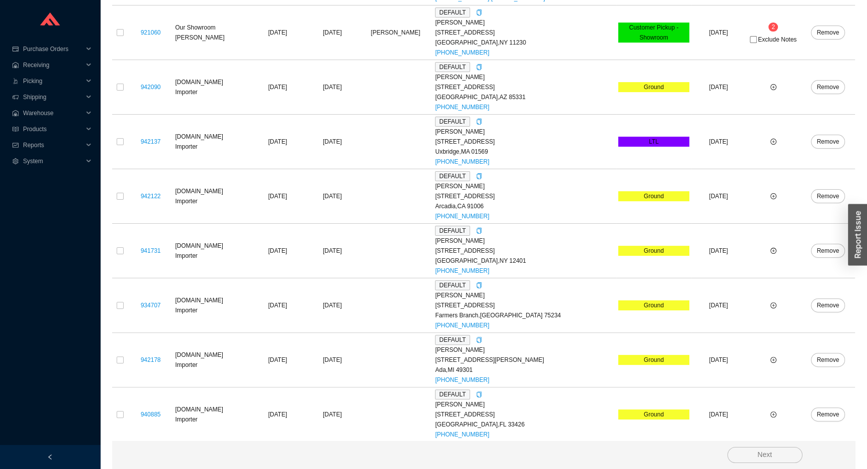
click at [111, 140] on section "Create Pick IY Warehouse 39 Progress Order Numbers Fulcrum Order Numbers Ship M…" at bounding box center [483, 83] width 767 height 774
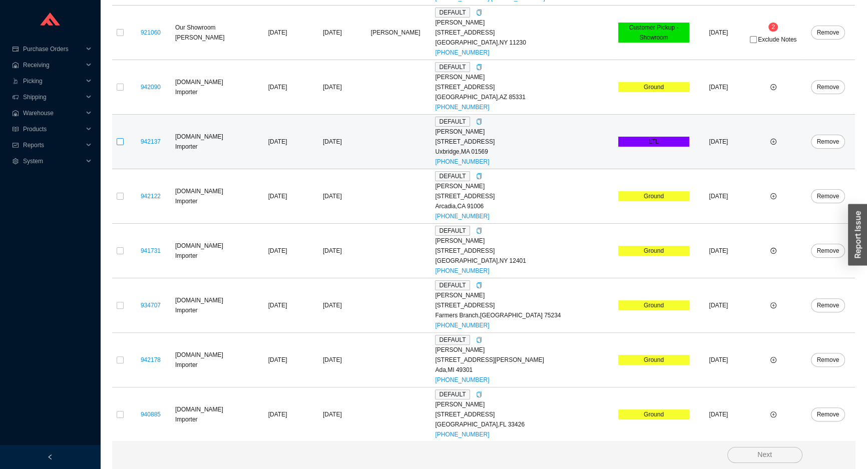
click at [118, 141] on input "checkbox" at bounding box center [120, 141] width 7 height 7
checkbox input "true"
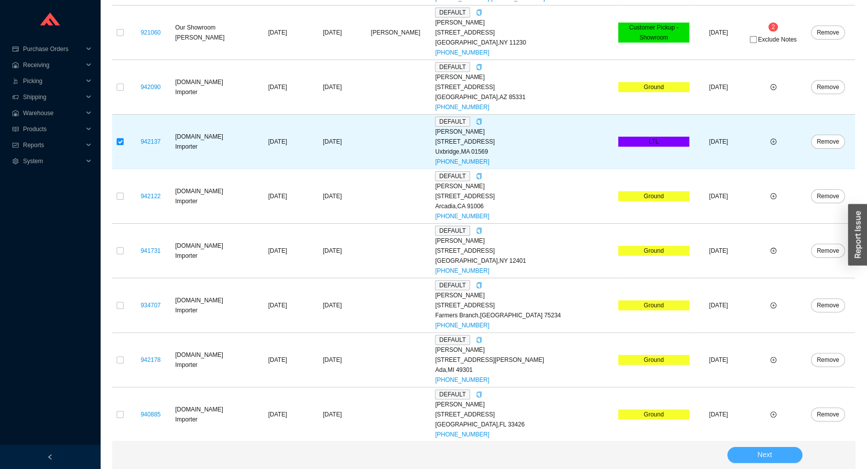
click at [745, 455] on button "Next" at bounding box center [765, 455] width 75 height 16
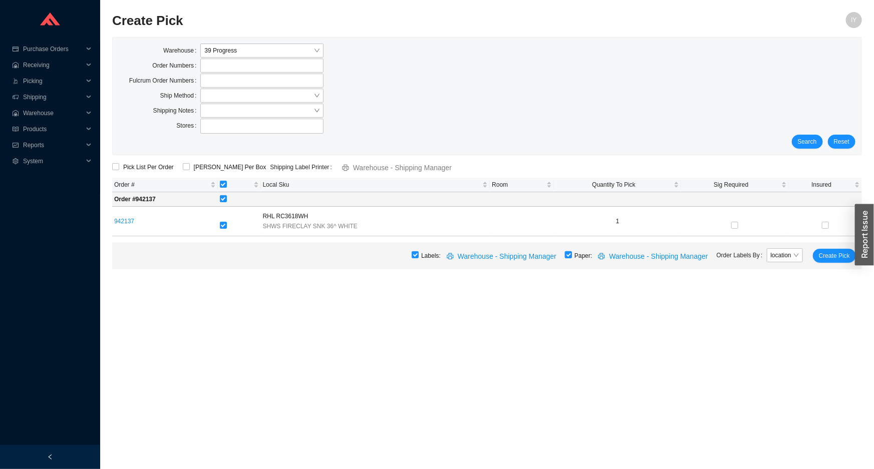
click at [572, 252] on input "checkbox" at bounding box center [568, 254] width 7 height 7
checkbox input "false"
click at [836, 252] on span "Create Pick" at bounding box center [834, 256] width 31 height 10
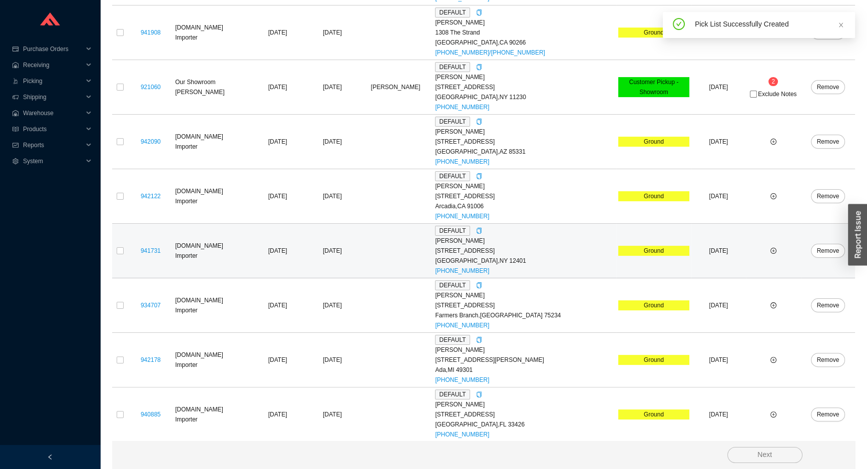
scroll to position [22, 0]
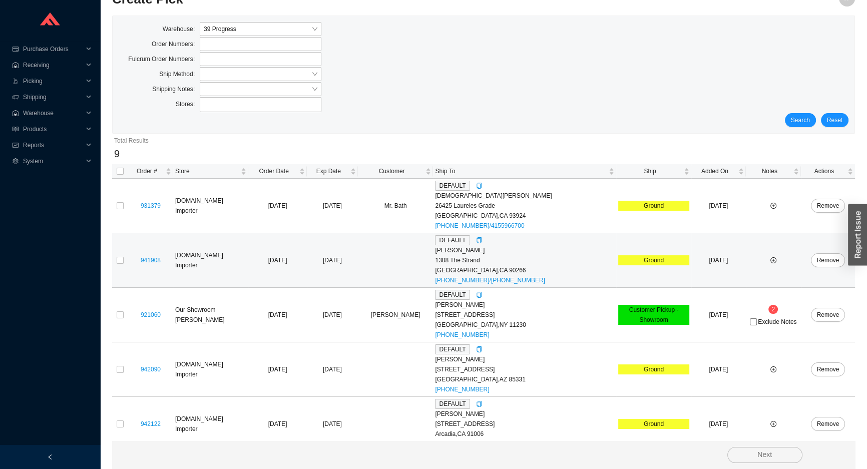
click at [116, 258] on td at bounding box center [120, 260] width 16 height 55
click at [120, 258] on input "checkbox" at bounding box center [120, 260] width 7 height 7
checkbox input "true"
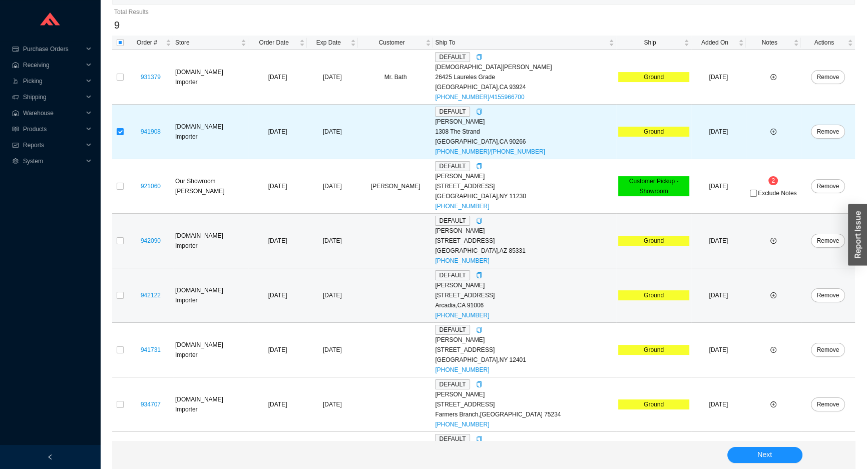
scroll to position [158, 0]
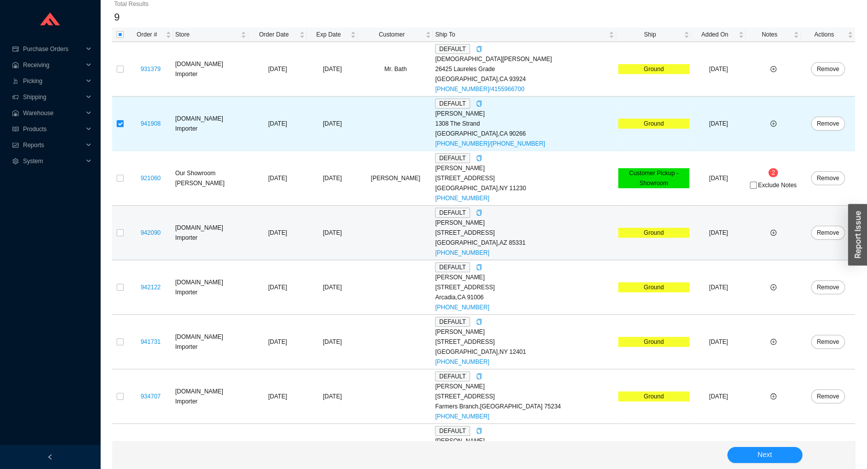
click at [125, 234] on td at bounding box center [120, 233] width 16 height 55
click at [121, 233] on input "checkbox" at bounding box center [120, 232] width 7 height 7
checkbox input "true"
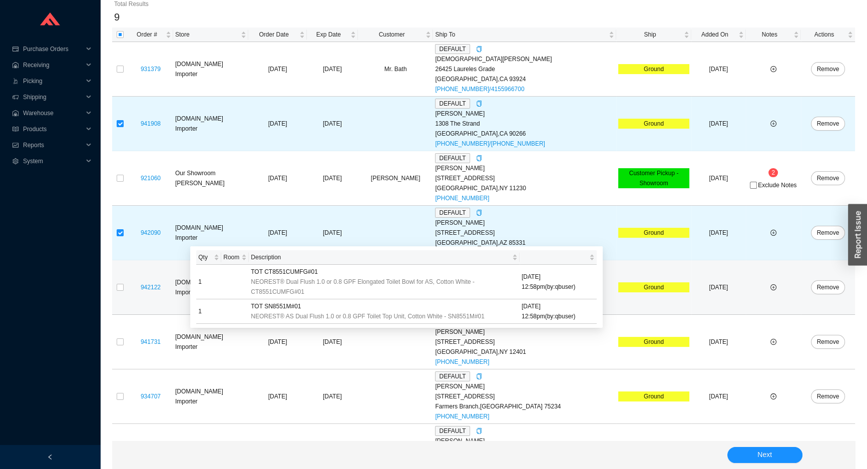
click at [130, 285] on div "942122" at bounding box center [150, 287] width 41 height 10
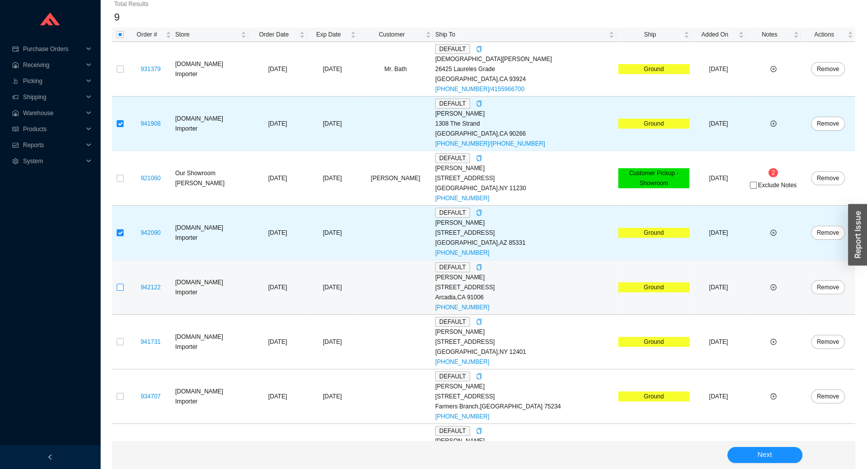
click at [120, 285] on input "checkbox" at bounding box center [120, 287] width 7 height 7
checkbox input "true"
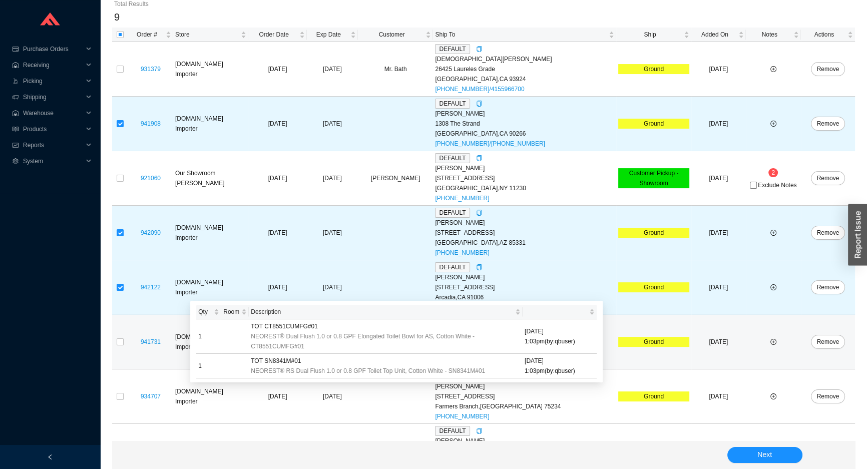
click at [108, 336] on section "Create Pick IY Warehouse 39 Progress Order Numbers Fulcrum Order Numbers Ship M…" at bounding box center [483, 202] width 767 height 720
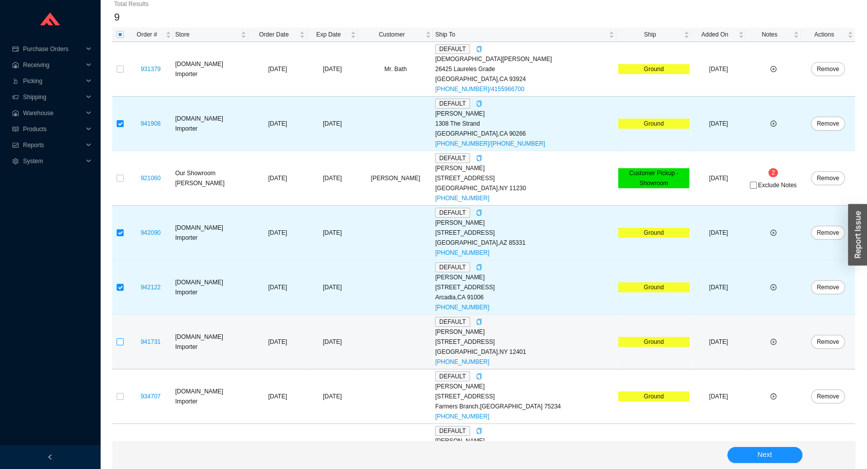
click at [119, 342] on input "checkbox" at bounding box center [120, 342] width 7 height 7
checkbox input "true"
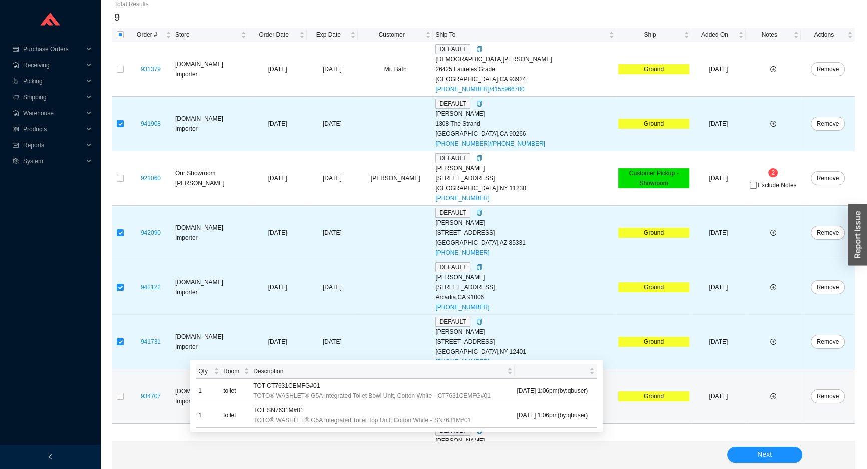
click at [130, 392] on div "934707" at bounding box center [150, 397] width 41 height 10
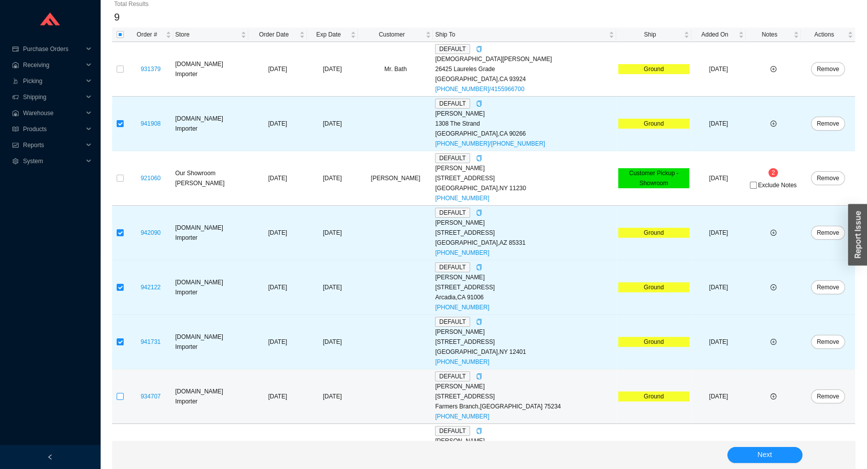
click at [119, 394] on input "checkbox" at bounding box center [120, 396] width 7 height 7
checkbox input "true"
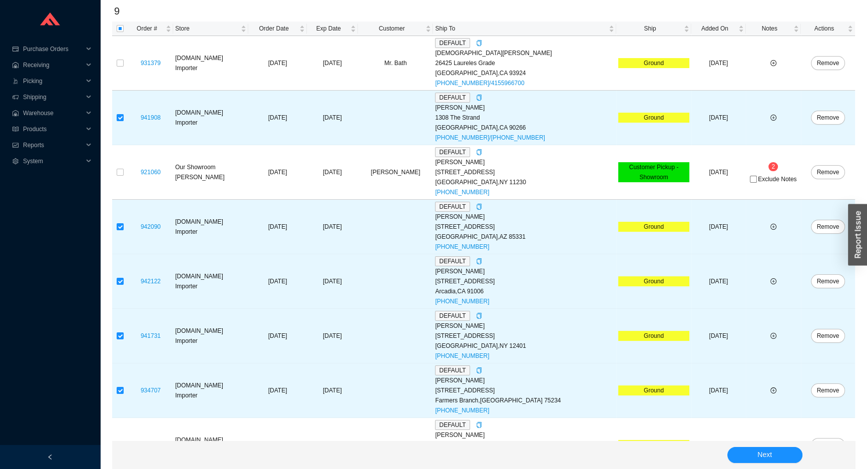
scroll to position [249, 0]
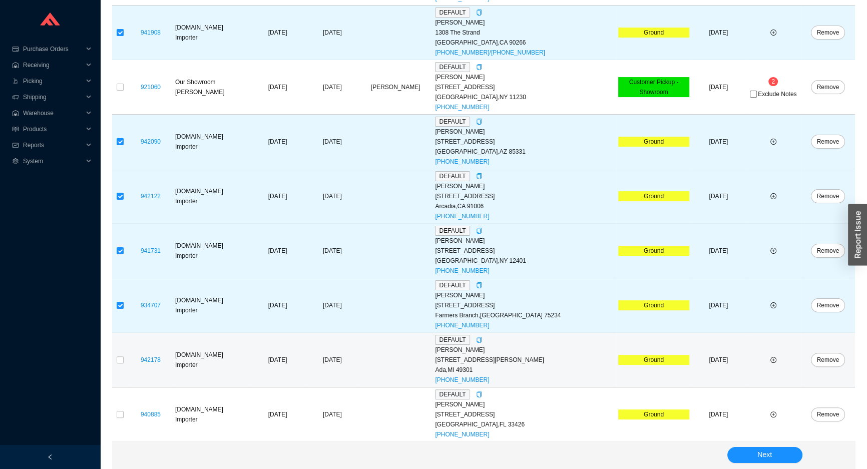
click at [127, 365] on td at bounding box center [120, 360] width 16 height 55
click at [122, 359] on input "checkbox" at bounding box center [120, 360] width 7 height 7
checkbox input "true"
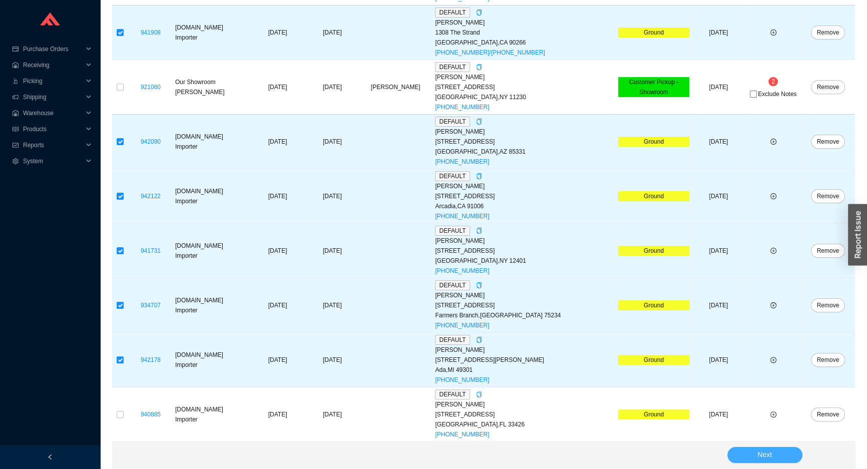
click at [742, 456] on button "Next" at bounding box center [765, 455] width 75 height 16
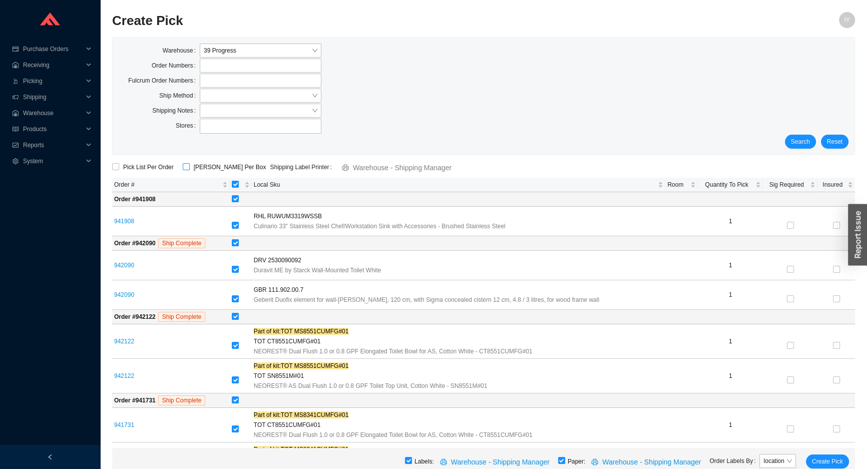
click at [197, 166] on span "ShipKey Per Box" at bounding box center [230, 167] width 81 height 10
click at [190, 166] on input "ShipKey Per Box" at bounding box center [186, 166] width 7 height 7
checkbox input "true"
click at [806, 455] on button "Create Pick" at bounding box center [827, 462] width 43 height 14
click at [798, 455] on button "Create Pick" at bounding box center [823, 462] width 51 height 14
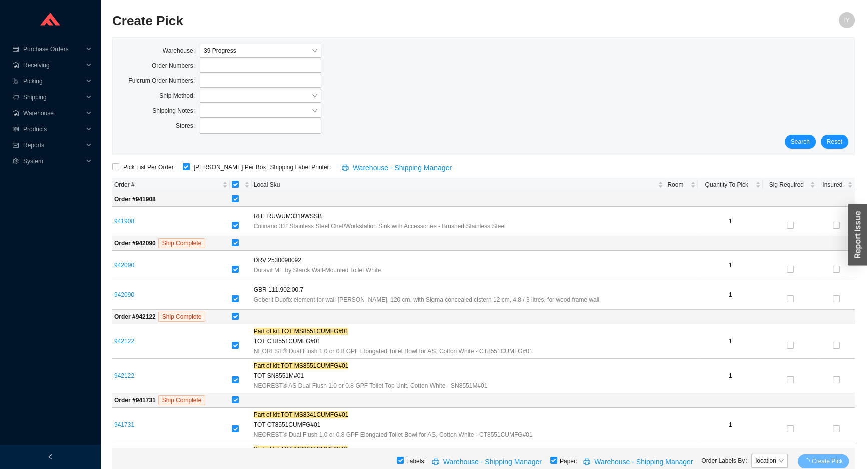
click at [798, 455] on button "Create Pick" at bounding box center [823, 462] width 51 height 14
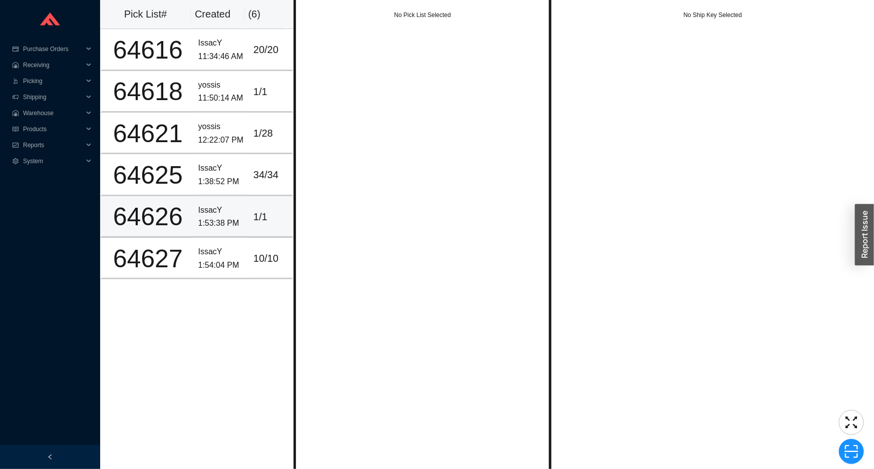
click at [194, 203] on td "IssacY 1:53:38 PM" at bounding box center [221, 217] width 55 height 42
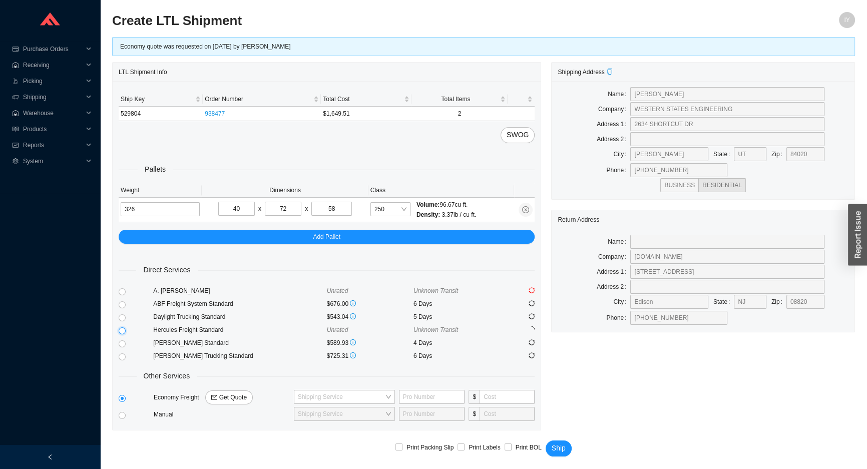
click at [122, 332] on input "radio" at bounding box center [122, 331] width 7 height 7
radio input "true"
checkbox input "true"
click at [562, 441] on button "Ship" at bounding box center [559, 449] width 26 height 16
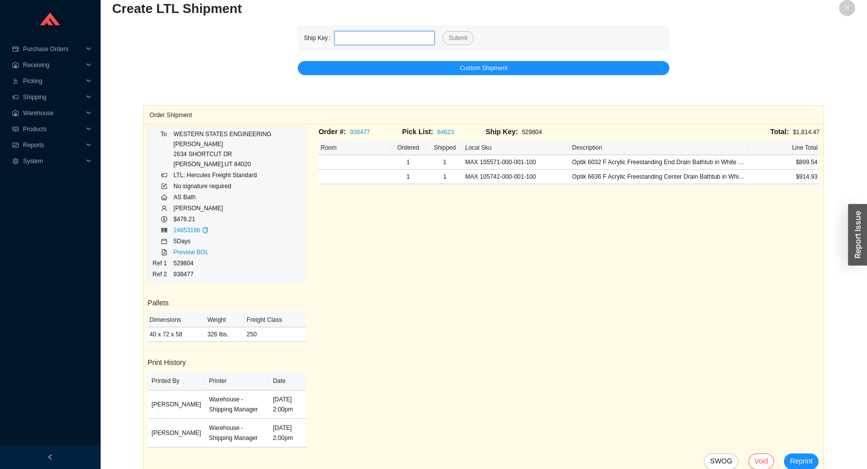
scroll to position [17, 0]
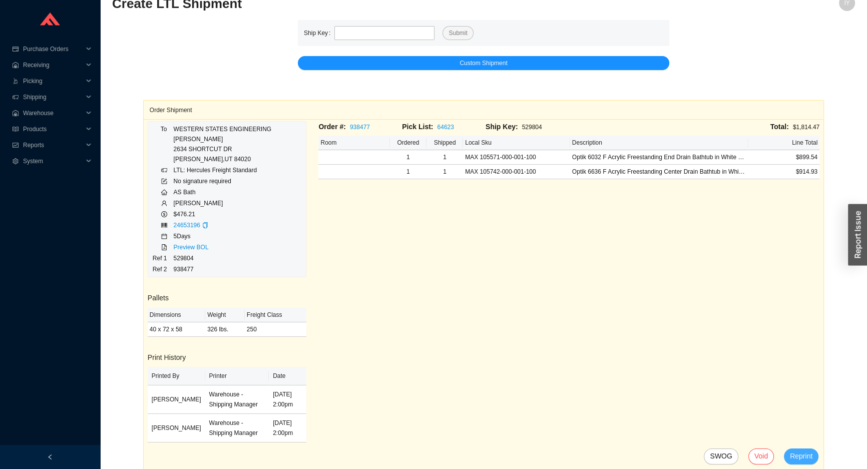
click at [812, 459] on span "Reprint" at bounding box center [801, 457] width 23 height 12
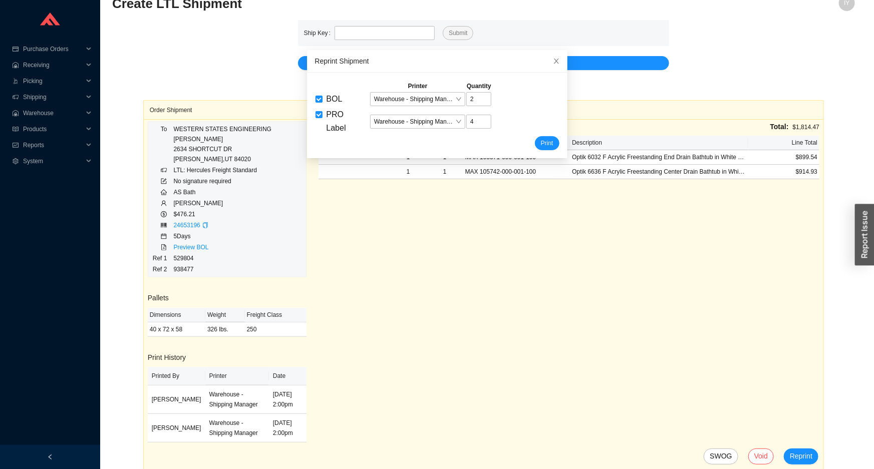
click at [316, 102] on input "BOL" at bounding box center [319, 99] width 7 height 7
checkbox input "false"
click at [541, 144] on span "Print" at bounding box center [547, 143] width 13 height 10
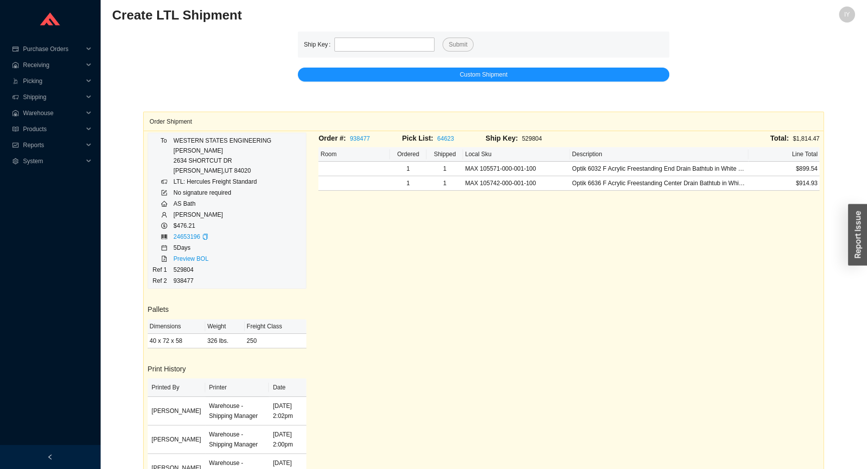
scroll to position [0, 0]
